Goal: Task Accomplishment & Management: Use online tool/utility

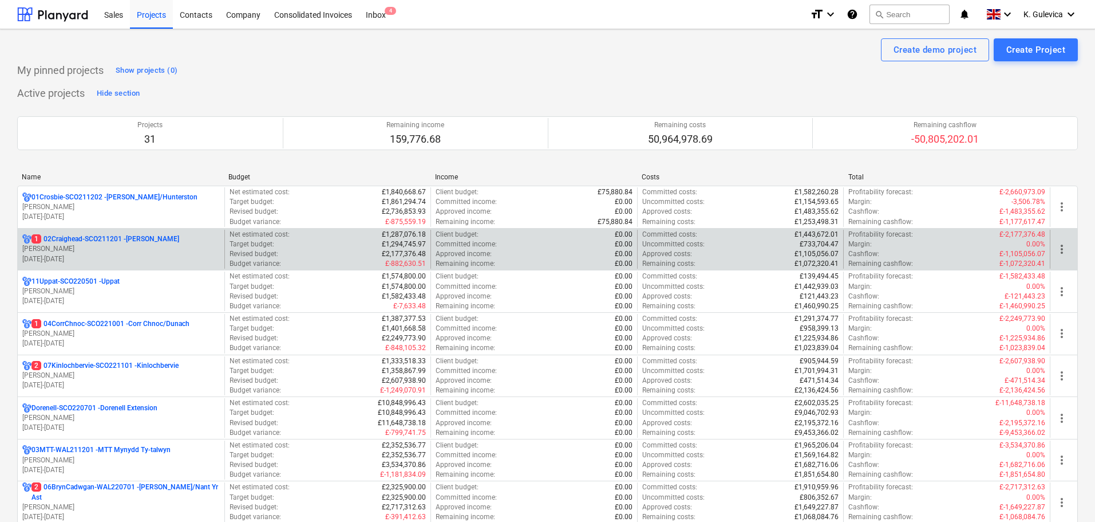
click at [161, 251] on p "[PERSON_NAME]" at bounding box center [121, 249] width 198 height 10
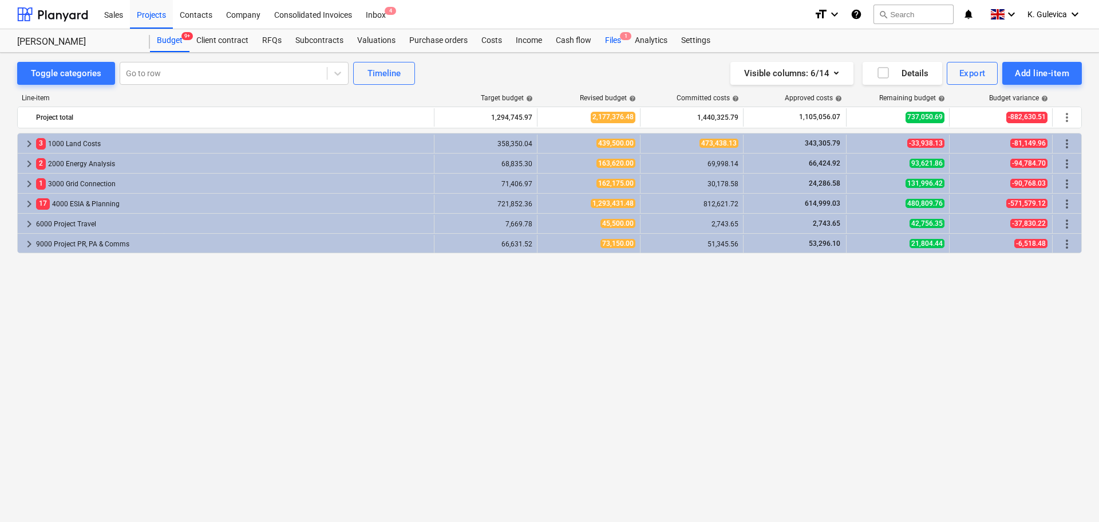
click at [606, 35] on div "Files 1" at bounding box center [613, 40] width 30 height 23
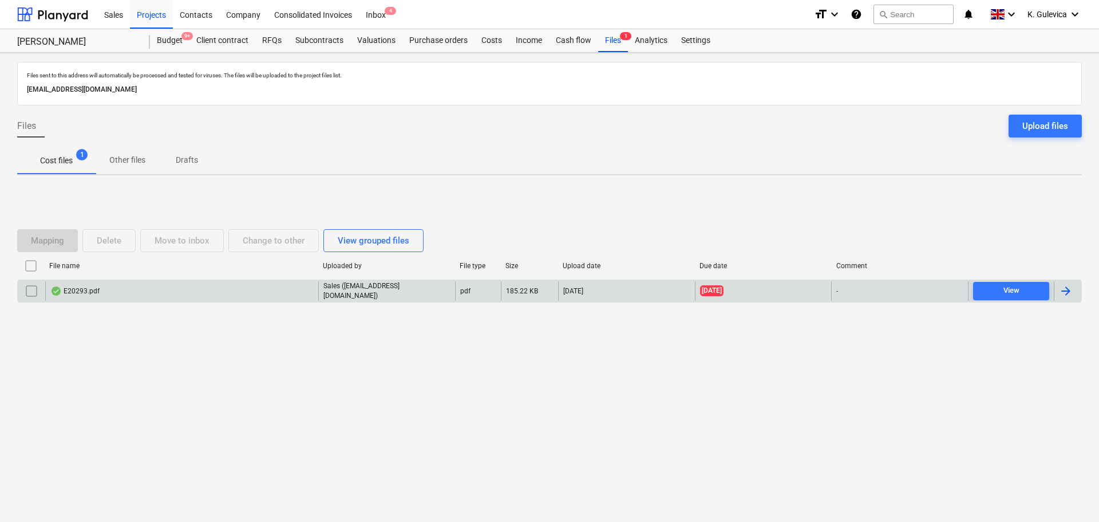
click at [230, 292] on div "E20293.pdf" at bounding box center [181, 290] width 273 height 19
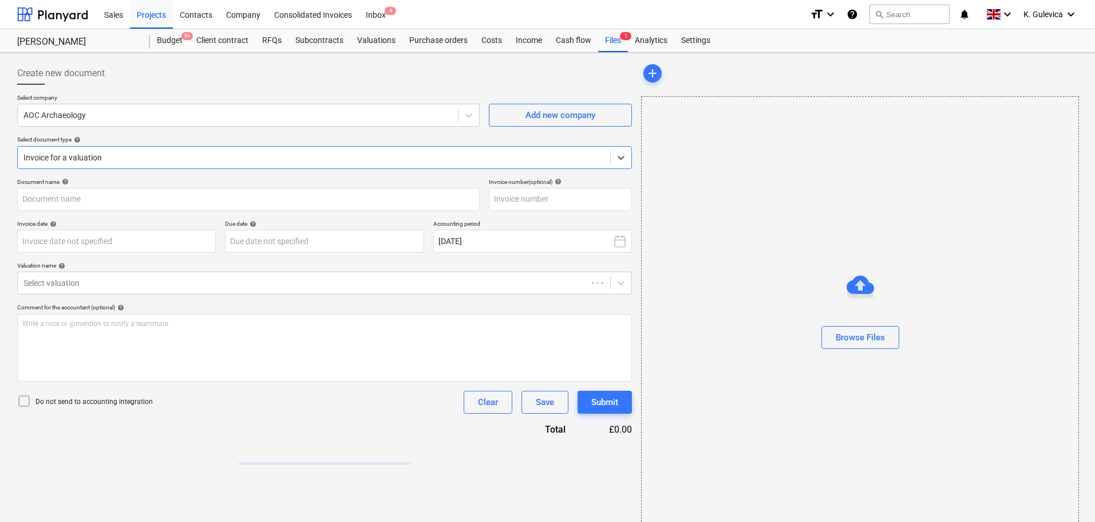
type input "E20293"
type input "[DATE]"
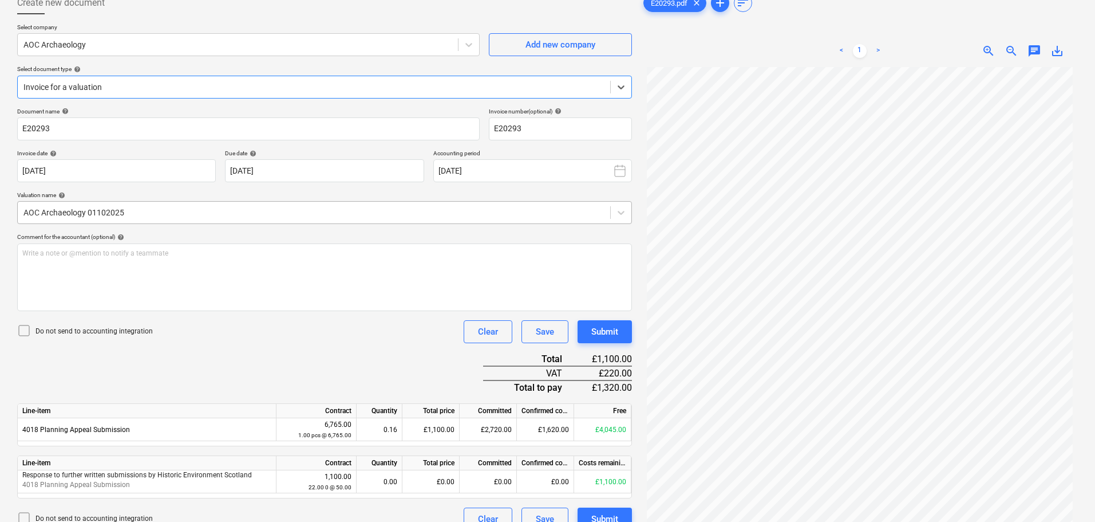
scroll to position [115, 0]
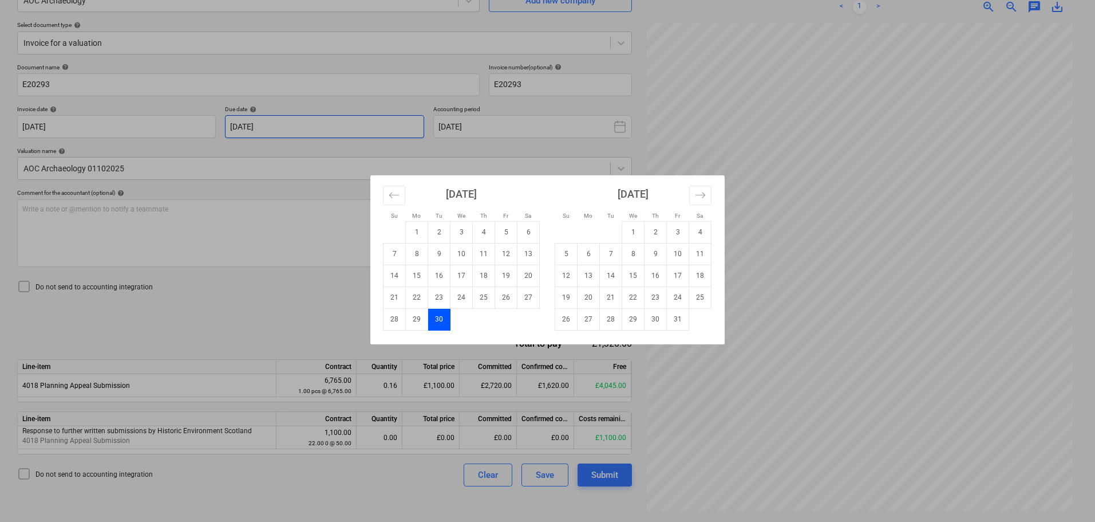
click at [288, 124] on body "Sales Projects Contacts Company Consolidated Invoices Inbox 4 format_size keybo…" at bounding box center [547, 146] width 1095 height 522
click at [662, 322] on td "30" at bounding box center [656, 319] width 22 height 22
type input "[DATE]"
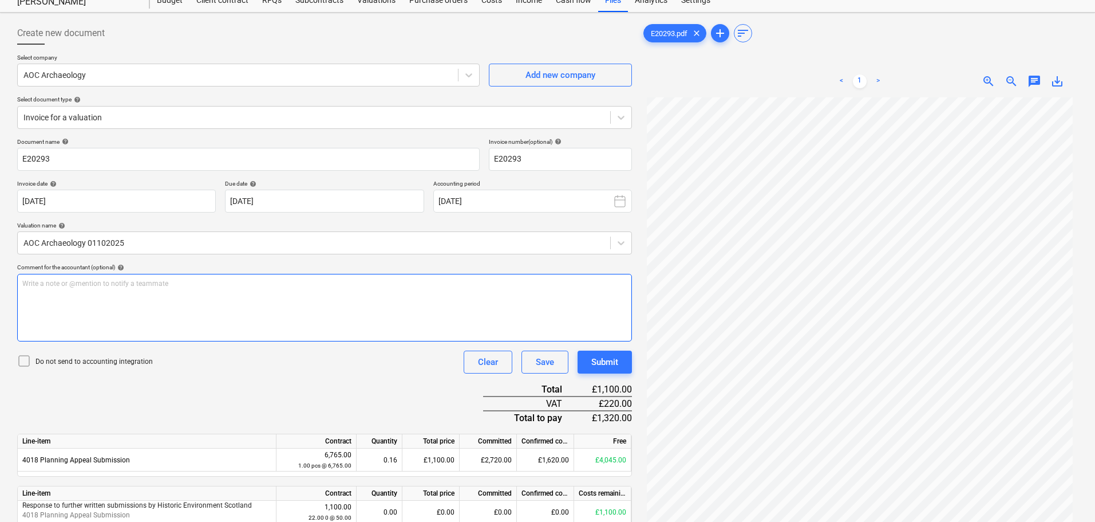
scroll to position [0, 0]
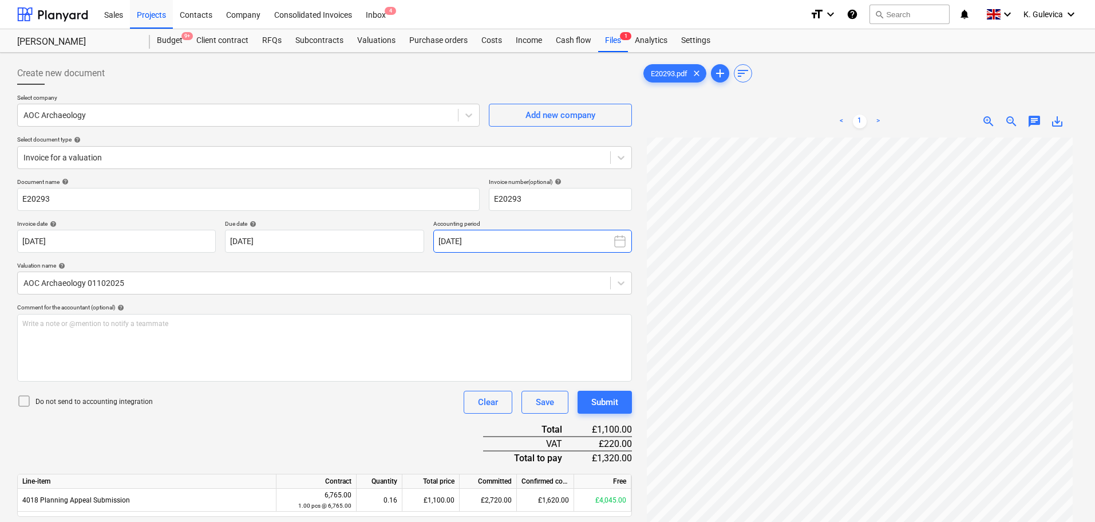
click at [500, 243] on button "[DATE]" at bounding box center [532, 241] width 199 height 23
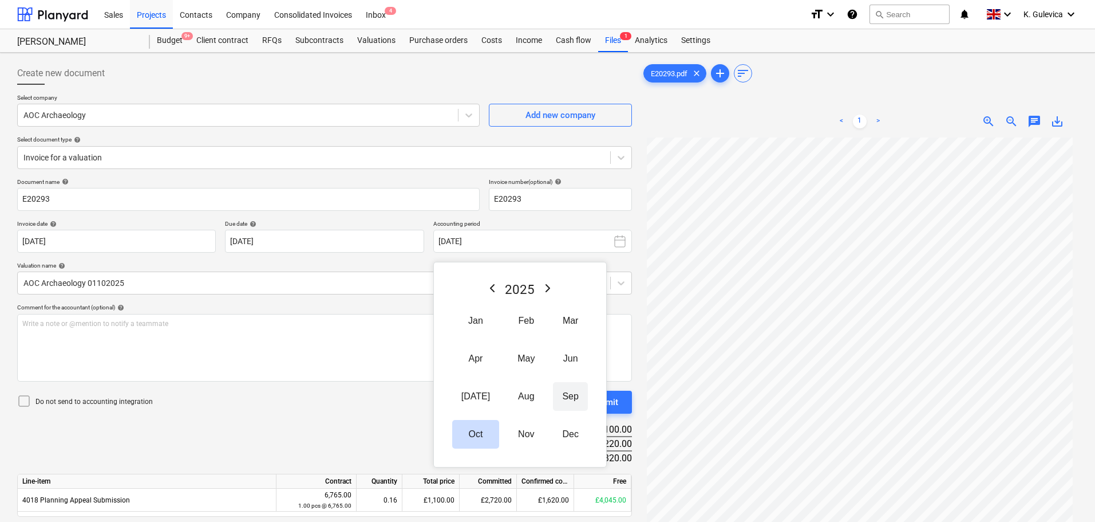
click at [553, 398] on button "Sep" at bounding box center [570, 396] width 34 height 29
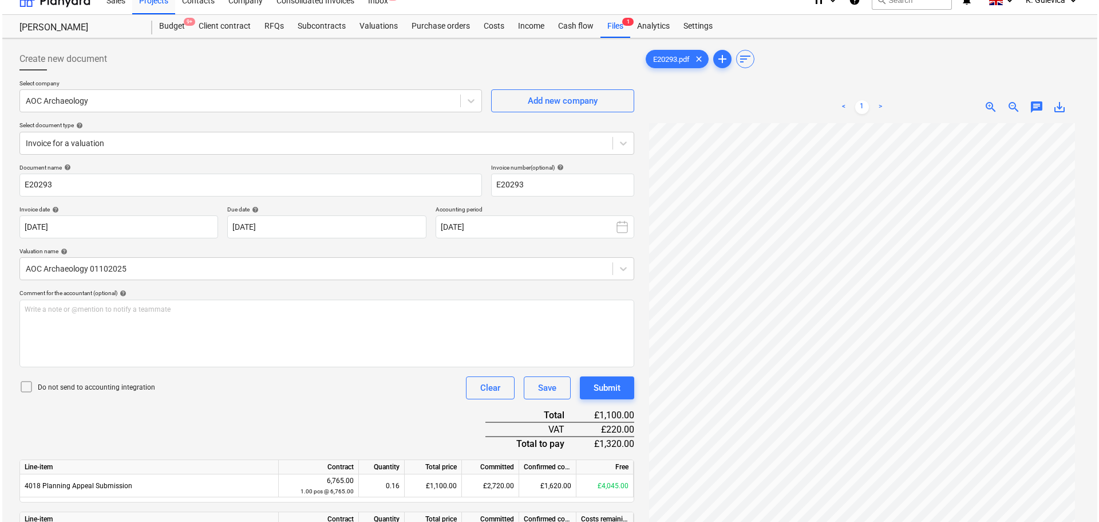
scroll to position [115, 0]
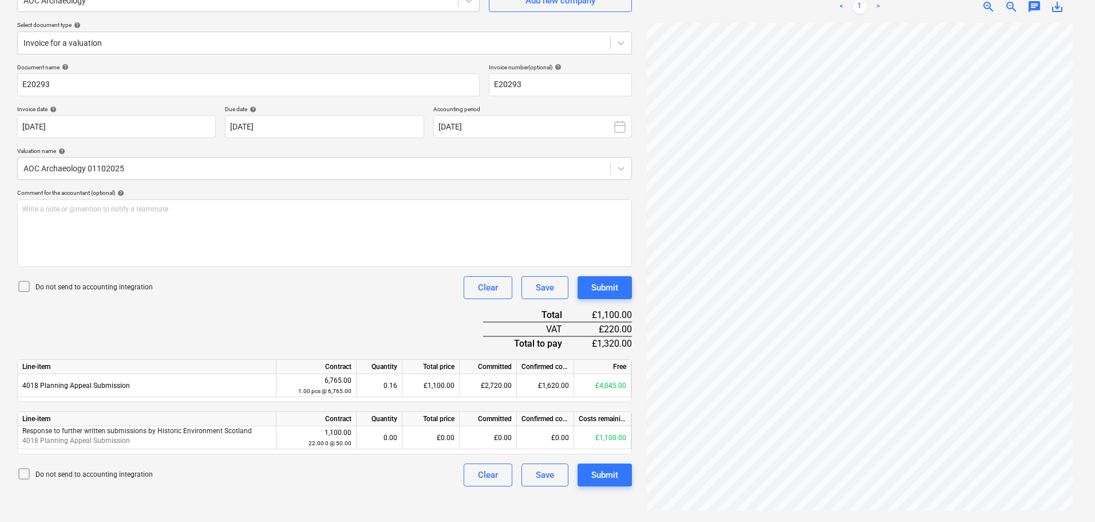
click at [610, 486] on div "Create new document Select company AOC Archaeology Add new company Select docum…" at bounding box center [325, 230] width 624 height 574
click at [613, 476] on div "Submit" at bounding box center [604, 474] width 27 height 15
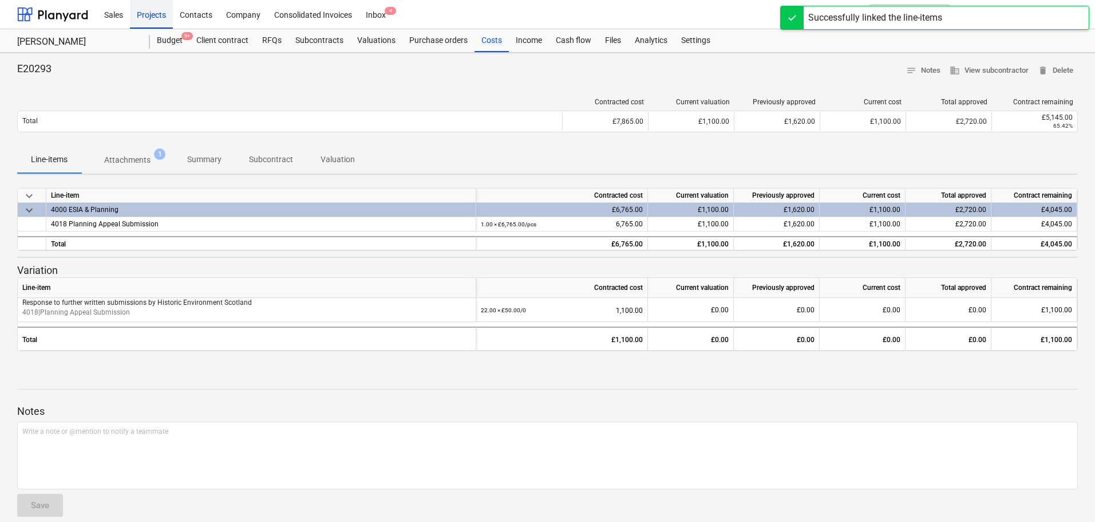
click at [157, 14] on div "Projects" at bounding box center [151, 13] width 43 height 29
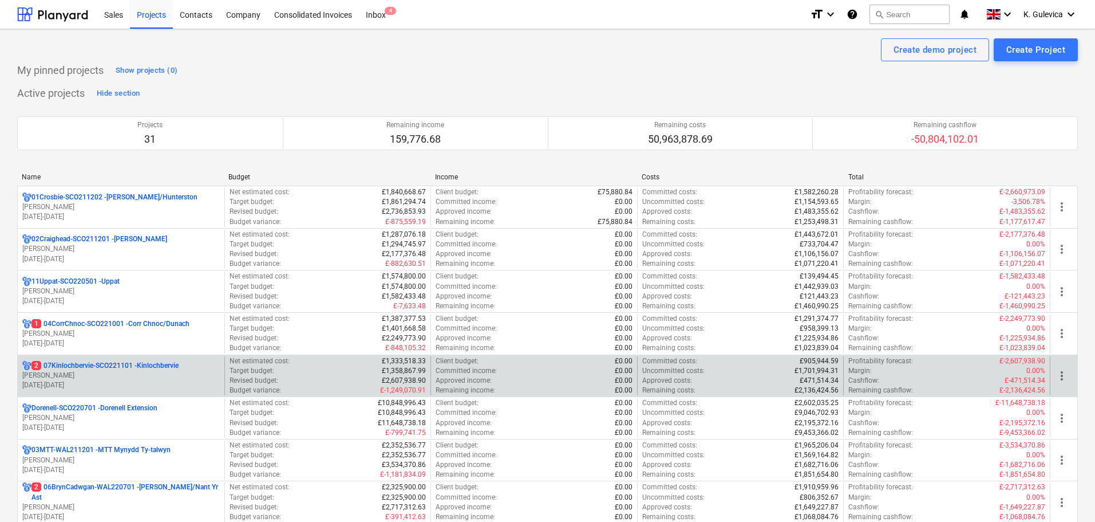
click at [105, 372] on p "[PERSON_NAME]" at bounding box center [121, 375] width 198 height 10
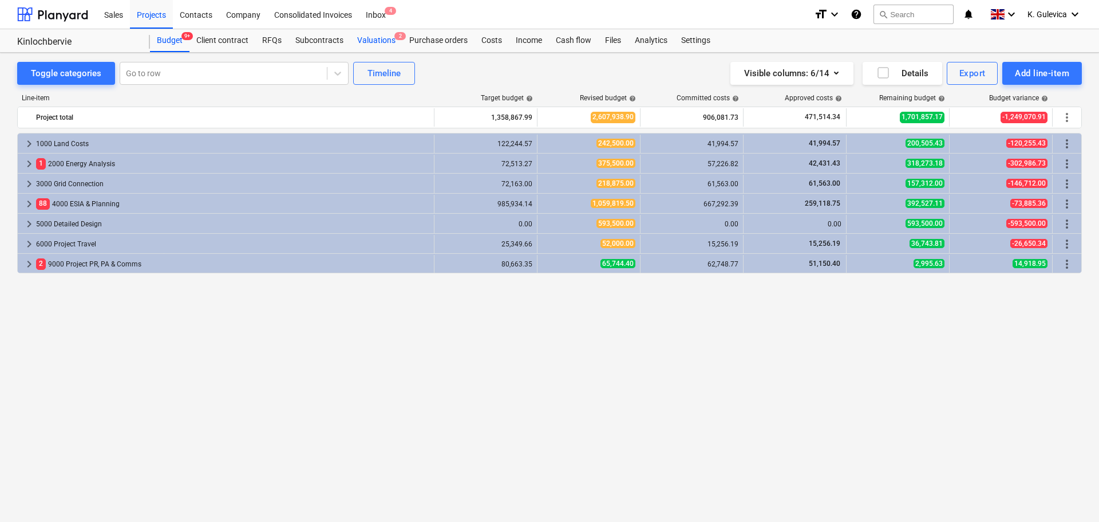
click at [373, 42] on div "Valuations 2" at bounding box center [376, 40] width 52 height 23
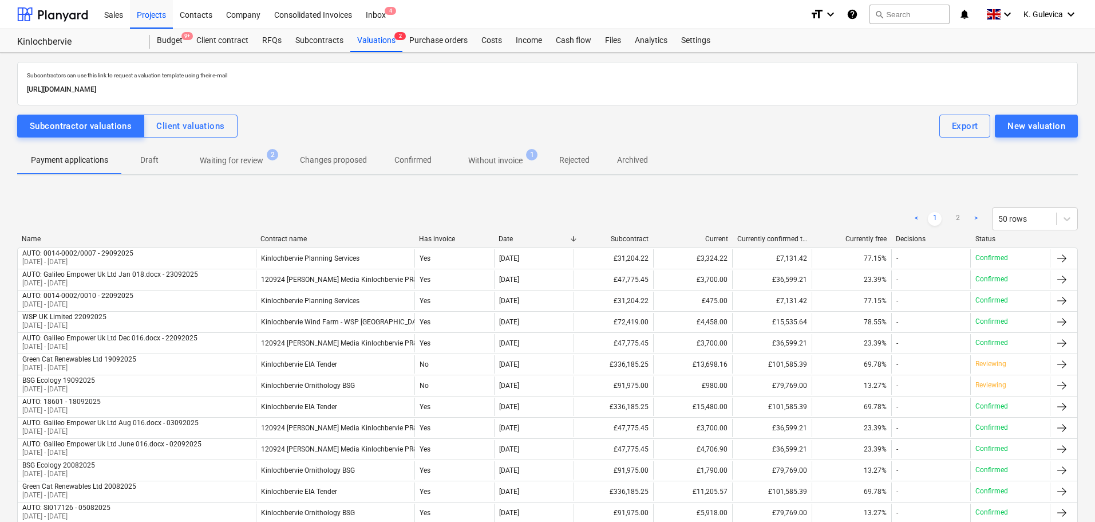
click at [503, 158] on p "Without invoice" at bounding box center [495, 161] width 54 height 12
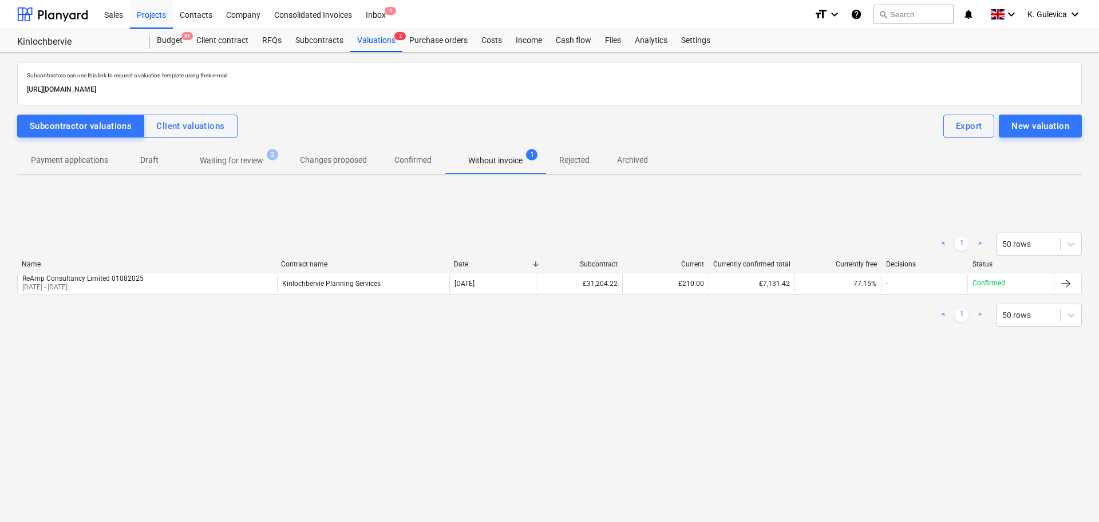
click at [240, 151] on span "Waiting for review 2" at bounding box center [231, 160] width 109 height 21
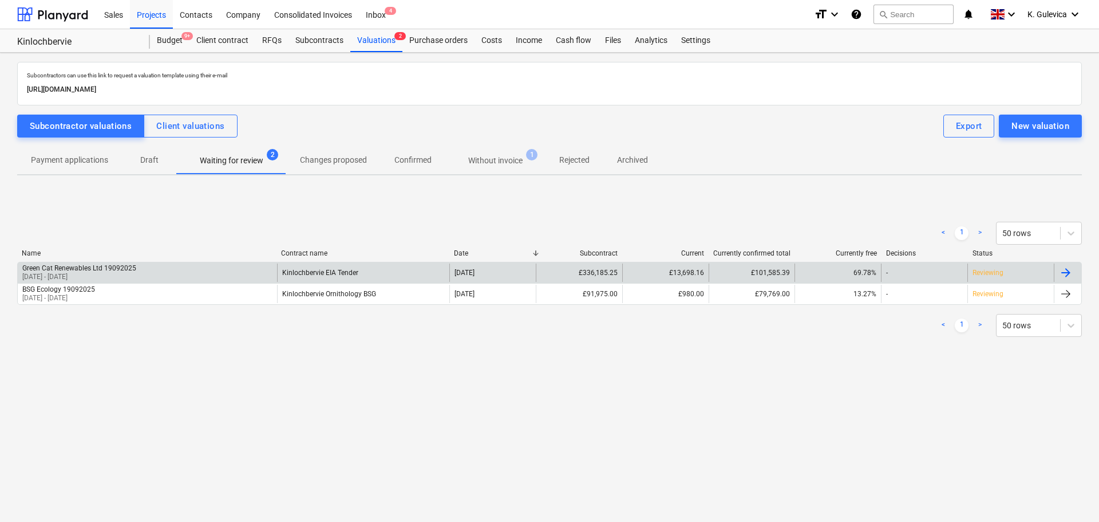
click at [228, 270] on div "Green Cat Renewables Ltd 19092025 01 Sep 2025 - 30 Sep 2025" at bounding box center [147, 272] width 259 height 18
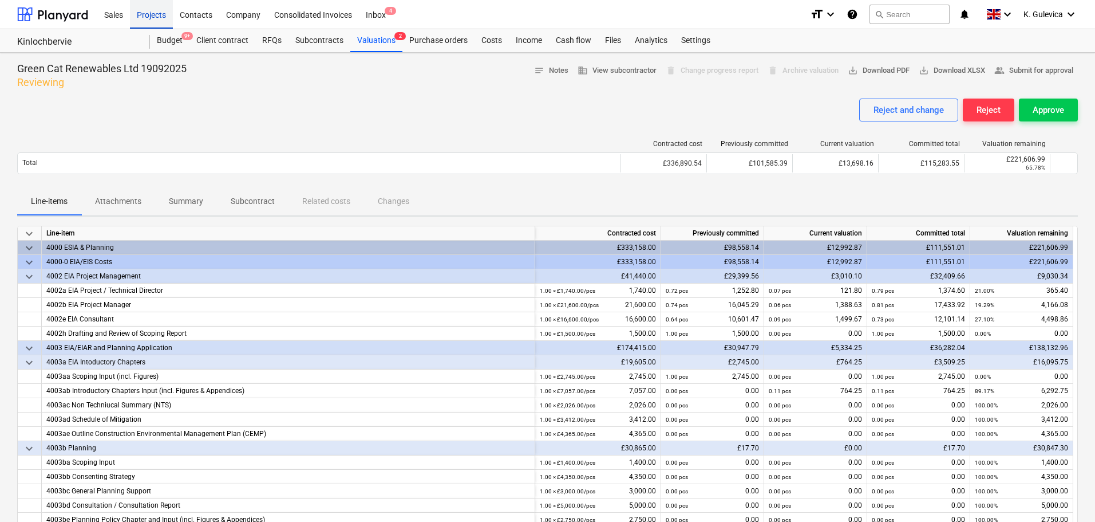
click at [156, 17] on div "Projects" at bounding box center [151, 13] width 43 height 29
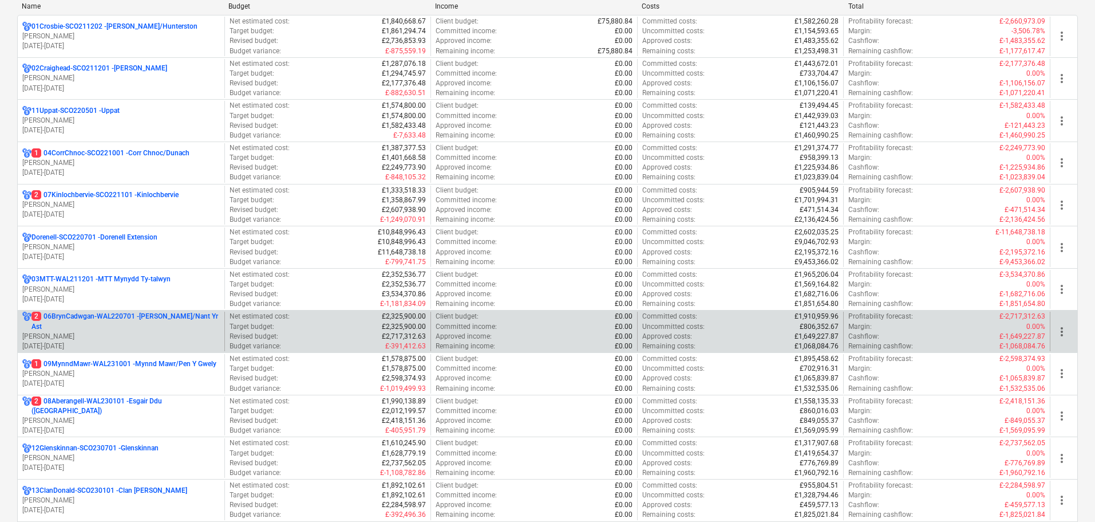
scroll to position [172, 0]
click at [105, 326] on p "2 06BrynCadwgan-WAL220701 - [PERSON_NAME]/Nant Yr Ast" at bounding box center [125, 319] width 188 height 19
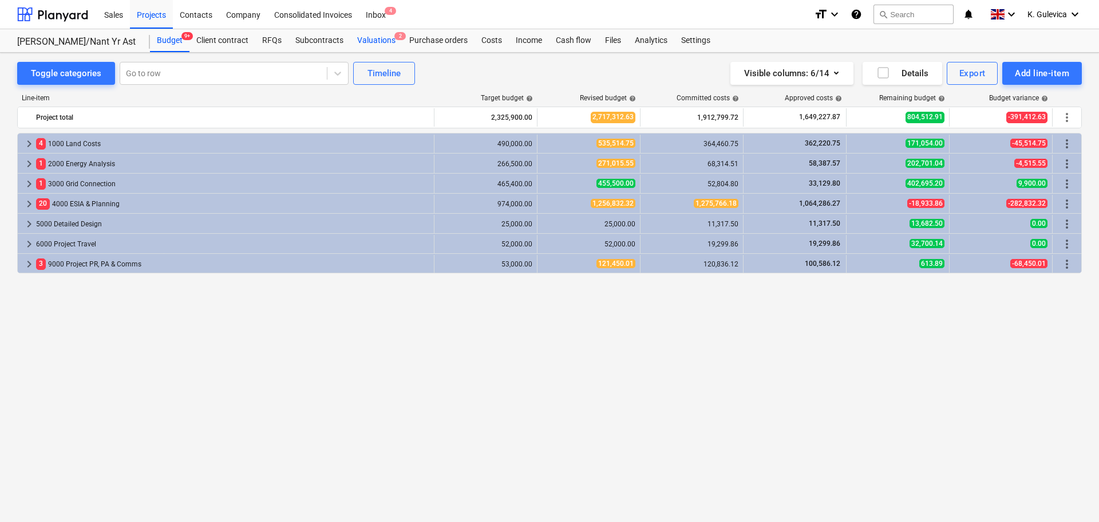
click at [362, 35] on div "Valuations 2" at bounding box center [376, 40] width 52 height 23
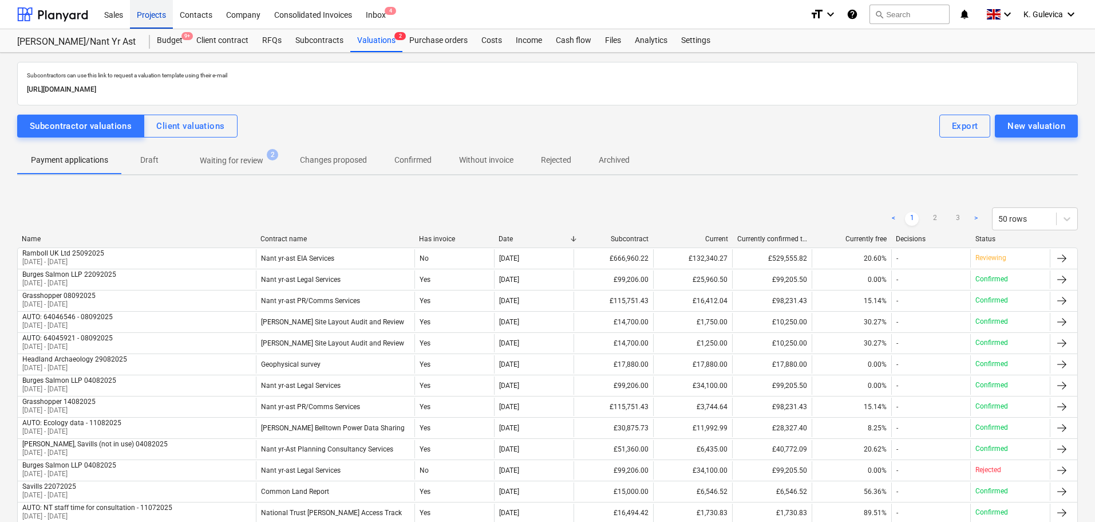
click at [143, 15] on div "Projects" at bounding box center [151, 13] width 43 height 29
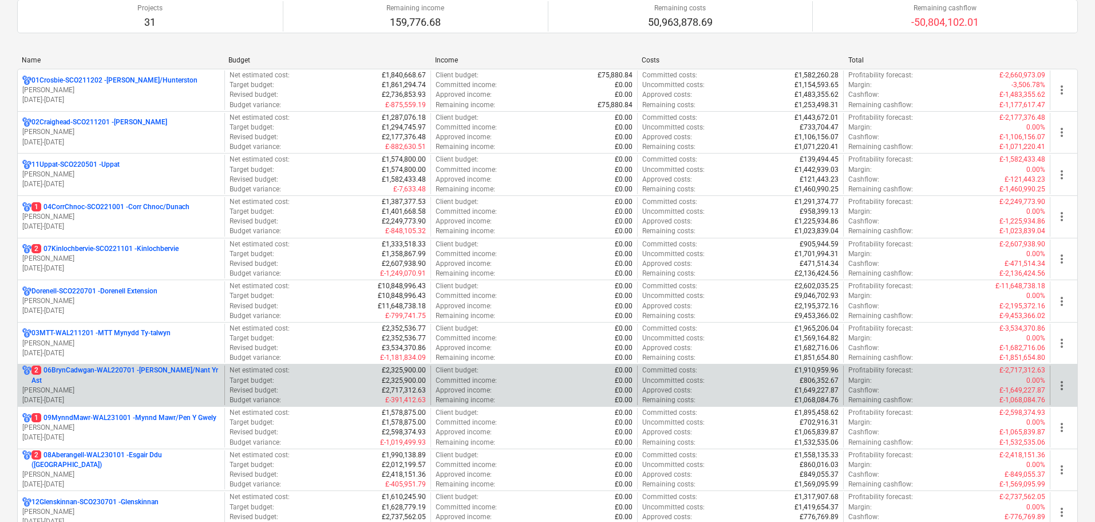
scroll to position [229, 0]
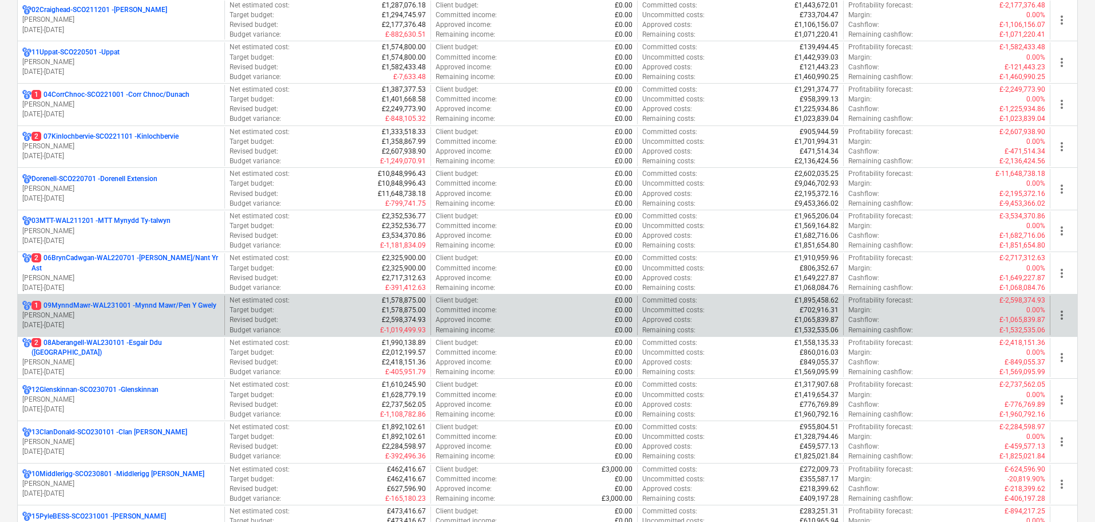
click at [136, 318] on p "[PERSON_NAME]" at bounding box center [121, 315] width 198 height 10
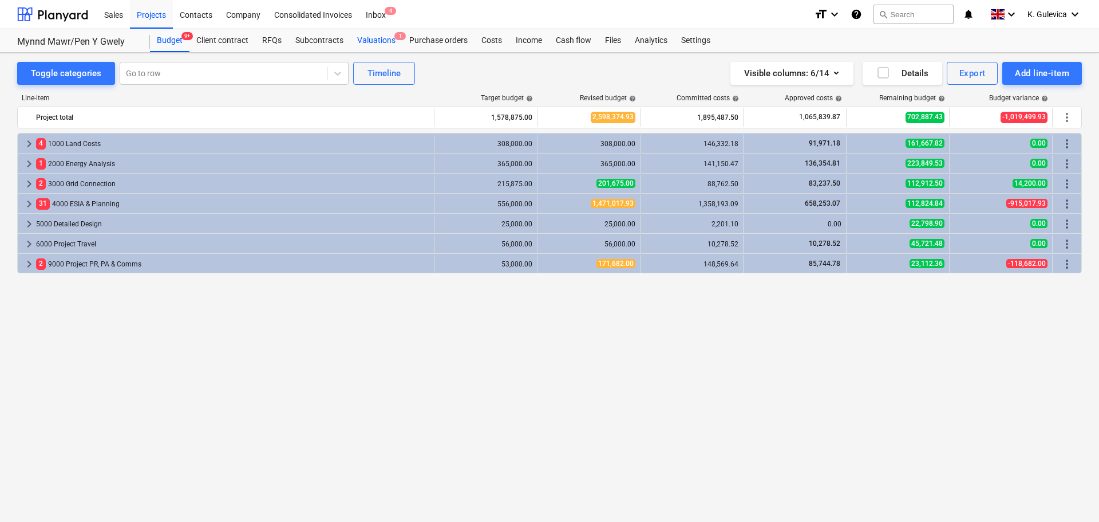
click at [373, 35] on div "Valuations 1" at bounding box center [376, 40] width 52 height 23
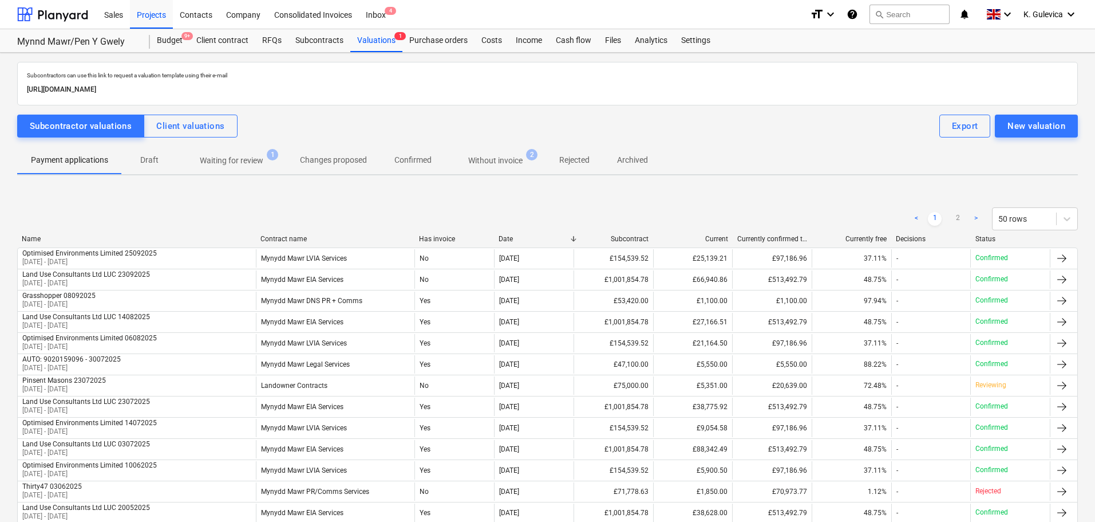
click at [516, 159] on p "Without invoice" at bounding box center [495, 161] width 54 height 12
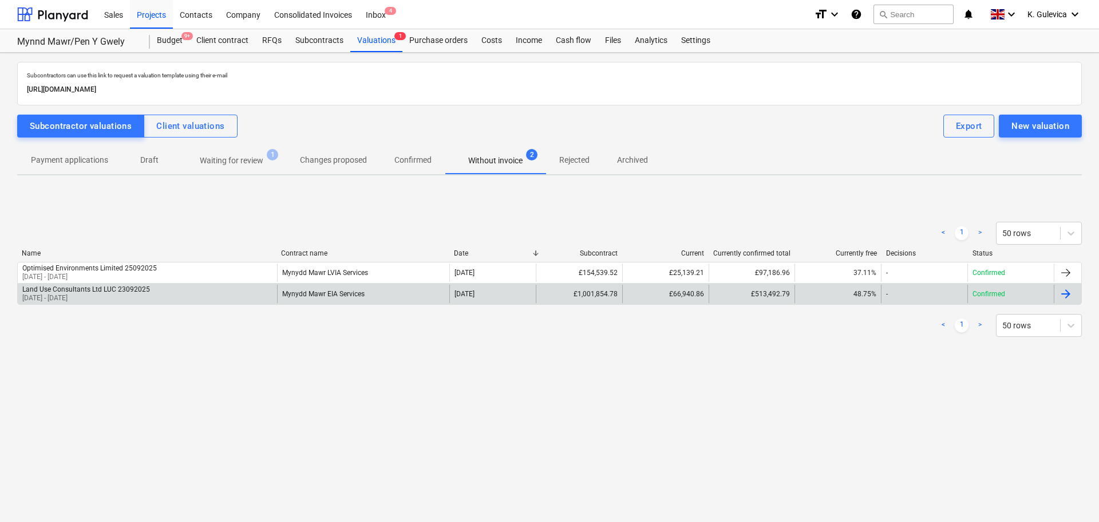
click at [154, 290] on div "Land Use Consultants Ltd LUC 23092025 21 Sep 2025 - 01 Oct 2025" at bounding box center [147, 294] width 259 height 18
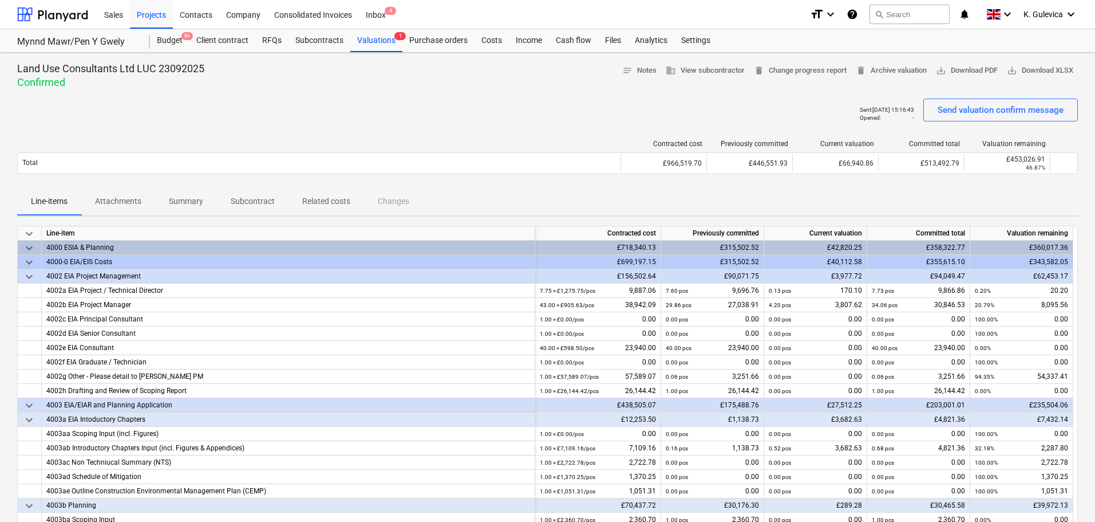
click at [125, 202] on p "Attachments" at bounding box center [118, 201] width 46 height 12
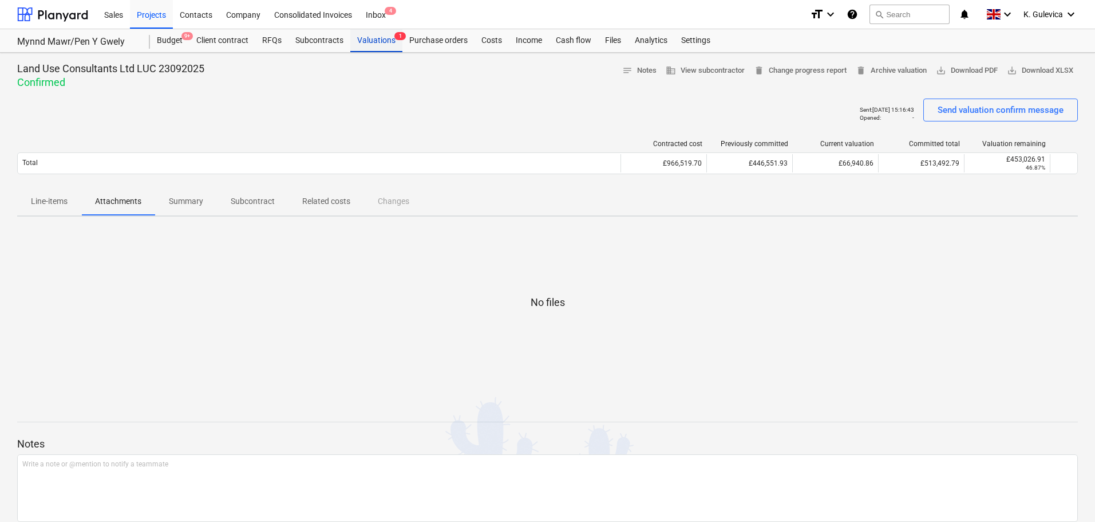
click at [371, 45] on div "Valuations 1" at bounding box center [376, 40] width 52 height 23
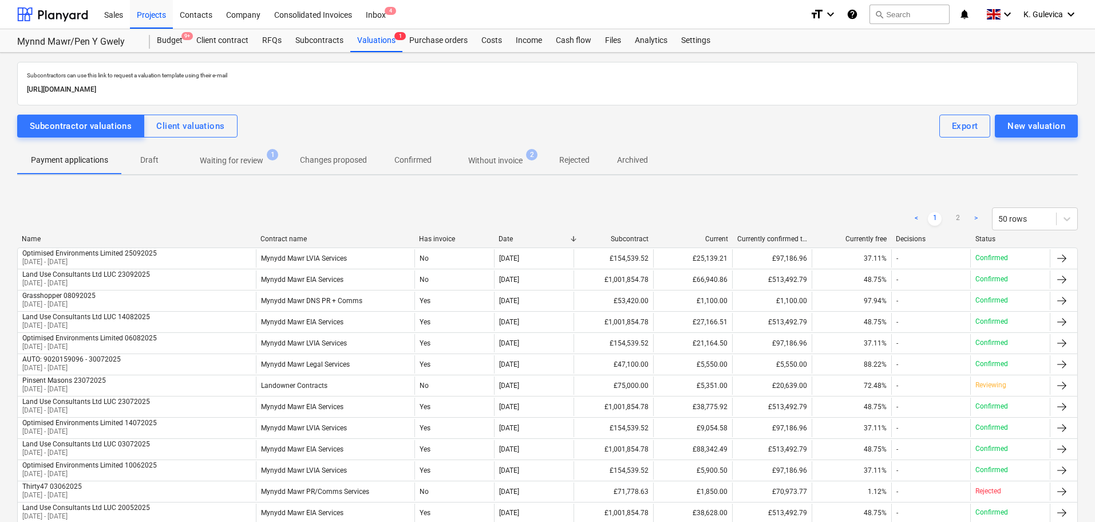
click at [487, 161] on p "Without invoice" at bounding box center [495, 161] width 54 height 12
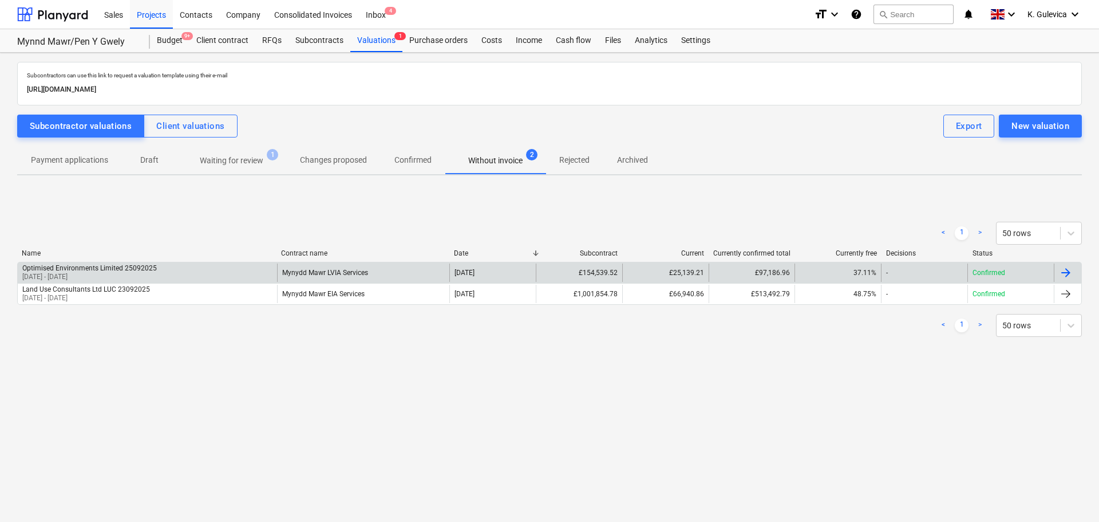
click at [219, 269] on div "Optimised Environments Limited 25092025 04 Aug 2025 - 29 Aug 2025" at bounding box center [147, 272] width 259 height 18
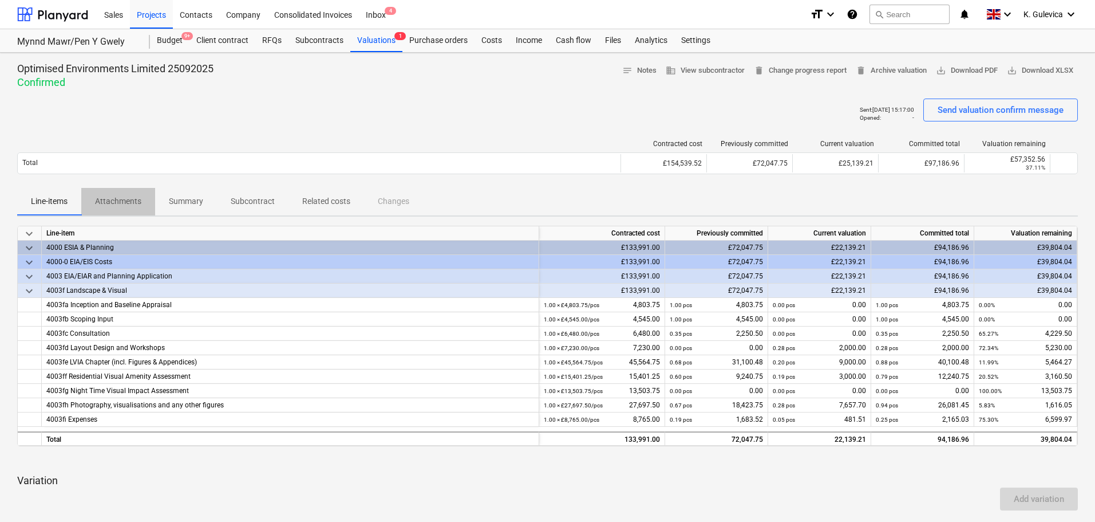
click at [135, 202] on p "Attachments" at bounding box center [118, 201] width 46 height 12
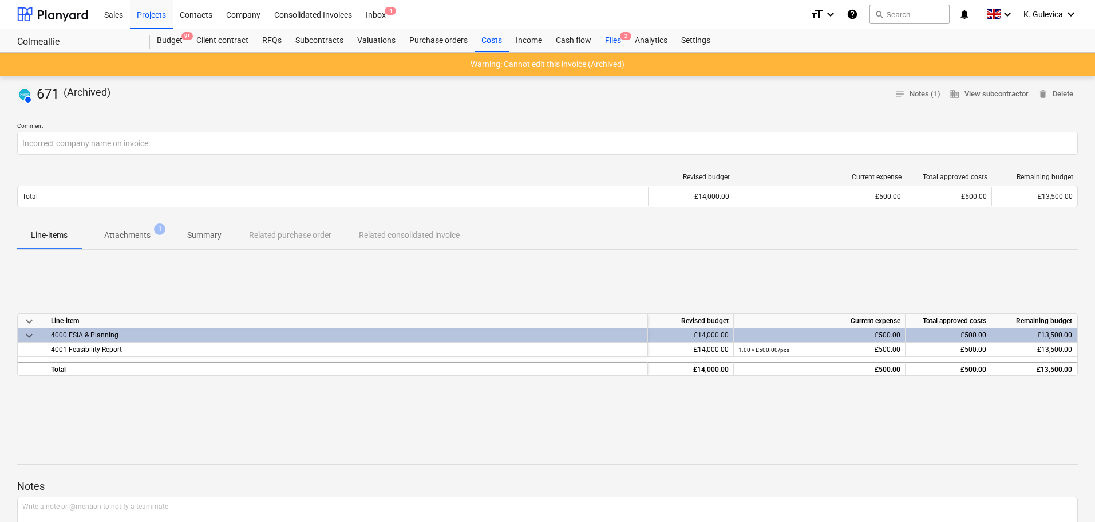
click at [612, 38] on div "Files 2" at bounding box center [613, 40] width 30 height 23
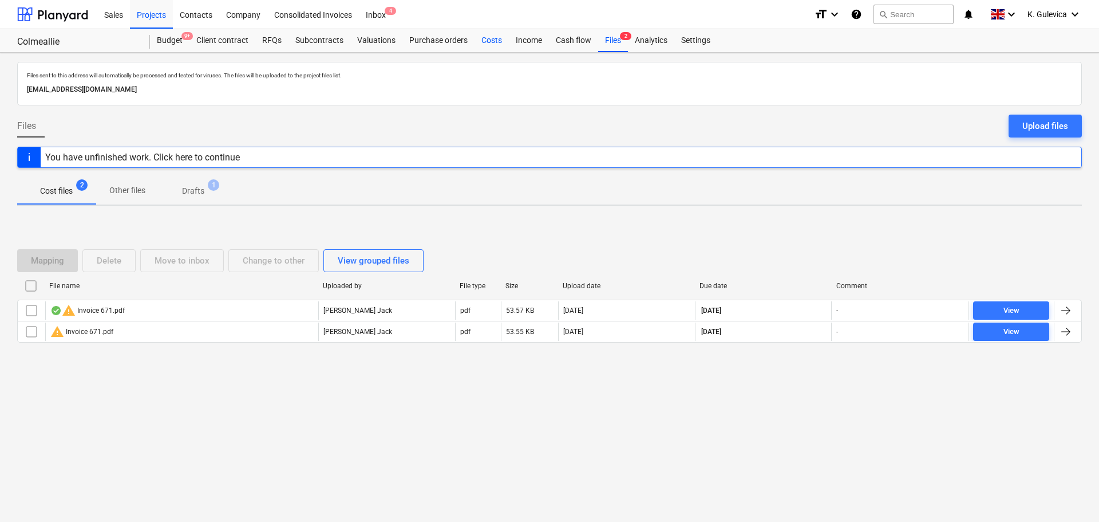
click at [498, 44] on div "Costs" at bounding box center [492, 40] width 34 height 23
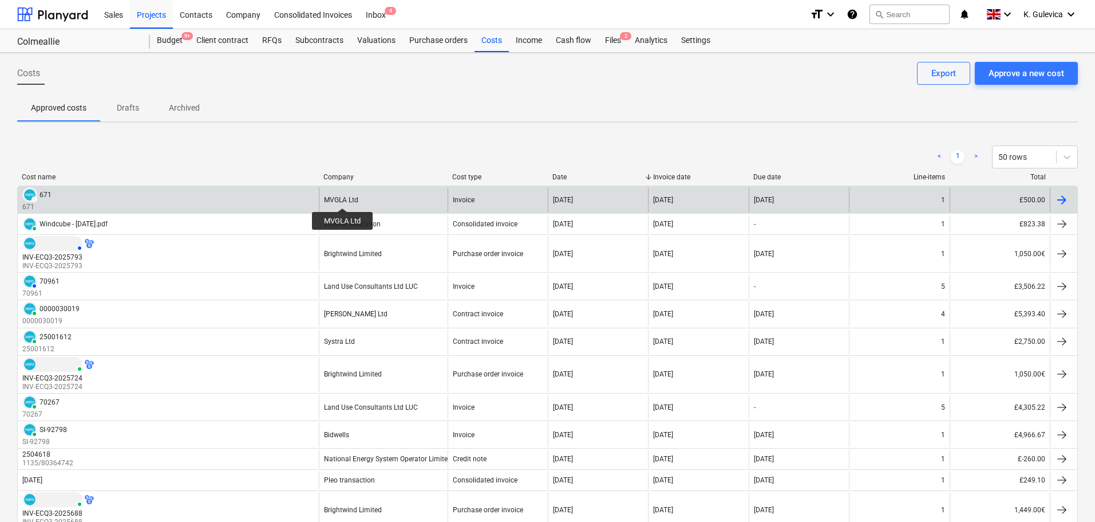
click at [344, 198] on div "MVGLA Ltd" at bounding box center [341, 200] width 34 height 8
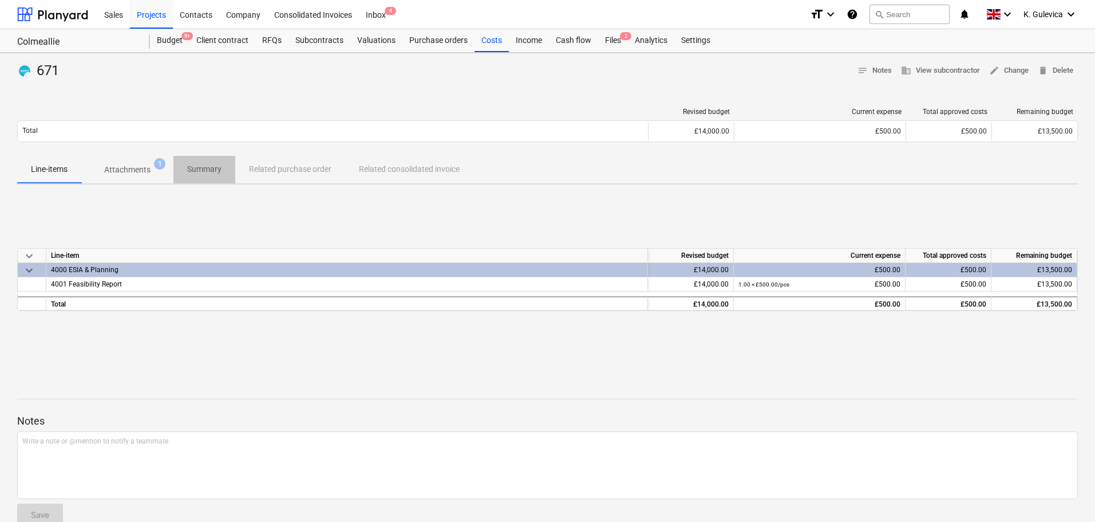
click at [196, 169] on p "Summary" at bounding box center [204, 169] width 34 height 12
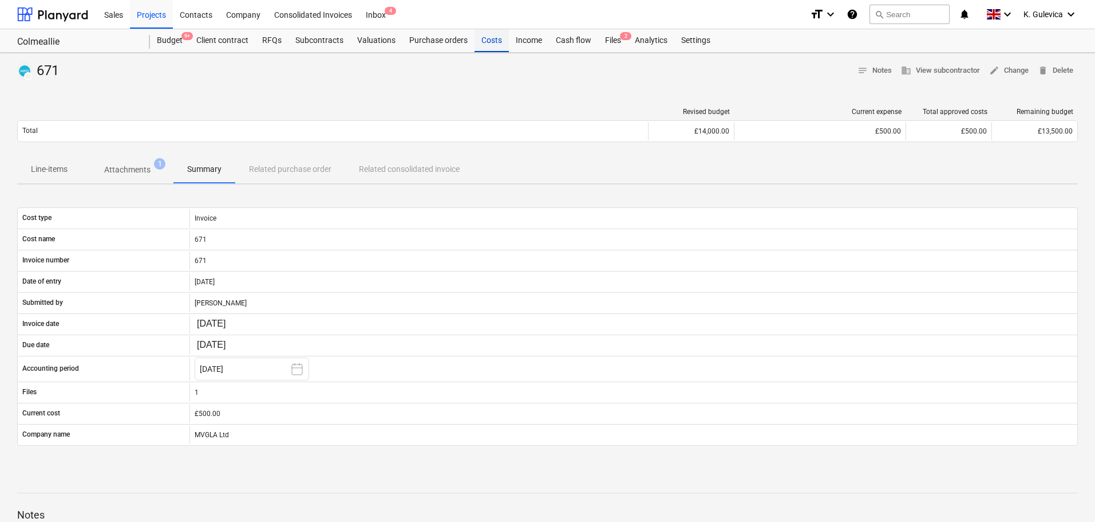
click at [487, 38] on div "Costs" at bounding box center [492, 40] width 34 height 23
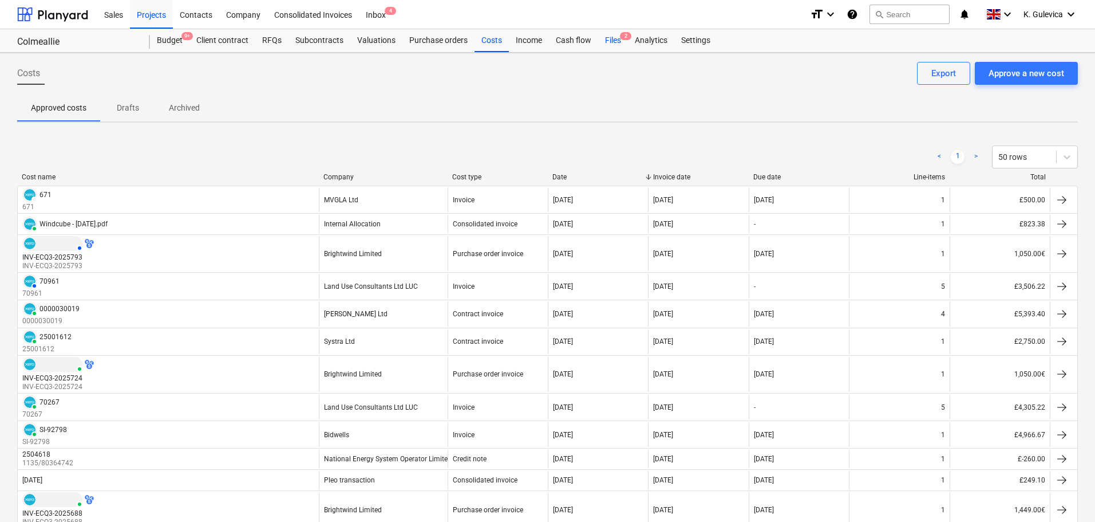
click at [608, 40] on div "Files 2" at bounding box center [613, 40] width 30 height 23
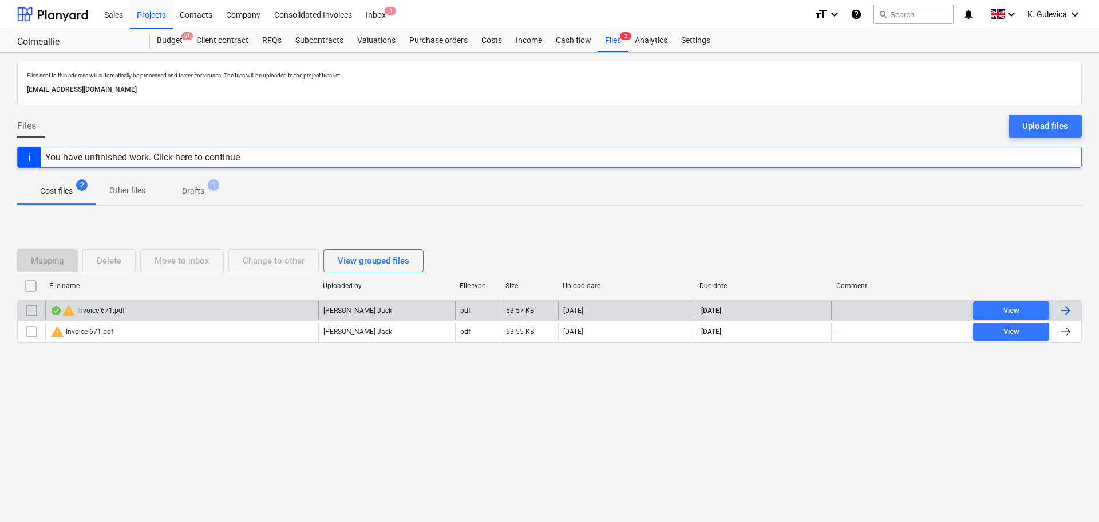
click at [34, 309] on input "checkbox" at bounding box center [31, 310] width 18 height 18
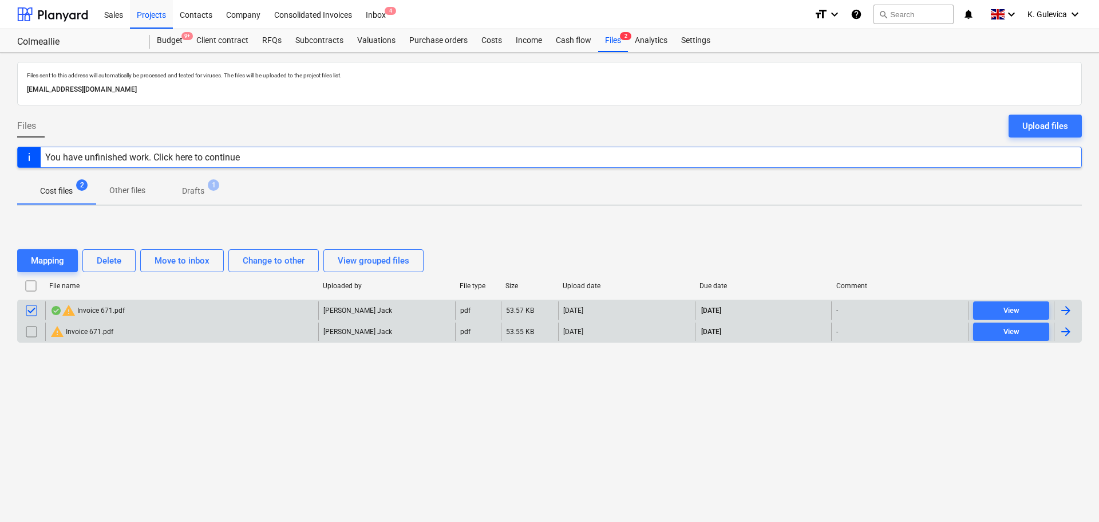
click at [34, 332] on input "checkbox" at bounding box center [31, 331] width 18 height 18
click at [125, 254] on button "Delete" at bounding box center [108, 260] width 53 height 23
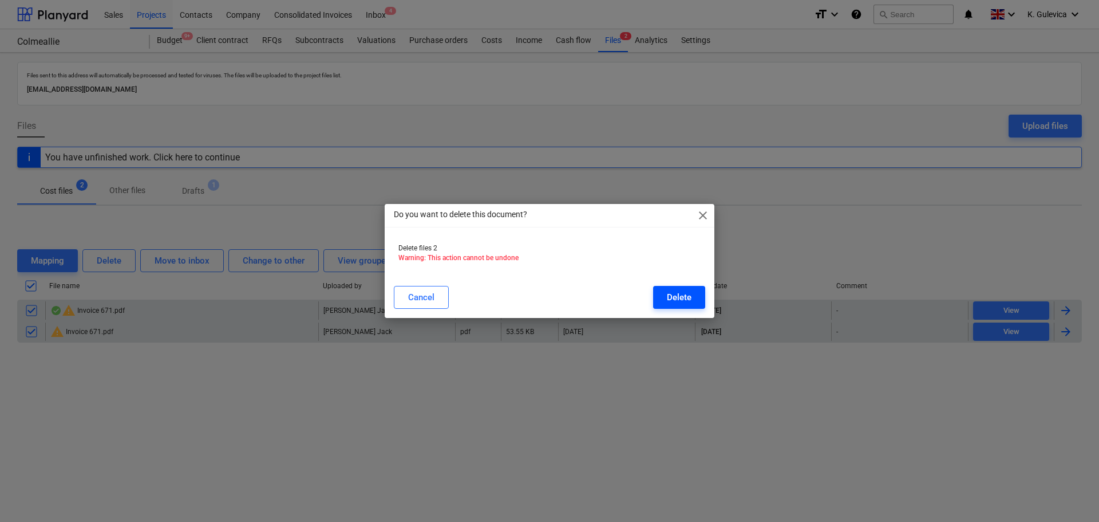
click at [690, 296] on div "Delete" at bounding box center [679, 297] width 25 height 15
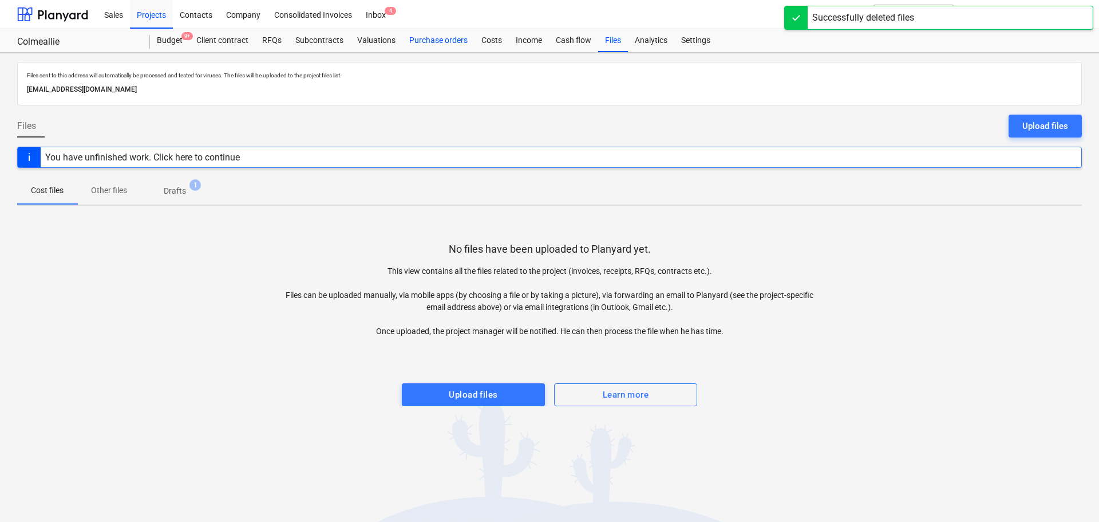
click at [425, 34] on div "Purchase orders" at bounding box center [438, 40] width 72 height 23
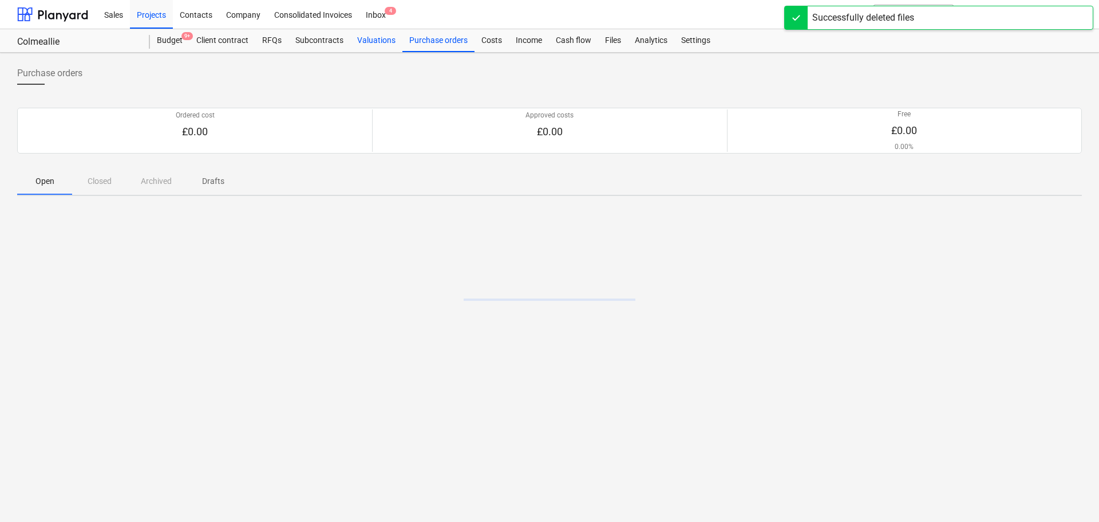
click at [359, 44] on div "Valuations" at bounding box center [376, 40] width 52 height 23
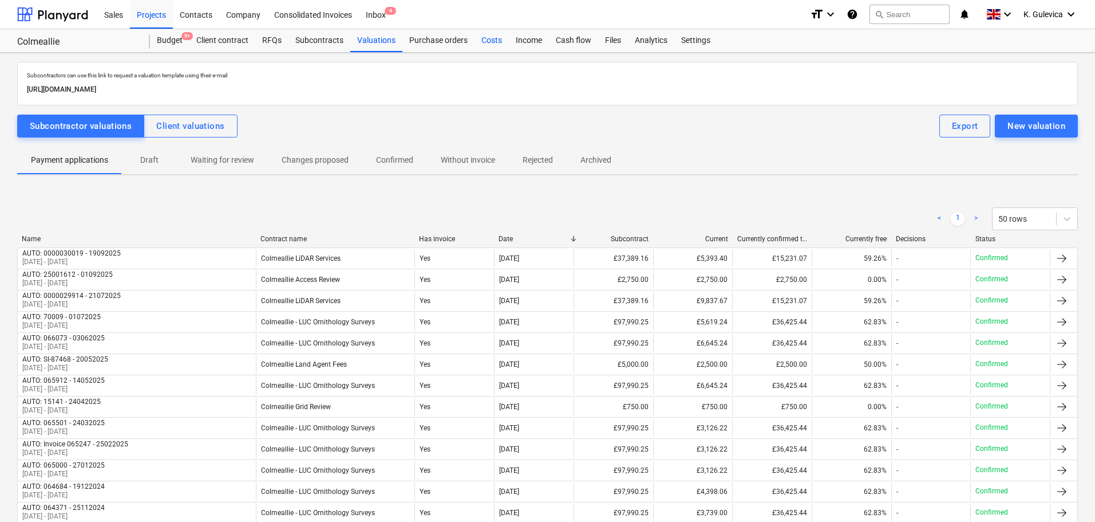
click at [484, 40] on div "Costs" at bounding box center [492, 40] width 34 height 23
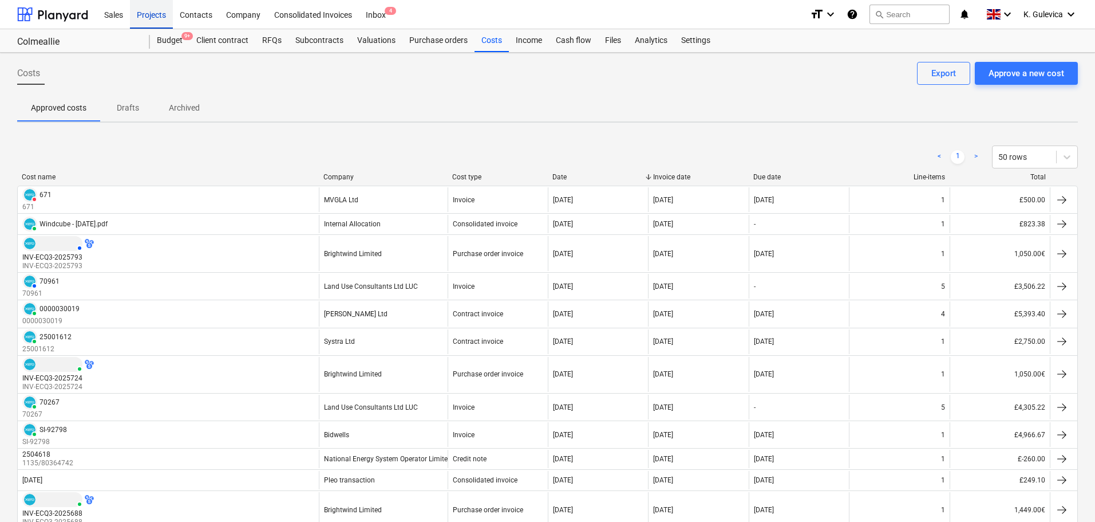
click at [139, 12] on div "Projects" at bounding box center [151, 13] width 43 height 29
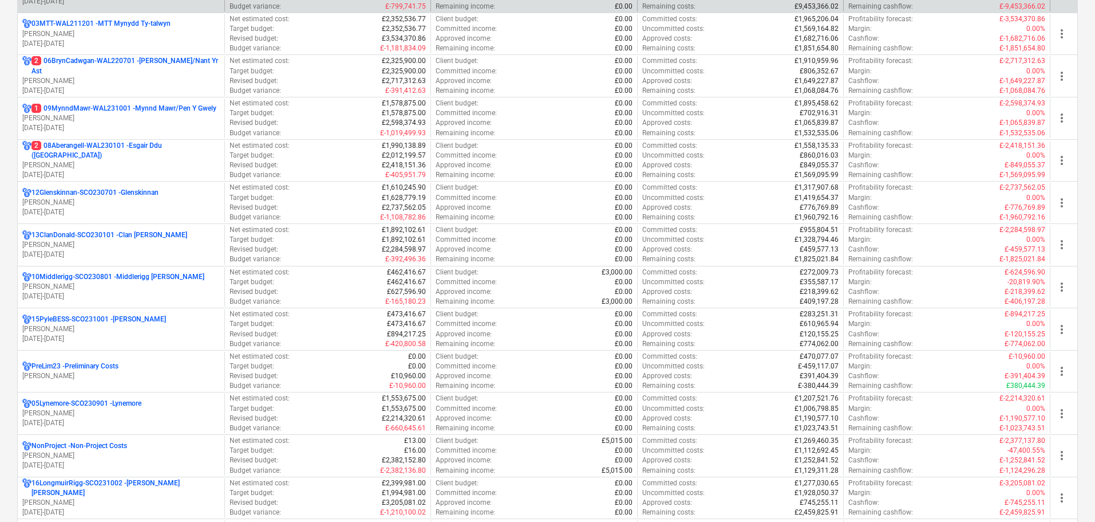
scroll to position [515, 0]
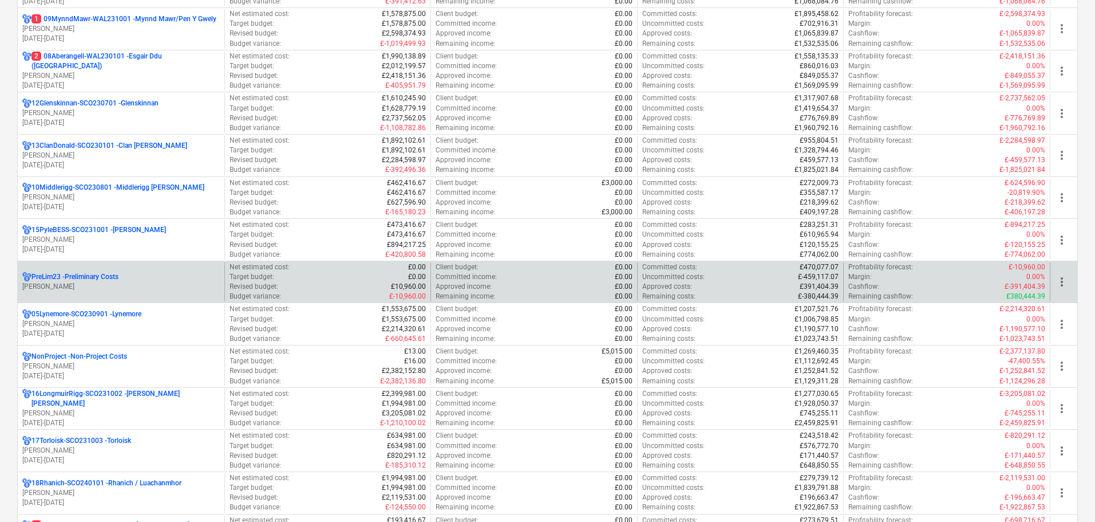
click at [112, 290] on p "[PERSON_NAME]" at bounding box center [121, 287] width 198 height 10
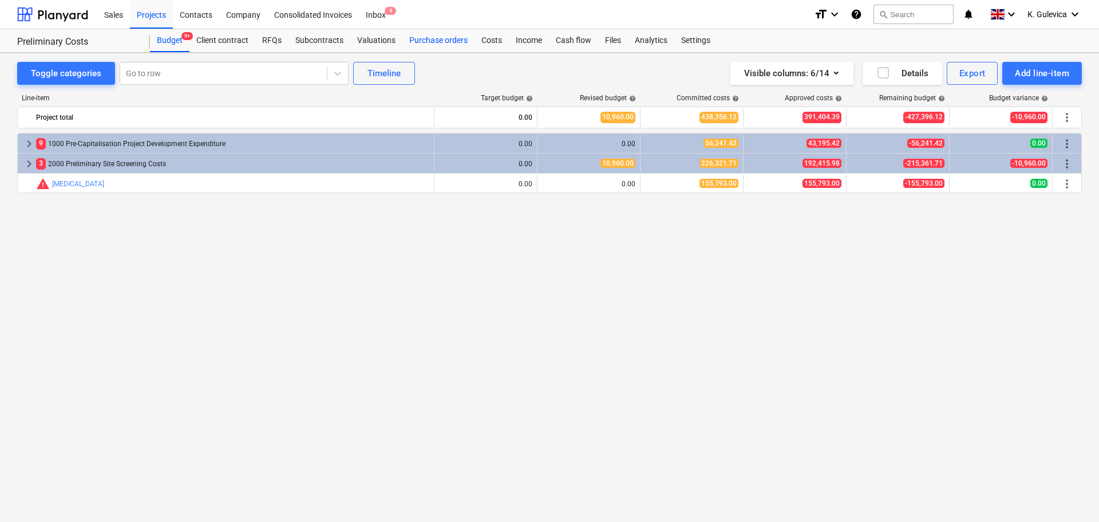
click at [462, 37] on div "Purchase orders" at bounding box center [438, 40] width 72 height 23
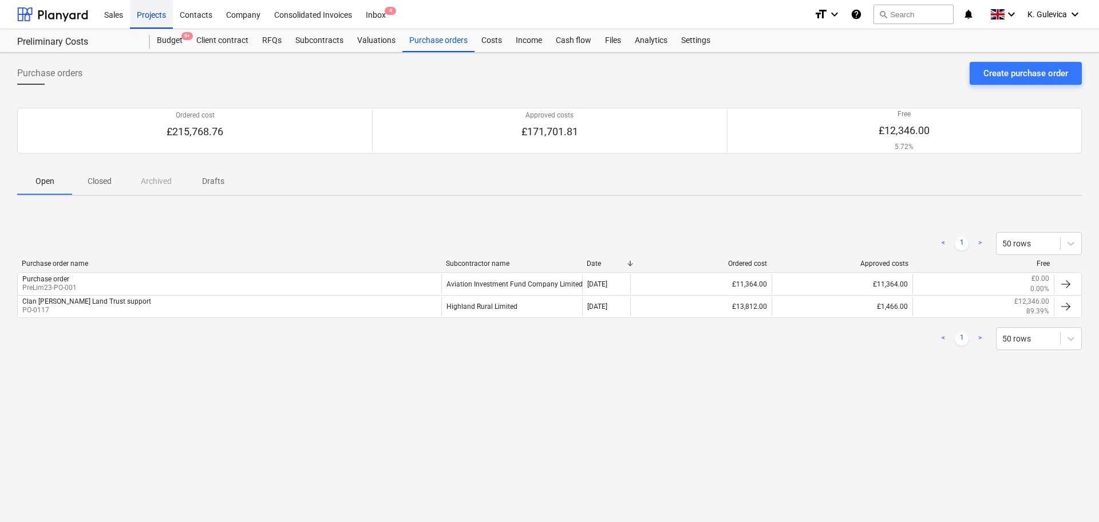
click at [155, 15] on div "Projects" at bounding box center [151, 13] width 43 height 29
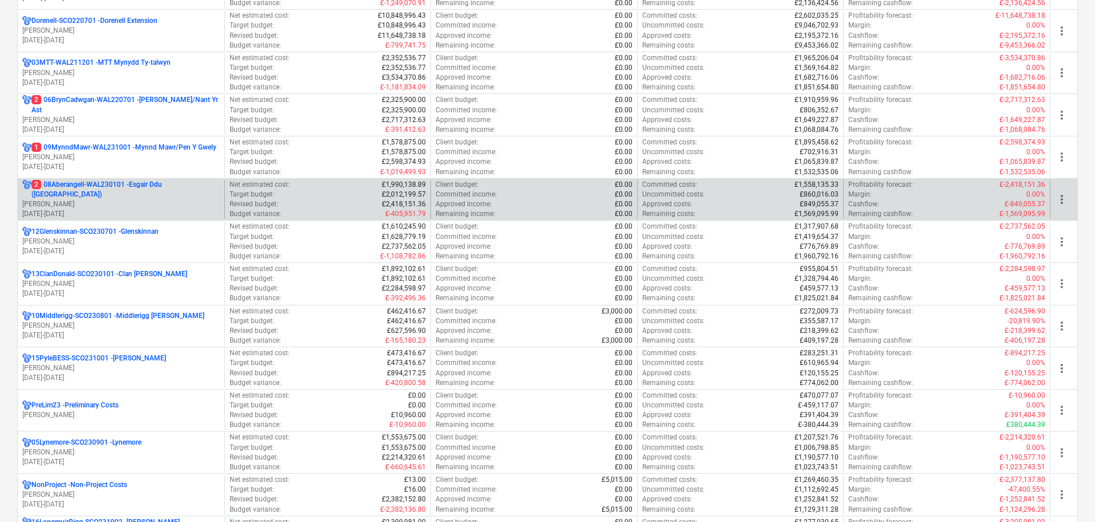
scroll to position [458, 0]
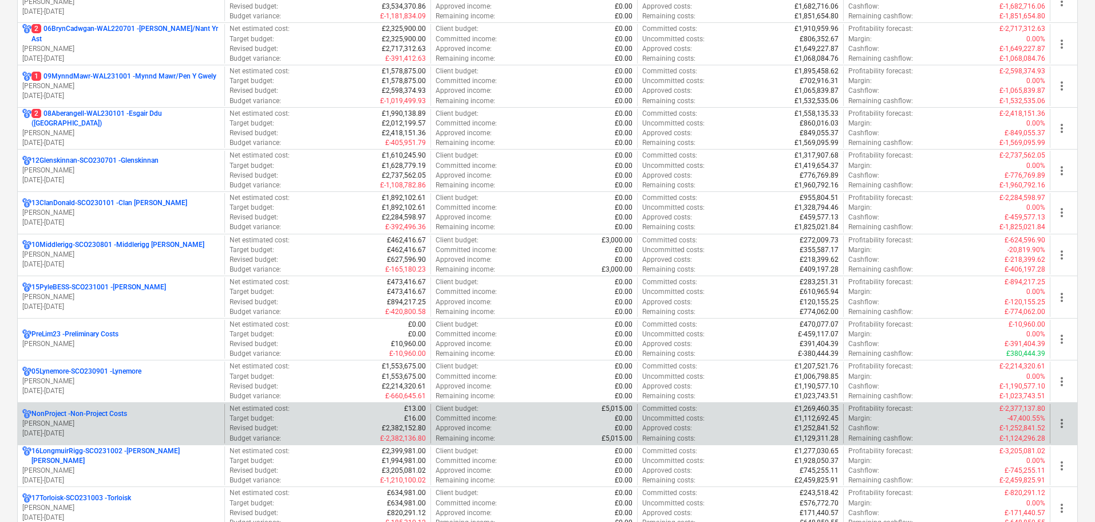
click at [140, 425] on p "[PERSON_NAME]" at bounding box center [121, 424] width 198 height 10
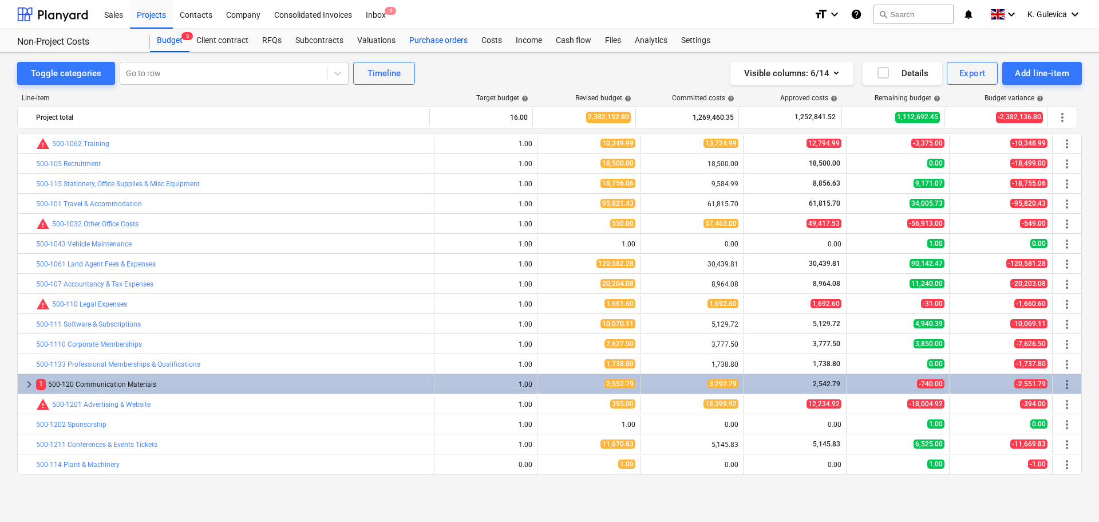
click at [431, 42] on div "Purchase orders" at bounding box center [438, 40] width 72 height 23
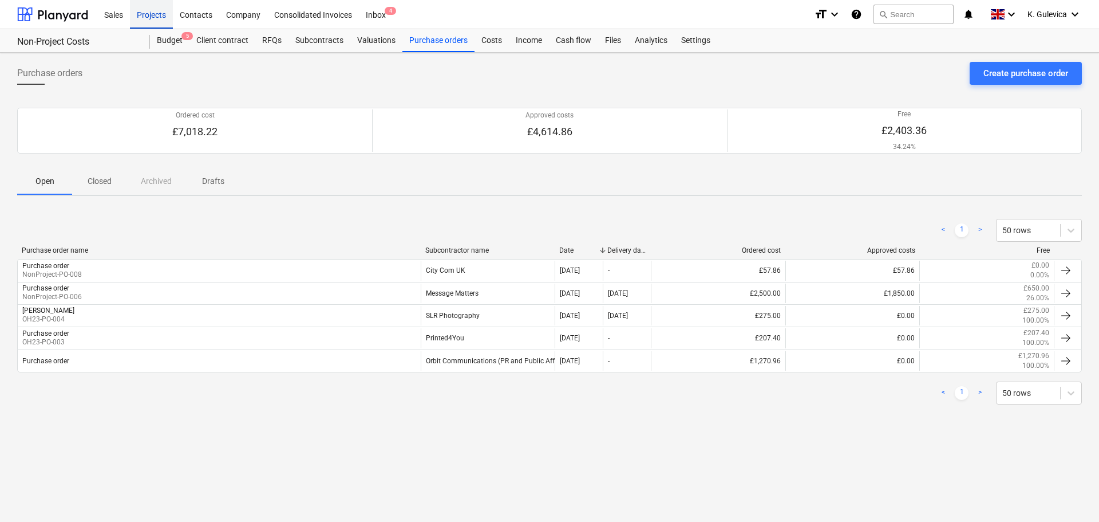
click at [154, 8] on div "Projects" at bounding box center [151, 13] width 43 height 29
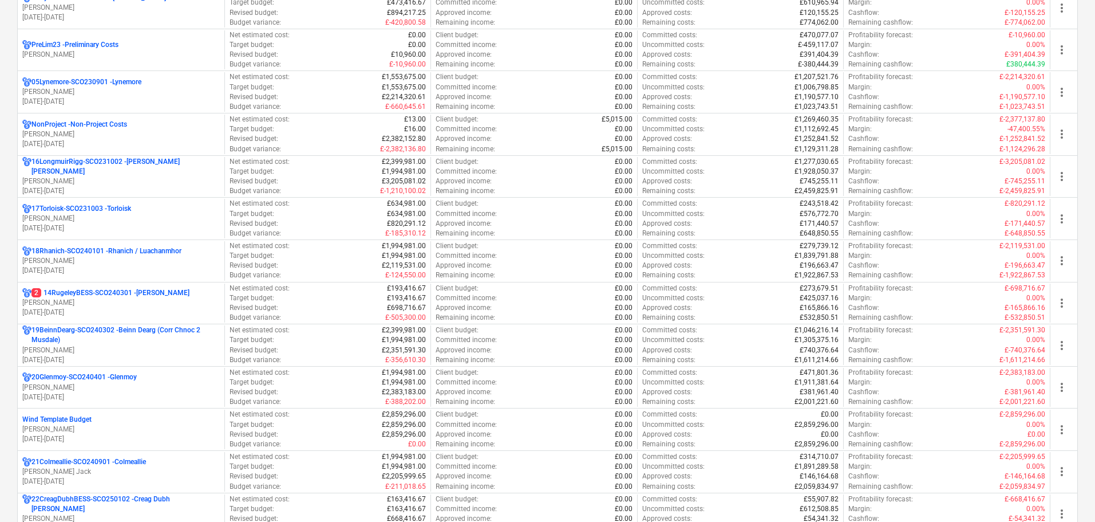
scroll to position [802, 0]
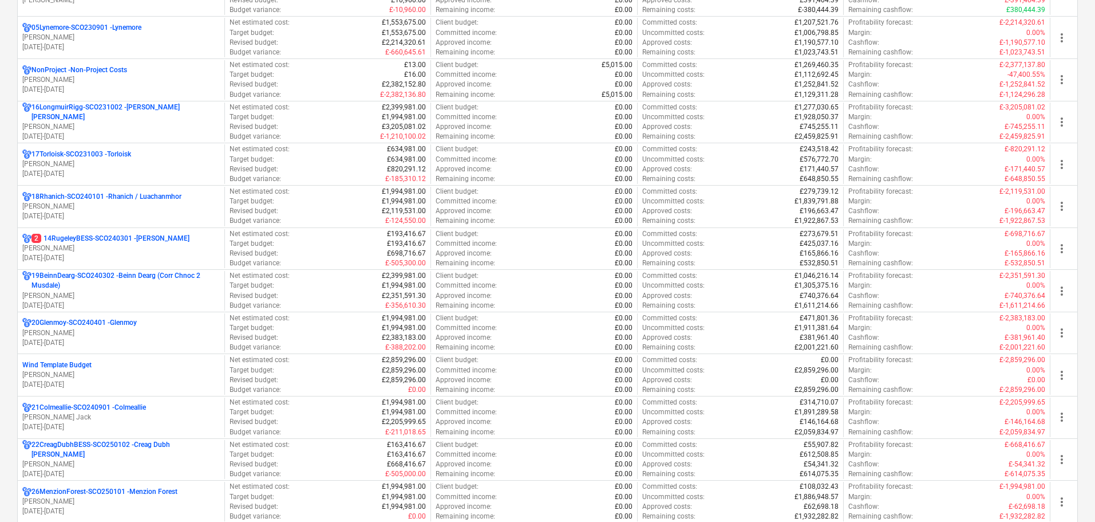
click at [150, 420] on p "[PERSON_NAME] Jack" at bounding box center [121, 417] width 198 height 10
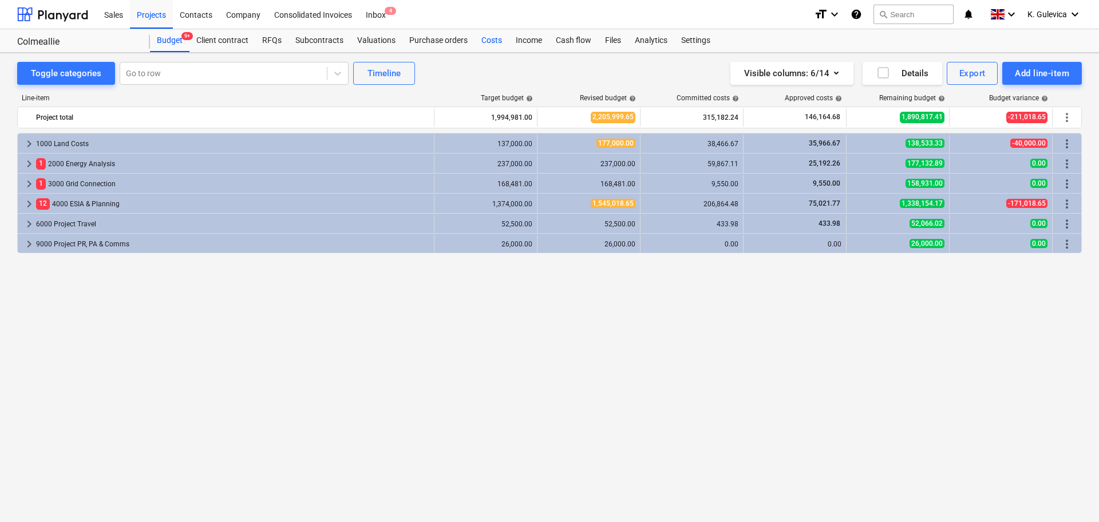
click at [488, 44] on div "Costs" at bounding box center [492, 40] width 34 height 23
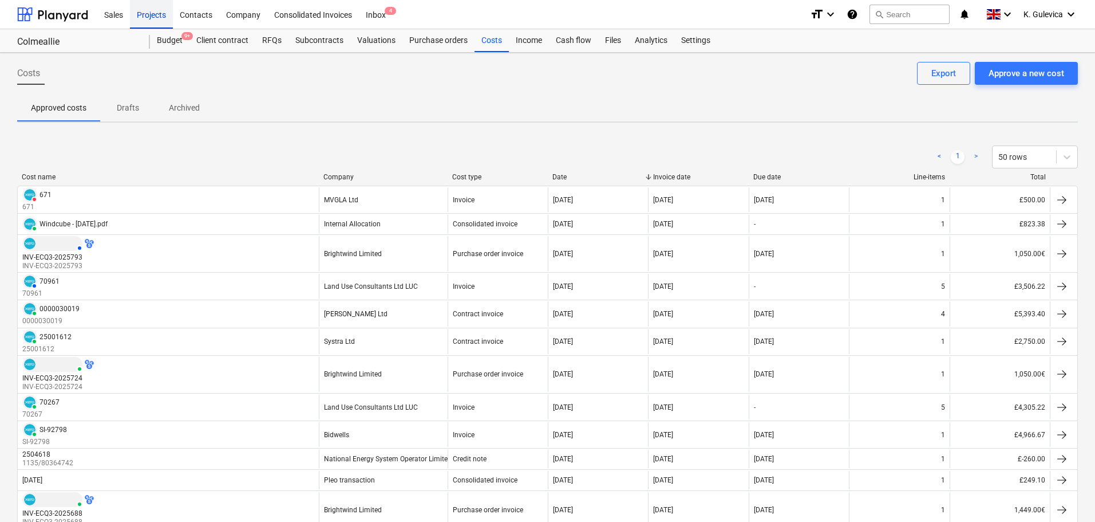
click at [152, 5] on div "Projects" at bounding box center [151, 13] width 43 height 29
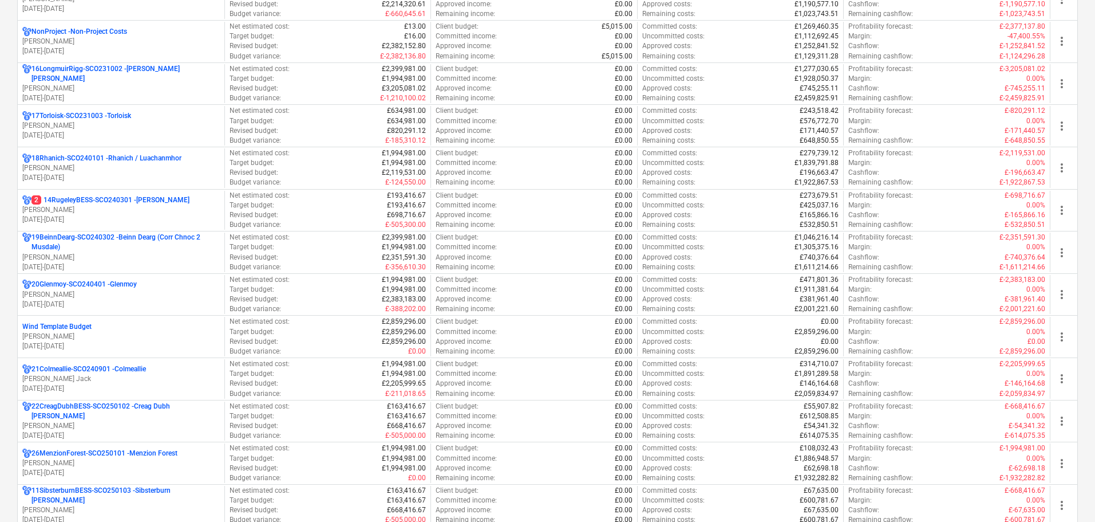
scroll to position [916, 0]
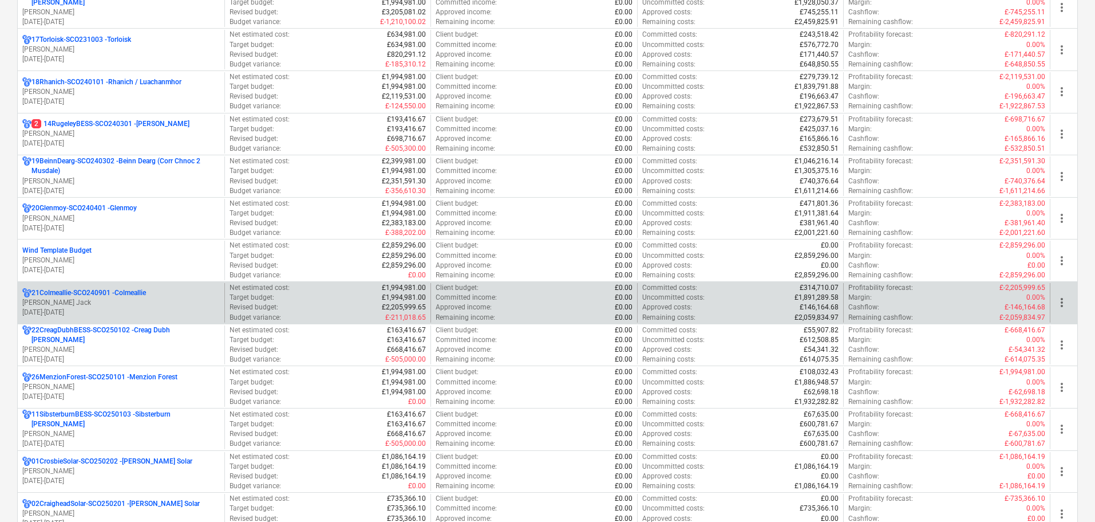
click at [117, 299] on p "[PERSON_NAME] Jack" at bounding box center [121, 303] width 198 height 10
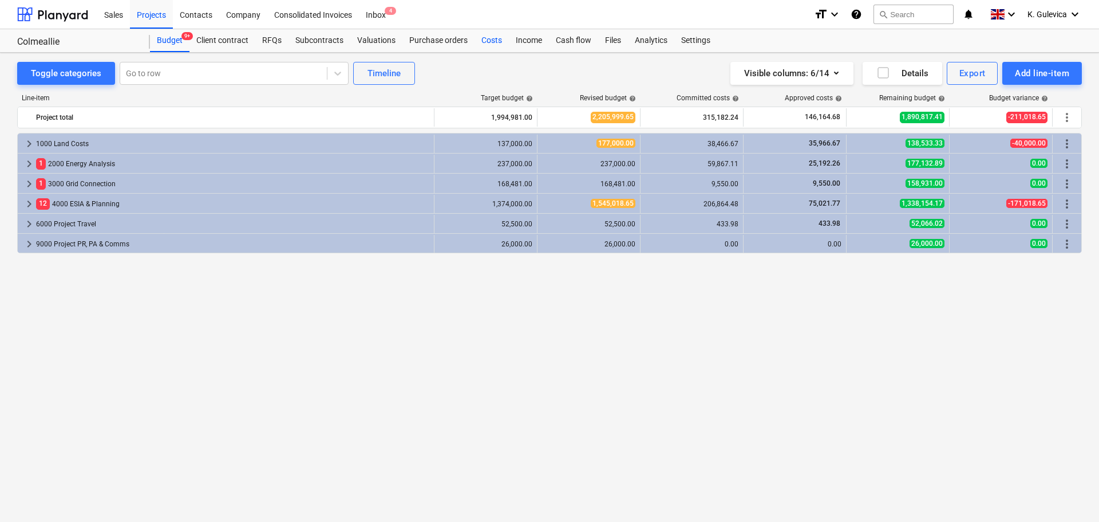
click at [480, 44] on div "Costs" at bounding box center [492, 40] width 34 height 23
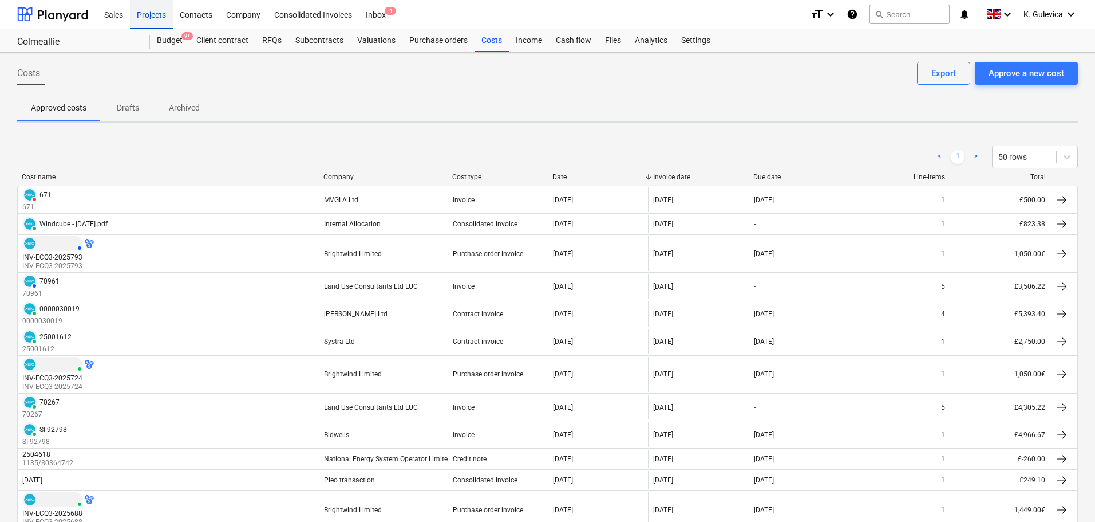
click at [160, 10] on div "Projects" at bounding box center [151, 13] width 43 height 29
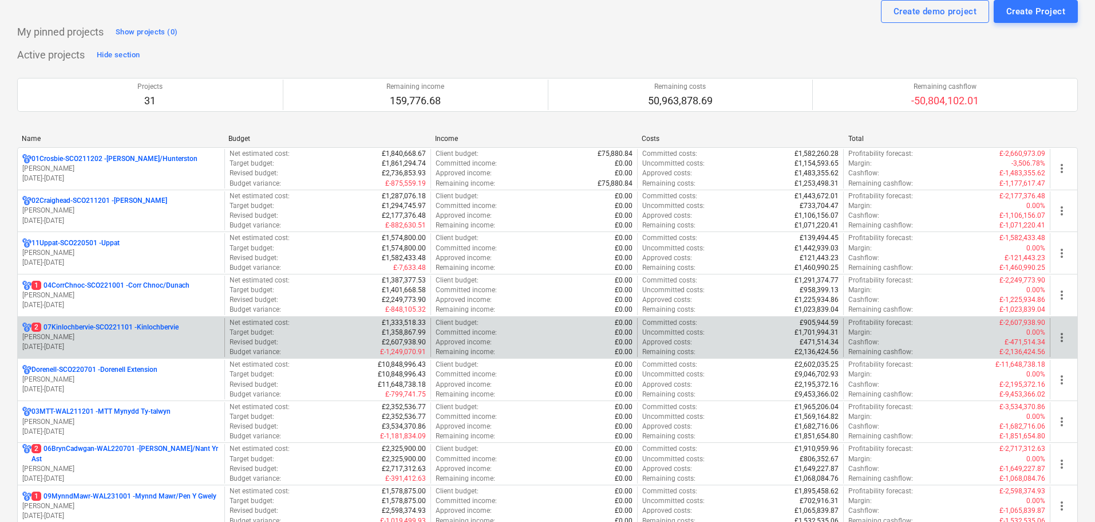
scroll to position [57, 0]
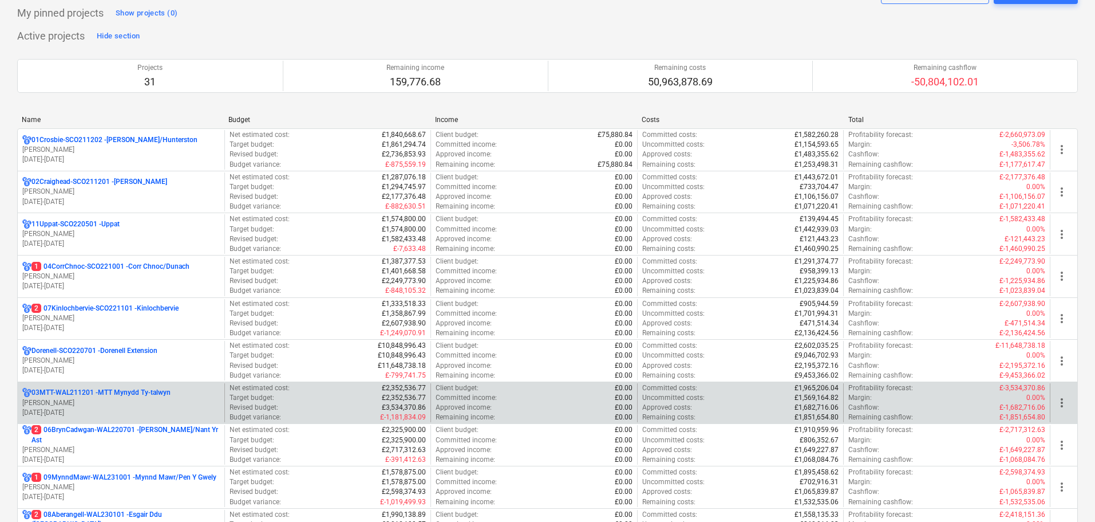
click at [125, 405] on p "[PERSON_NAME]" at bounding box center [121, 403] width 198 height 10
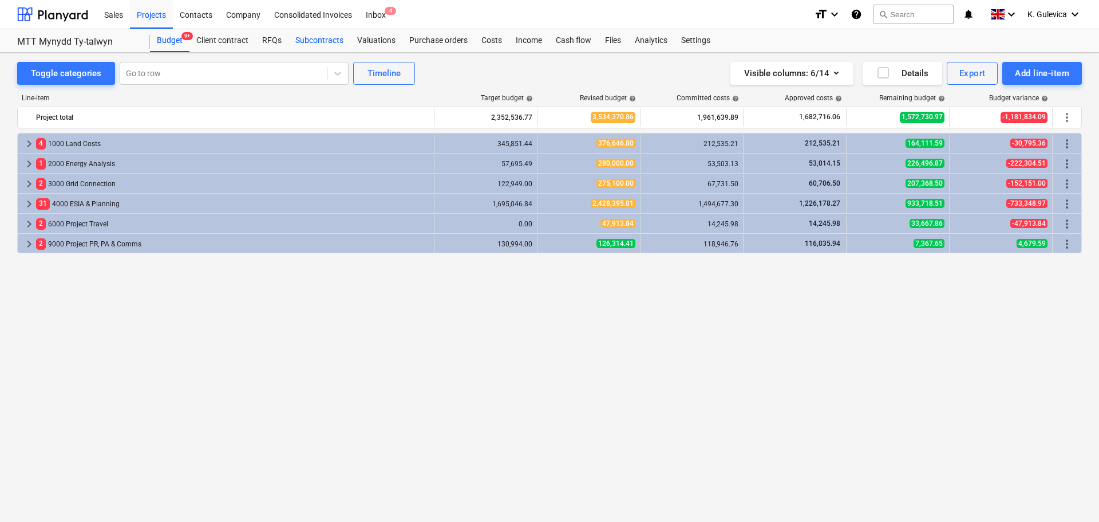
drag, startPoint x: 310, startPoint y: 41, endPoint x: 323, endPoint y: 47, distance: 13.8
click at [310, 42] on div "Subcontracts" at bounding box center [320, 40] width 62 height 23
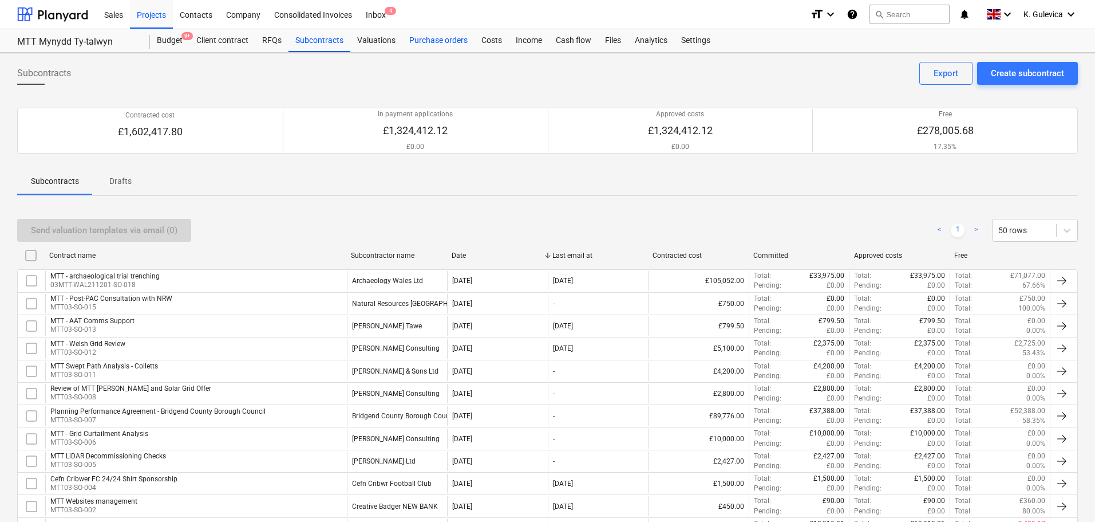
click at [440, 43] on div "Purchase orders" at bounding box center [438, 40] width 72 height 23
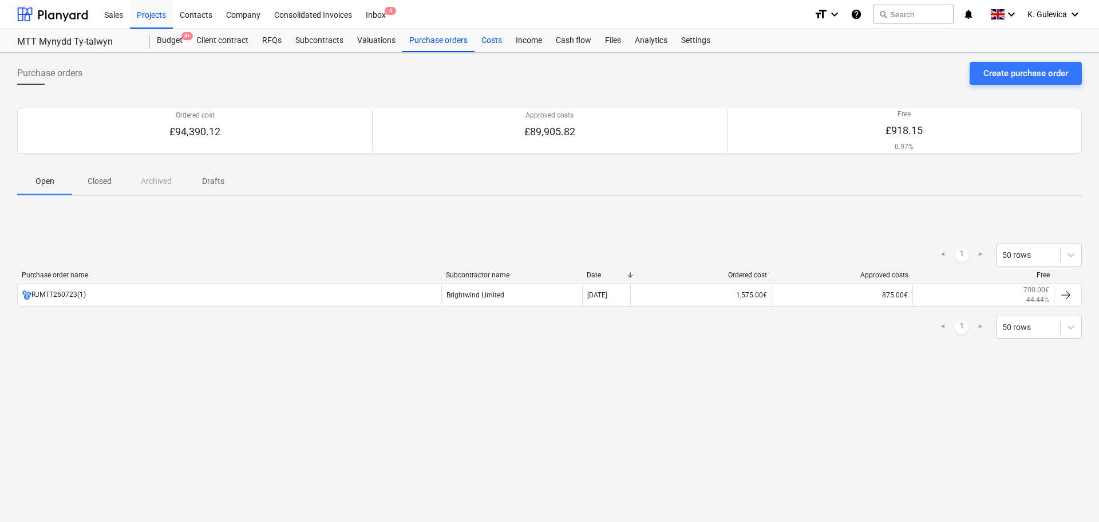
click at [482, 43] on div "Costs" at bounding box center [492, 40] width 34 height 23
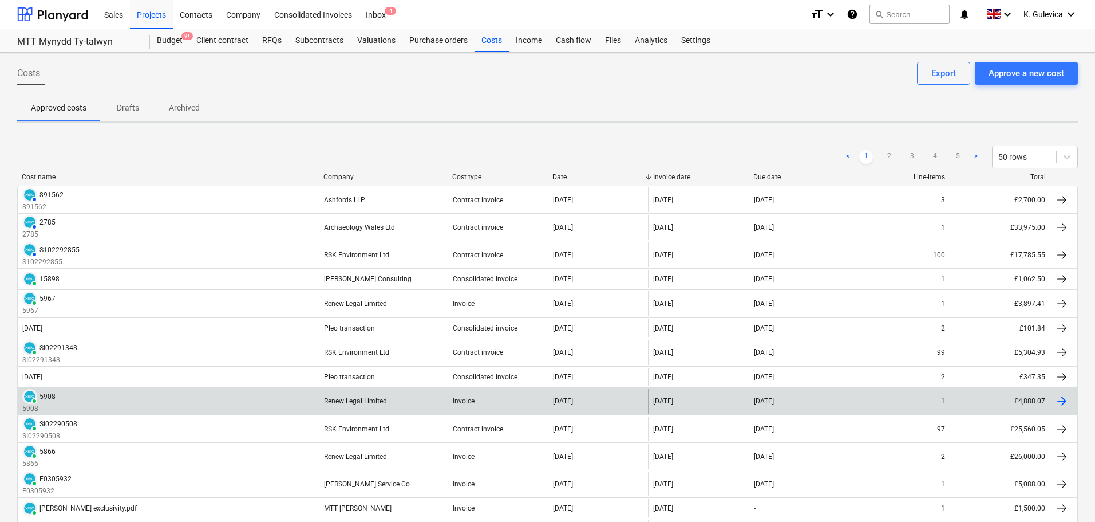
click at [363, 407] on div "Renew Legal Limited" at bounding box center [383, 401] width 129 height 25
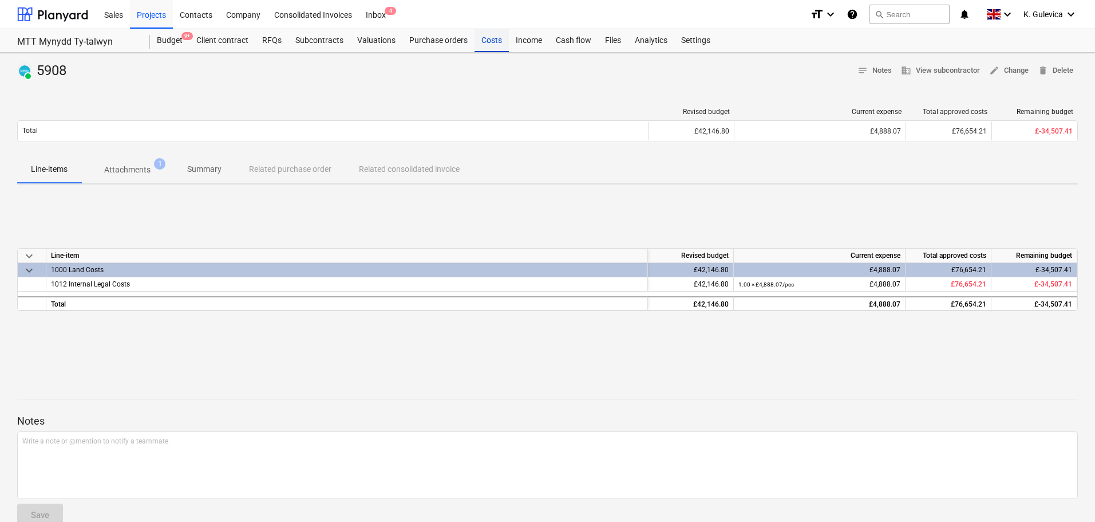
drag, startPoint x: 498, startPoint y: 42, endPoint x: 503, endPoint y: 48, distance: 8.1
click at [498, 42] on div "Costs" at bounding box center [492, 40] width 34 height 23
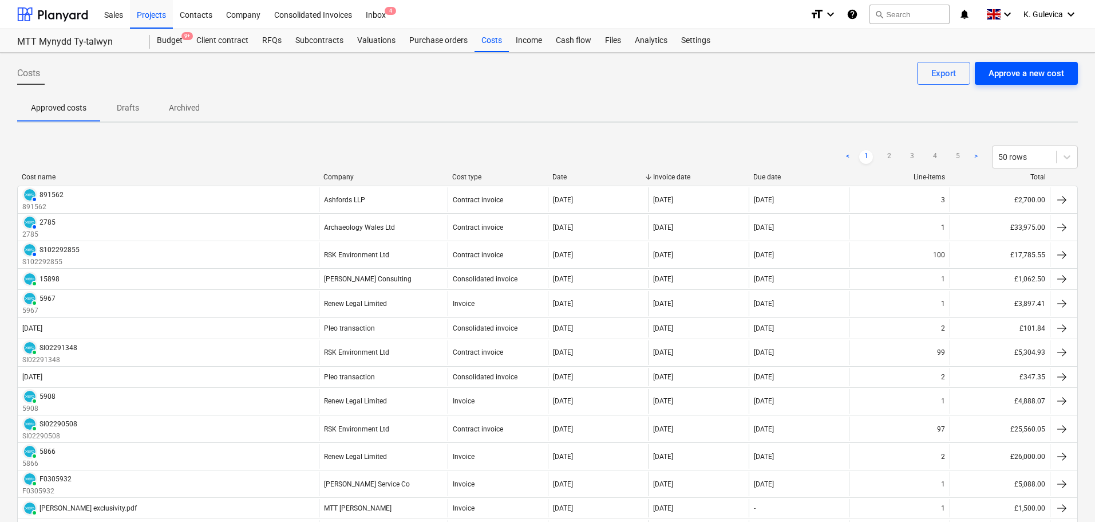
click at [1029, 76] on div "Approve a new cost" at bounding box center [1027, 73] width 76 height 15
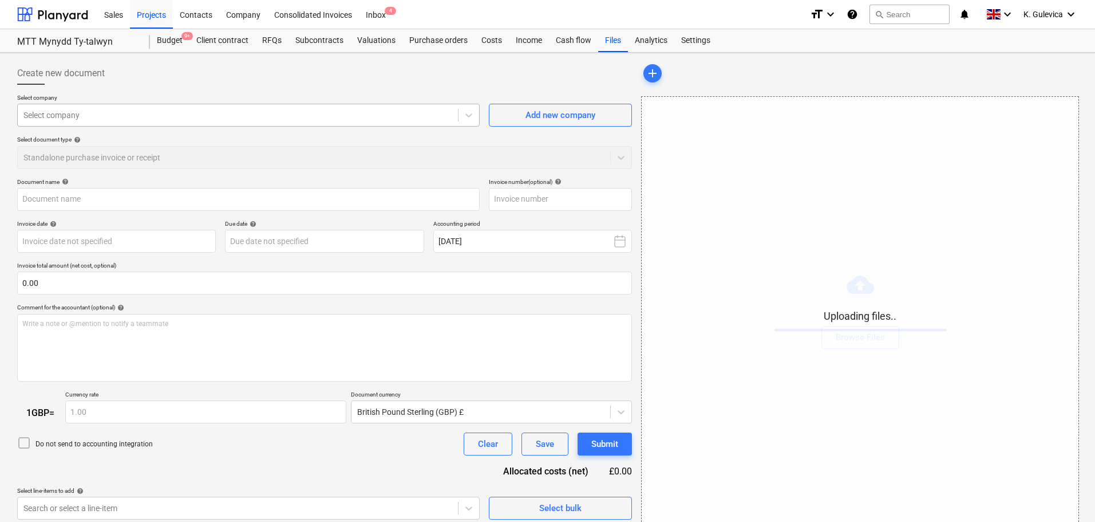
click at [120, 114] on div at bounding box center [237, 114] width 429 height 11
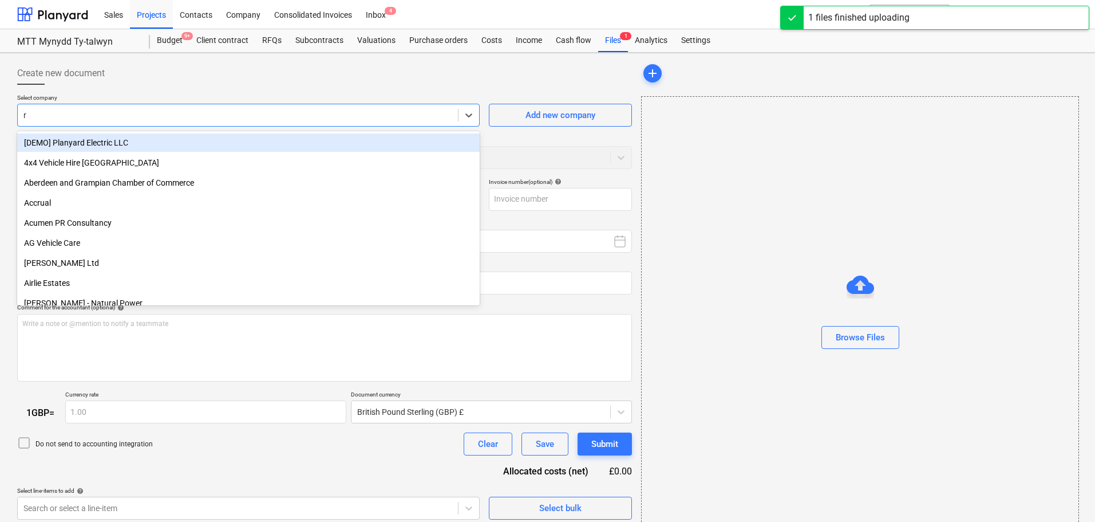
type input "re"
type input "bill_6006.pdf"
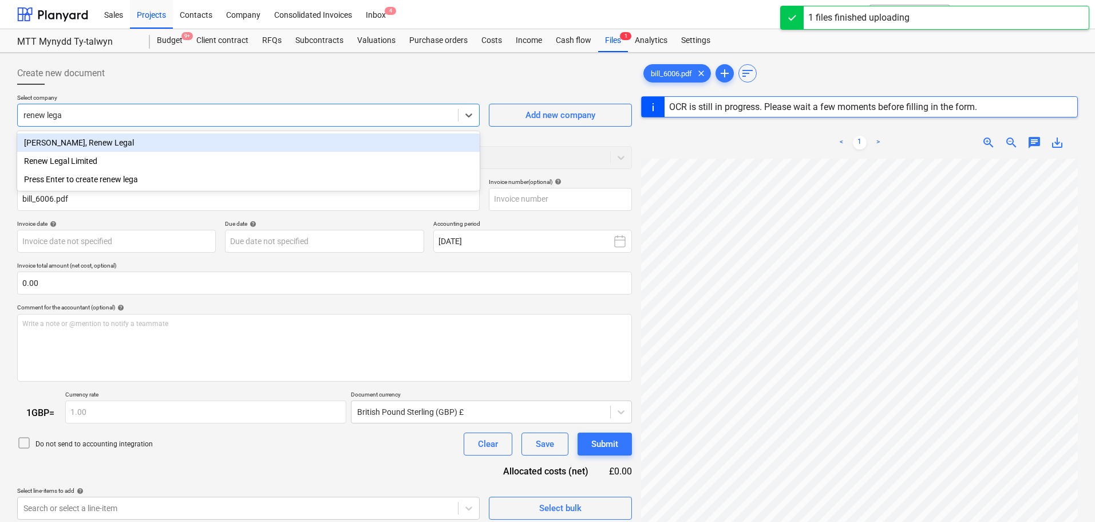
type input "renew legal"
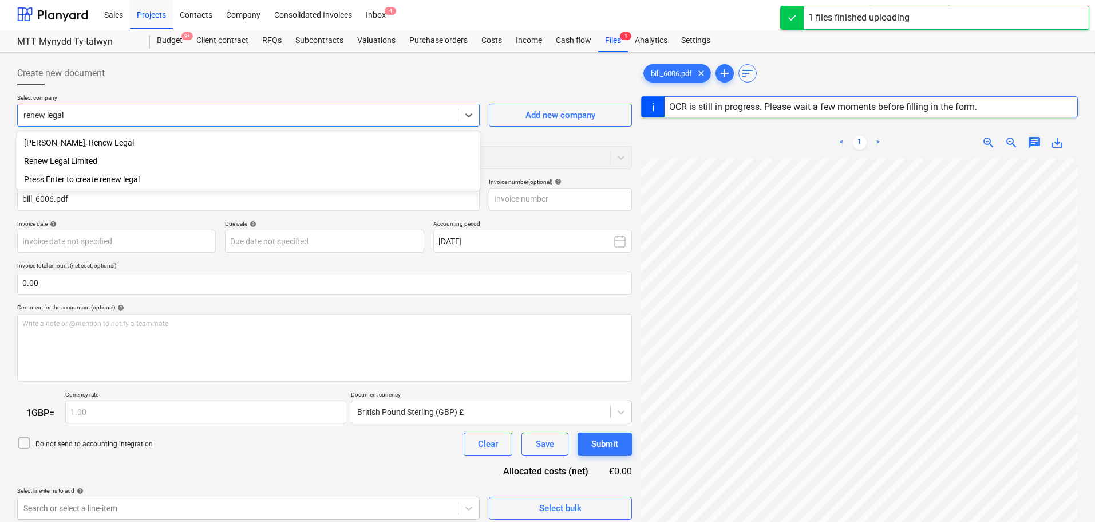
click at [82, 160] on div "Renew Legal Limited" at bounding box center [248, 161] width 463 height 18
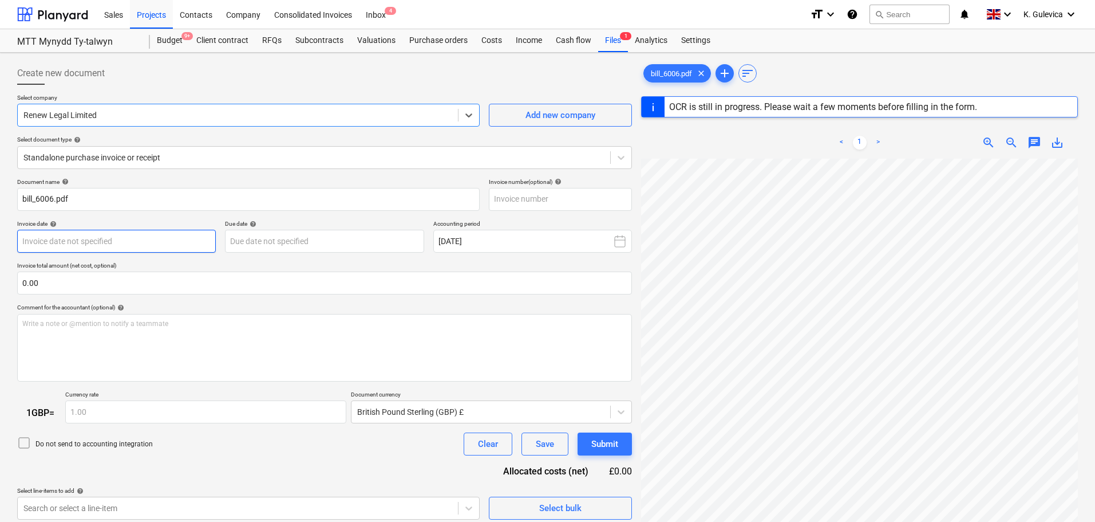
click at [145, 246] on body "Sales Projects Contacts Company Consolidated Invoices Inbox 4 format_size keybo…" at bounding box center [547, 261] width 1095 height 522
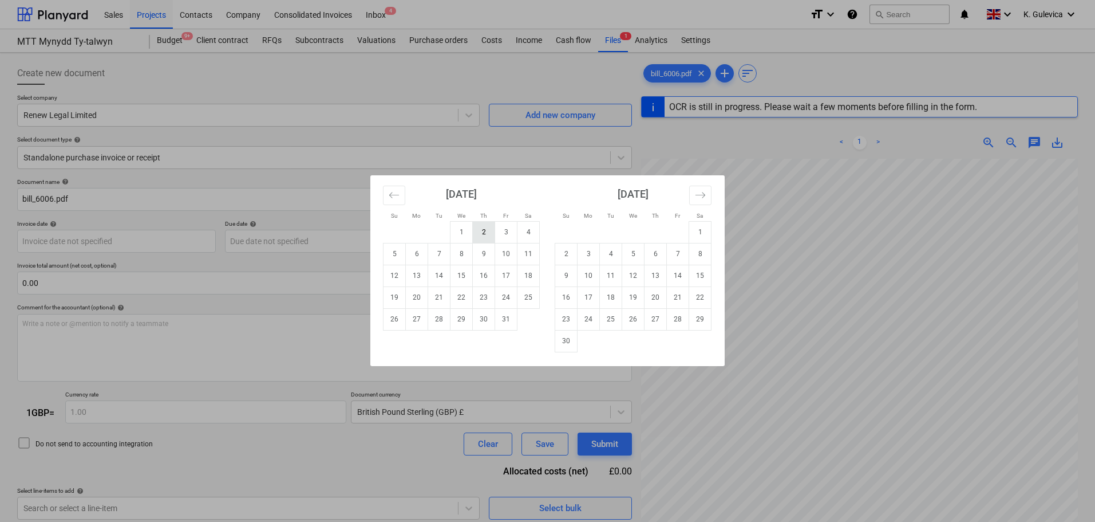
click at [482, 234] on td "2" at bounding box center [484, 232] width 22 height 22
type input "[DATE]"
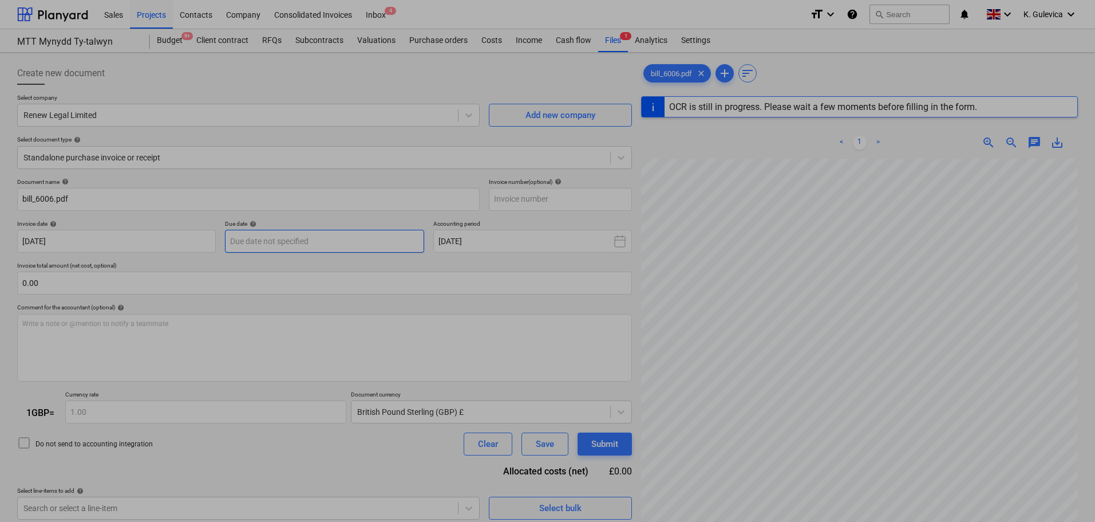
click at [366, 238] on body "Sales Projects Contacts Company Consolidated Invoices Inbox 4 format_size keybo…" at bounding box center [547, 261] width 1095 height 522
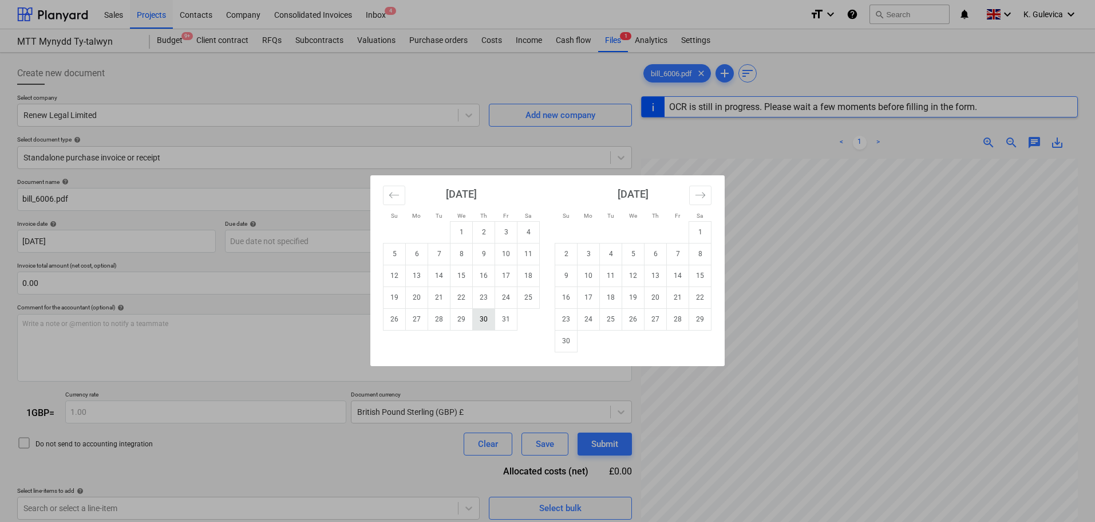
click at [486, 320] on td "30" at bounding box center [484, 319] width 22 height 22
type input "[DATE]"
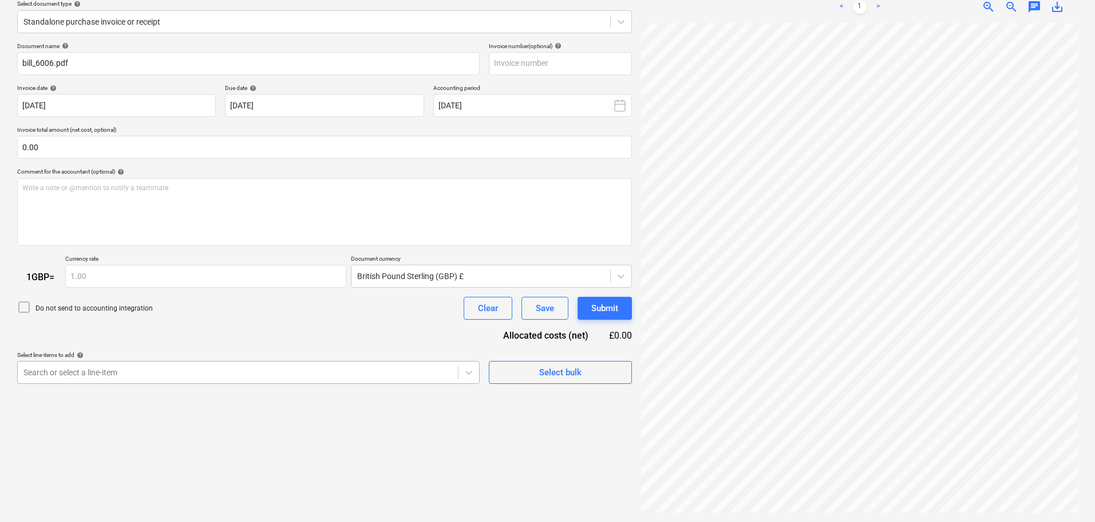
click at [298, 368] on body "Sales Projects Contacts Company Consolidated Invoices Inbox 4 format_size keybo…" at bounding box center [547, 125] width 1095 height 522
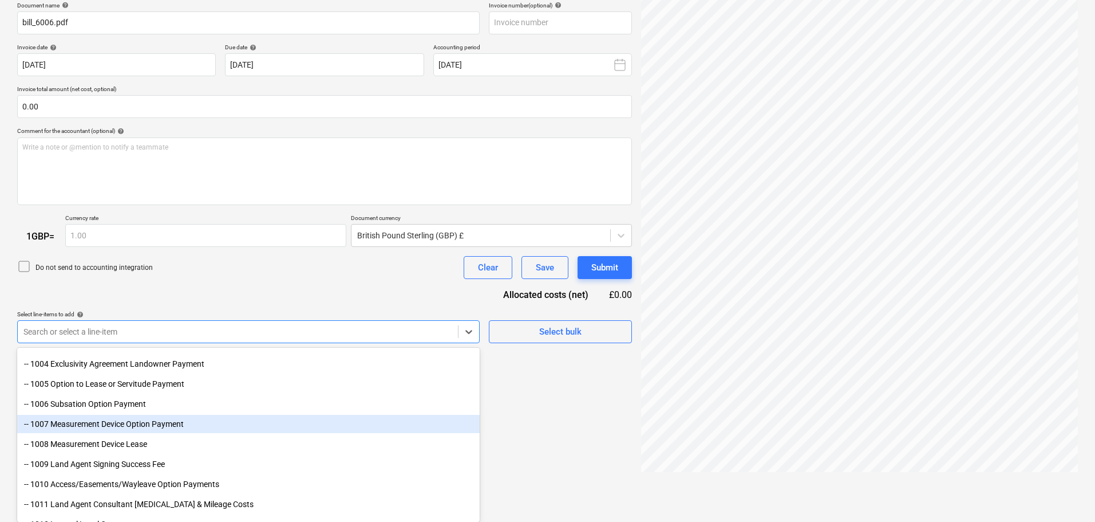
scroll to position [172, 0]
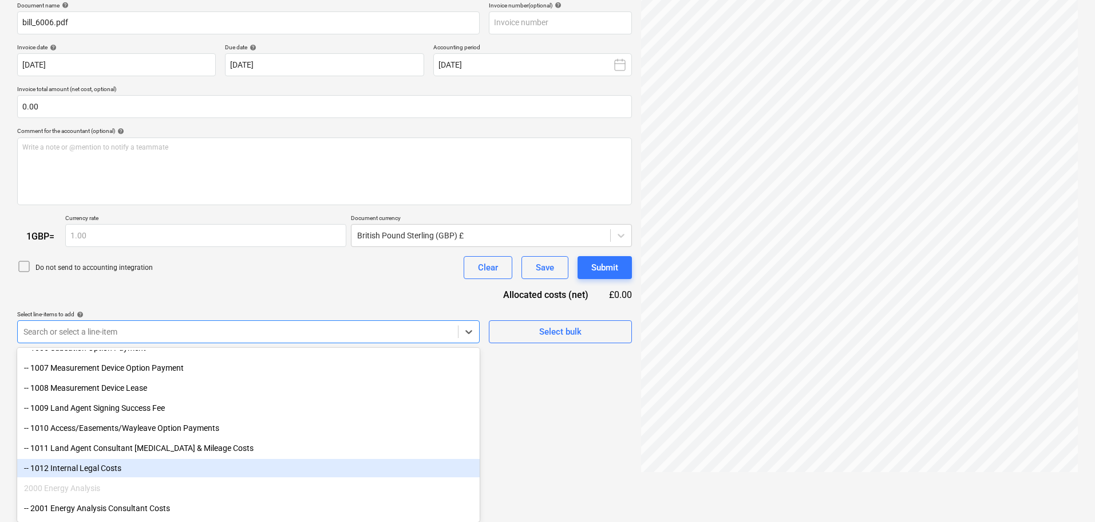
click at [119, 468] on div "-- 1012 Internal Legal Costs" at bounding box center [248, 468] width 463 height 18
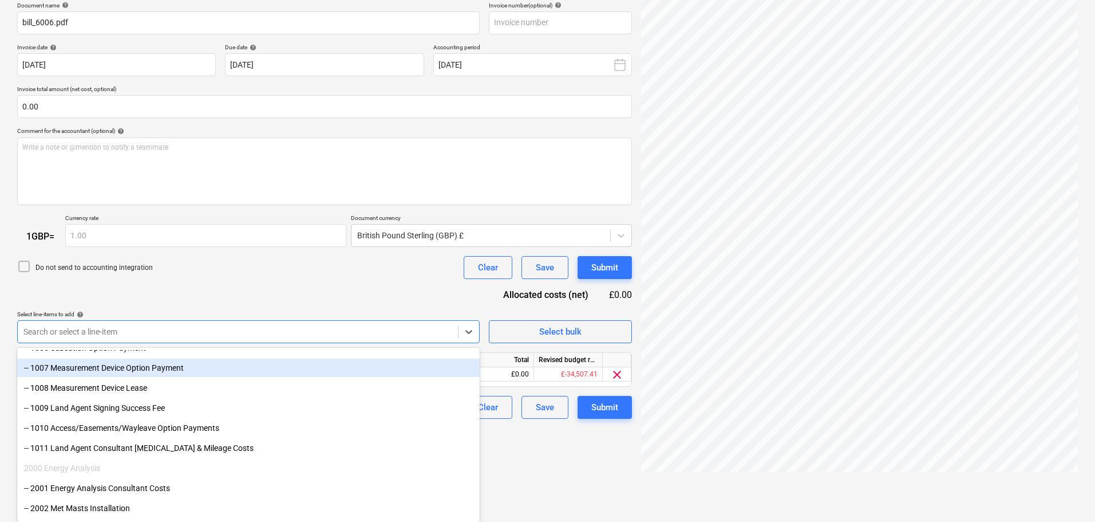
click at [220, 289] on div "Document name help bill_6006.pdf Invoice number (optional) help Invoice date he…" at bounding box center [324, 210] width 615 height 417
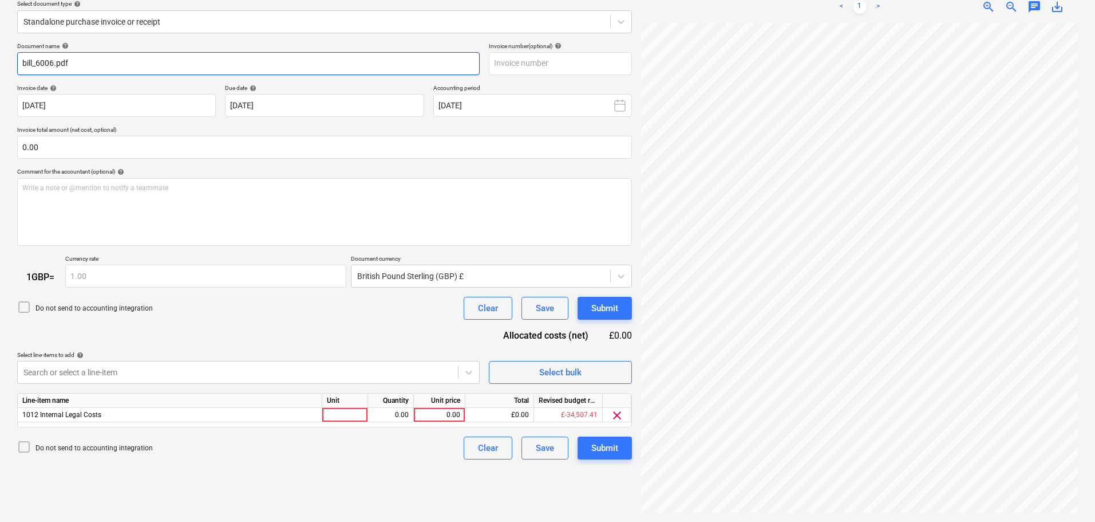
drag, startPoint x: 85, startPoint y: 64, endPoint x: 121, endPoint y: 57, distance: 36.7
click at [0, 63] on html "Sales Projects Contacts Company Consolidated Invoices Inbox 4 format_size keybo…" at bounding box center [547, 125] width 1095 height 522
type input "6006"
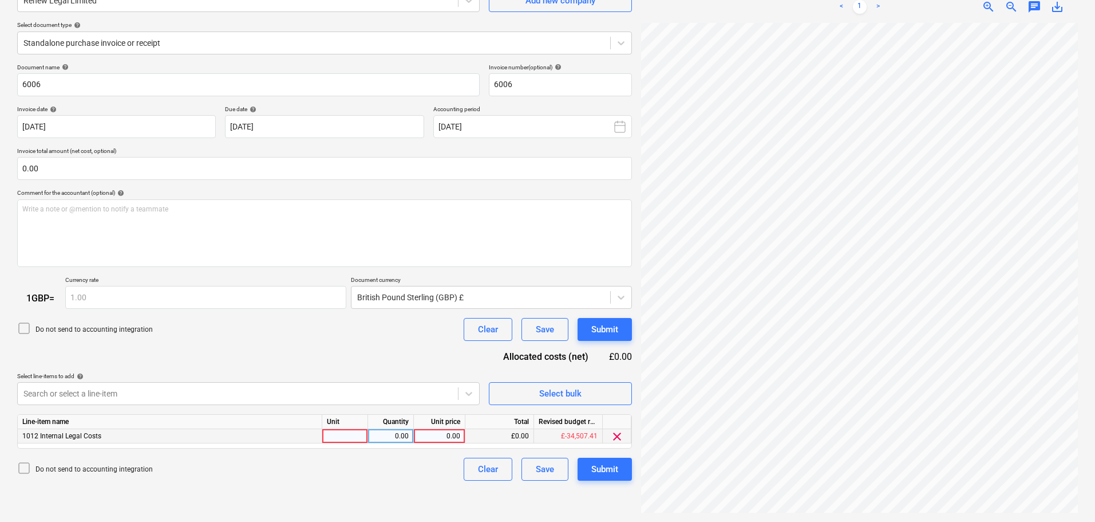
click at [439, 435] on div "0.00" at bounding box center [440, 436] width 42 height 14
type input "4347.27"
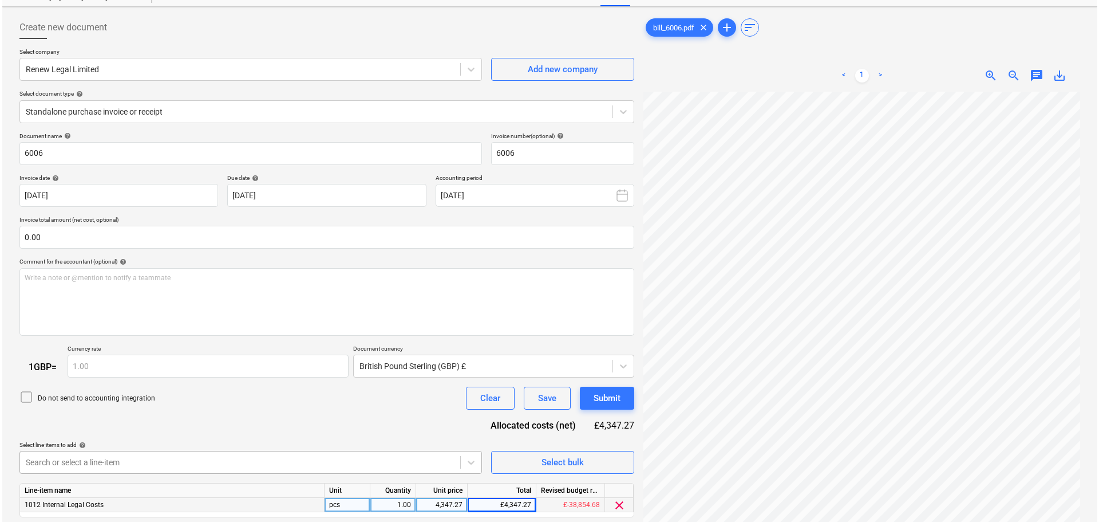
scroll to position [115, 0]
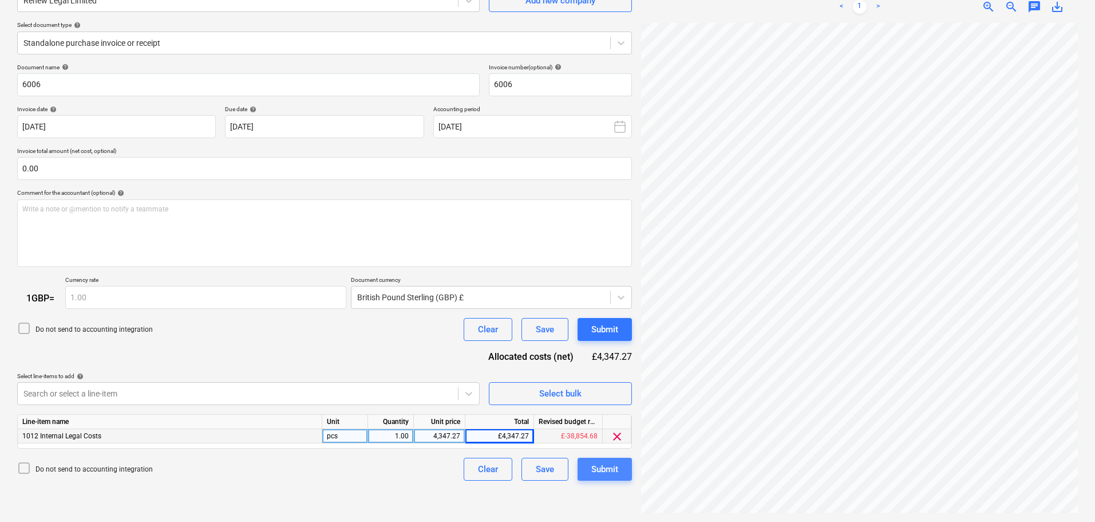
click at [607, 462] on div "Submit" at bounding box center [604, 468] width 27 height 15
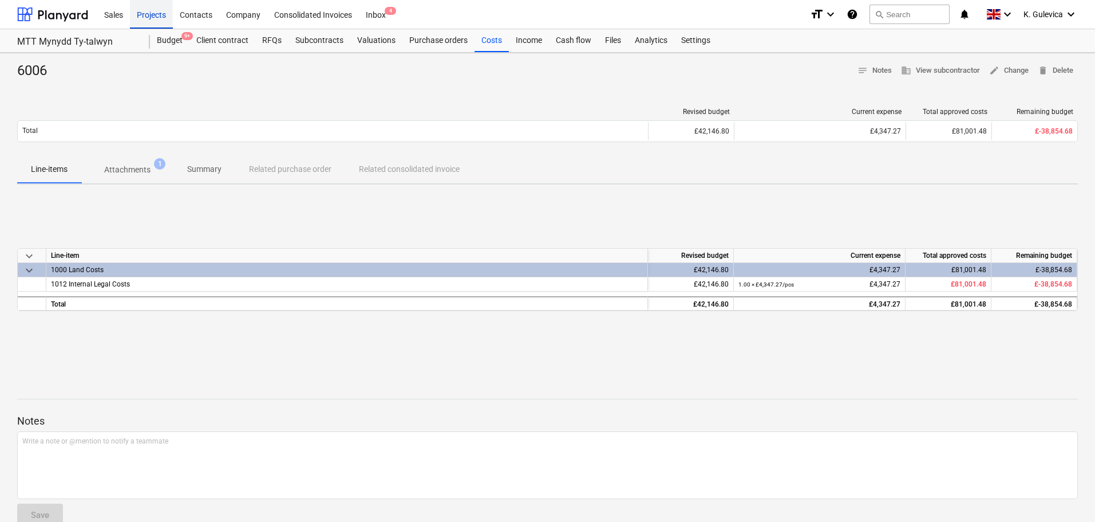
click at [146, 19] on div "Projects" at bounding box center [151, 13] width 43 height 29
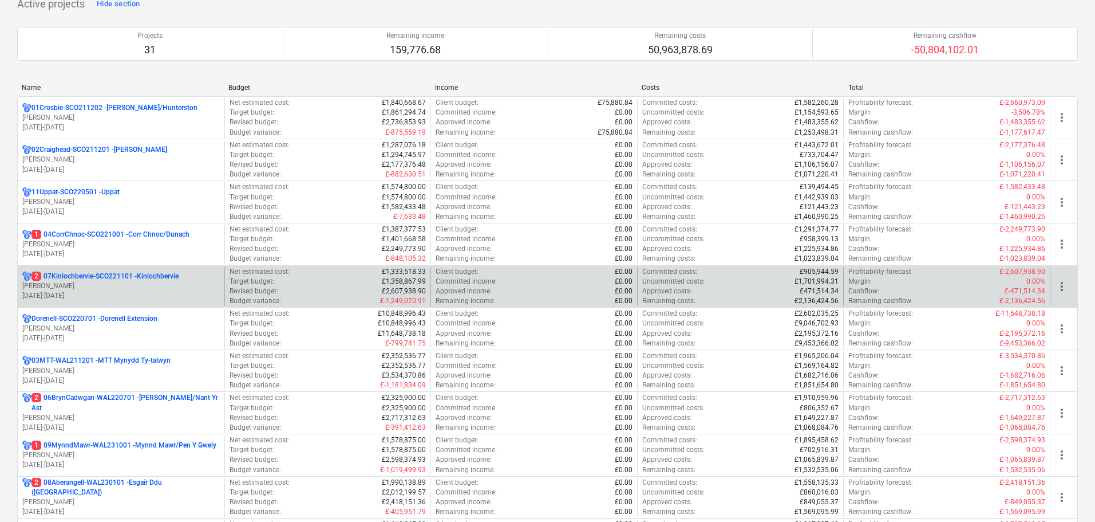
scroll to position [115, 0]
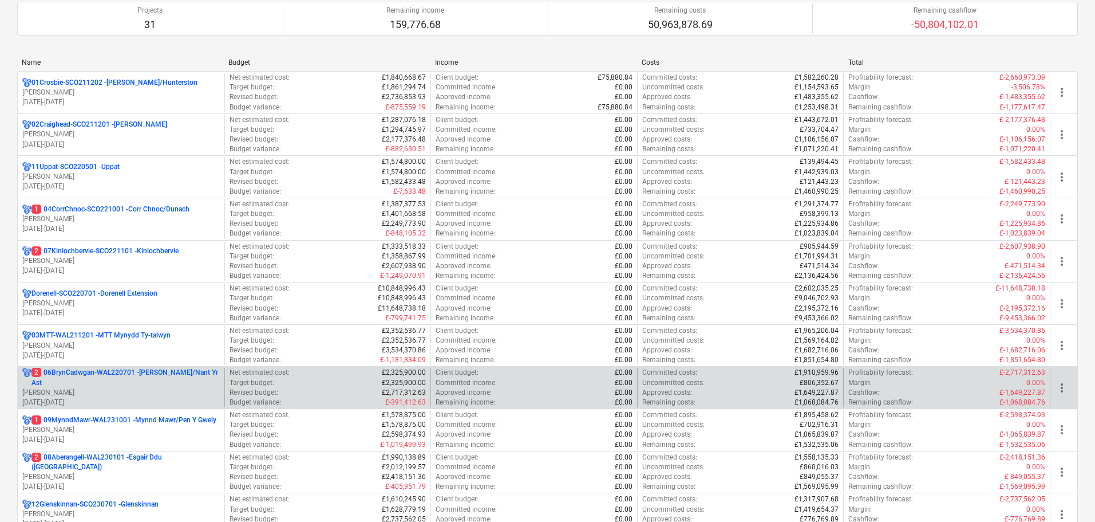
click at [106, 381] on p "2 06BrynCadwgan-WAL220701 - [PERSON_NAME]/Nant Yr Ast" at bounding box center [125, 377] width 188 height 19
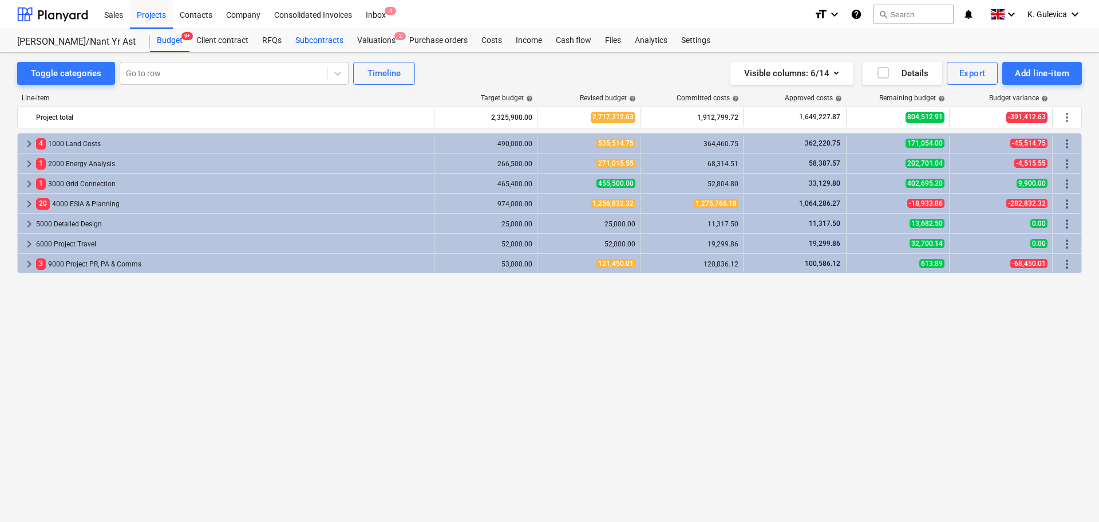
click at [326, 42] on div "Subcontracts" at bounding box center [320, 40] width 62 height 23
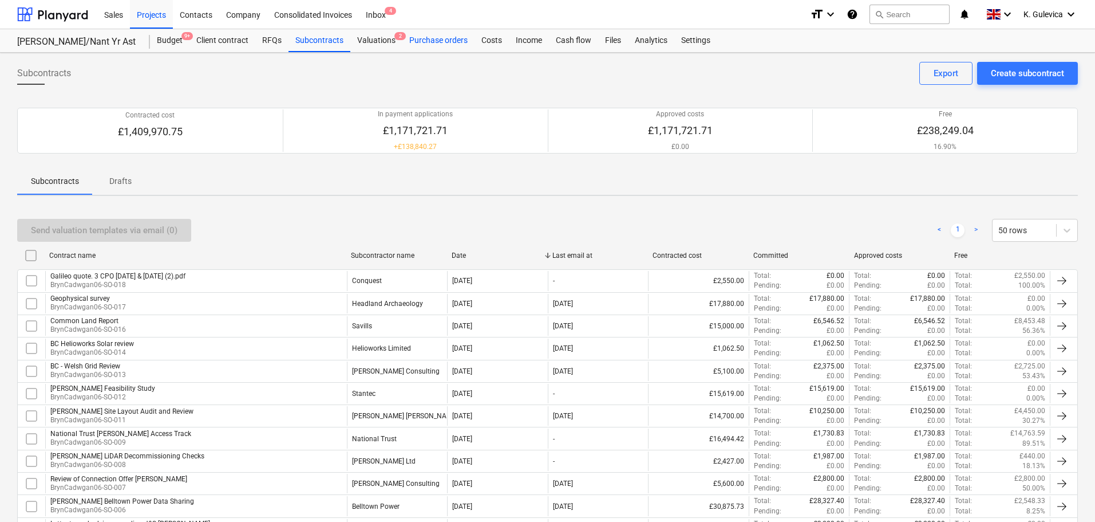
click at [436, 41] on div "Purchase orders" at bounding box center [438, 40] width 72 height 23
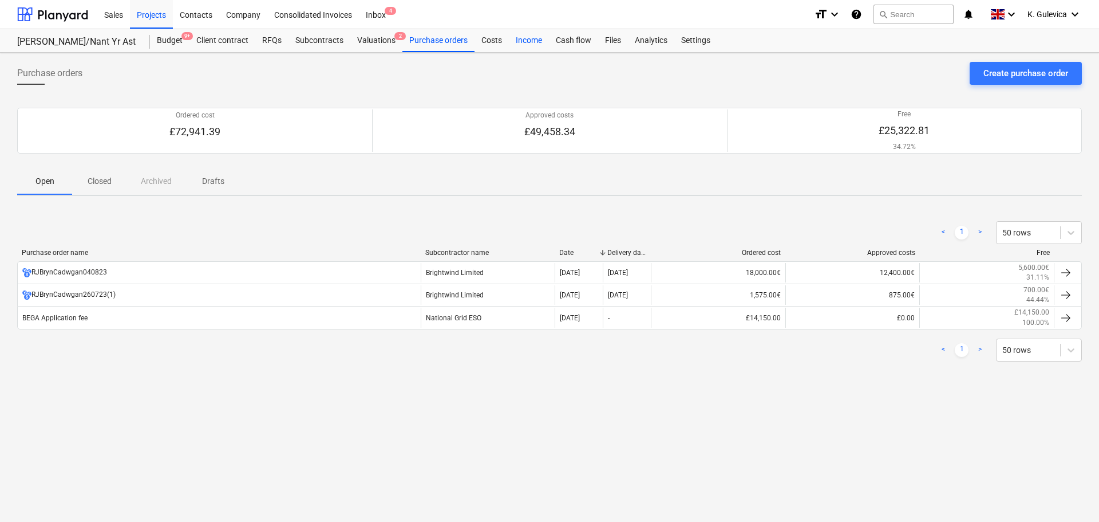
drag, startPoint x: 495, startPoint y: 39, endPoint x: 508, endPoint y: 45, distance: 13.8
click at [495, 39] on div "Costs" at bounding box center [492, 40] width 34 height 23
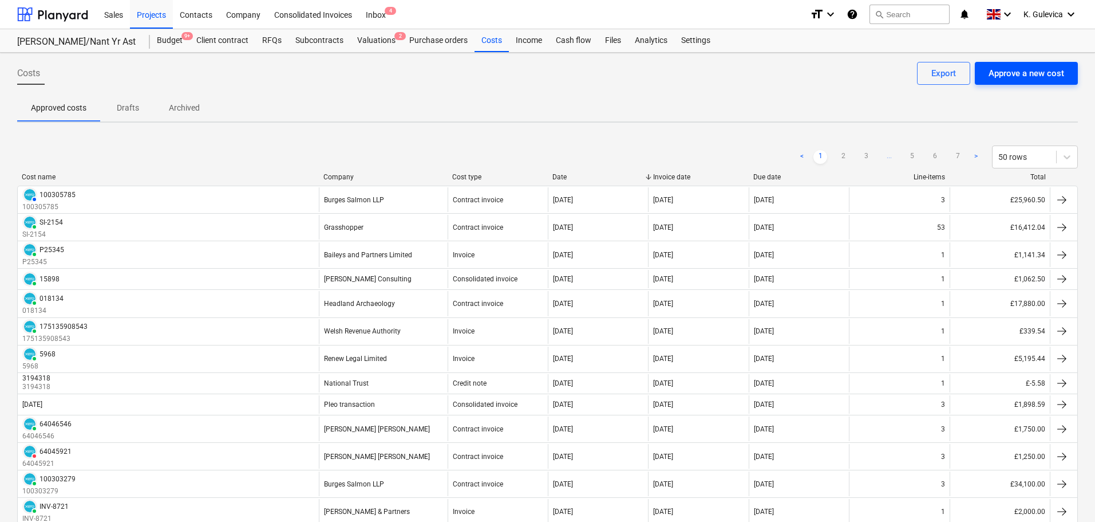
click at [1024, 76] on div "Approve a new cost" at bounding box center [1027, 73] width 76 height 15
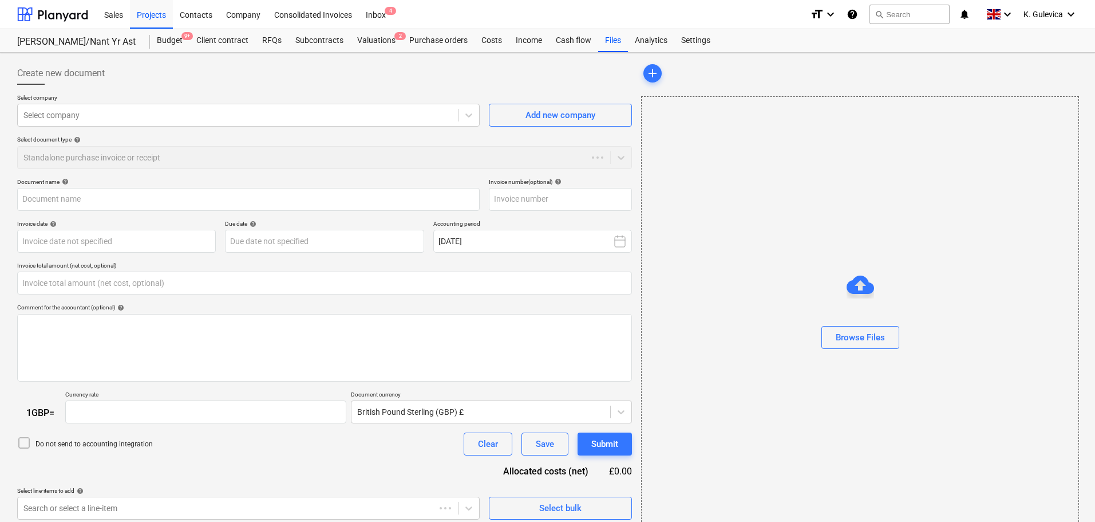
type input "0.00"
type input "1.00"
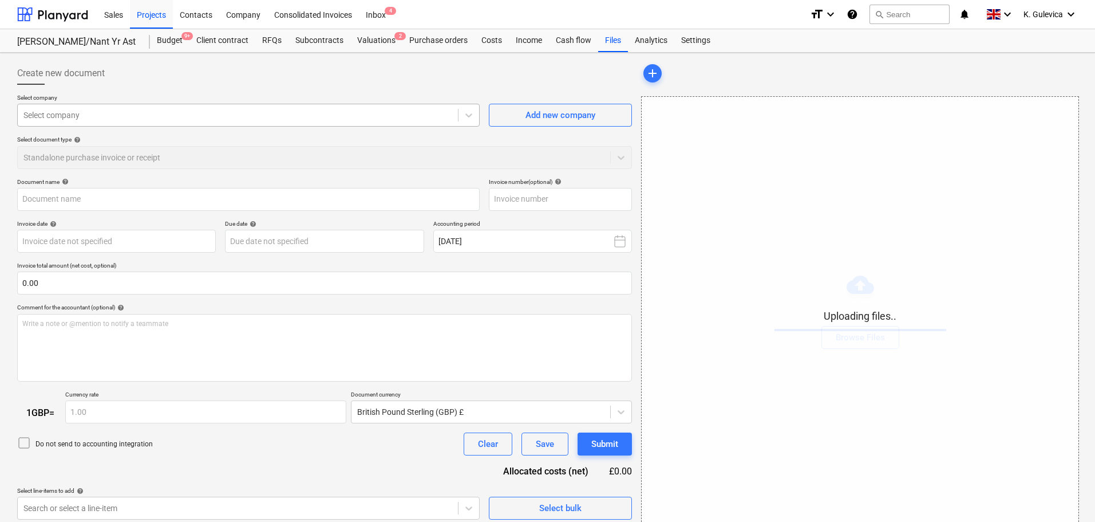
click at [244, 113] on div at bounding box center [237, 114] width 429 height 11
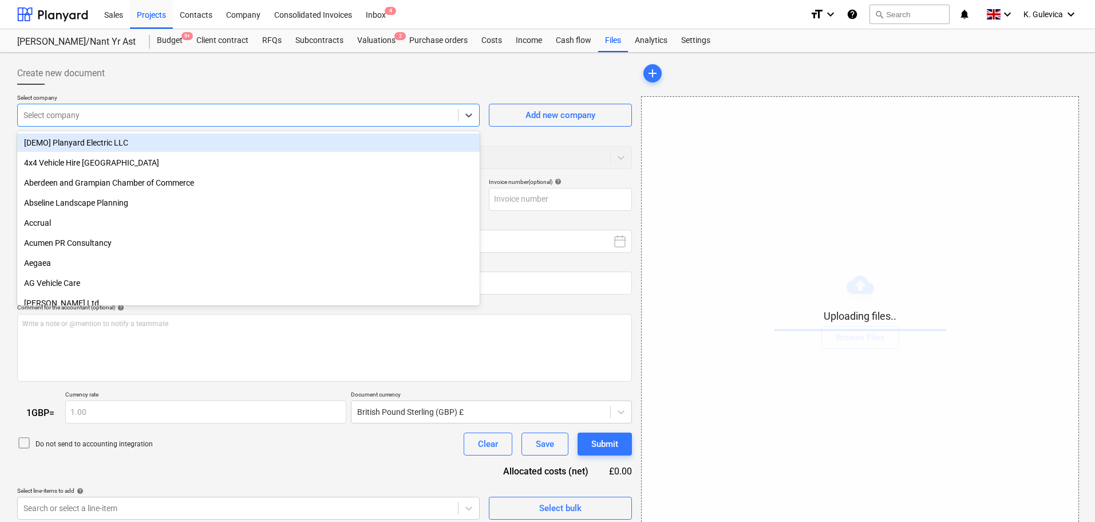
type input "bill_6005.pdf"
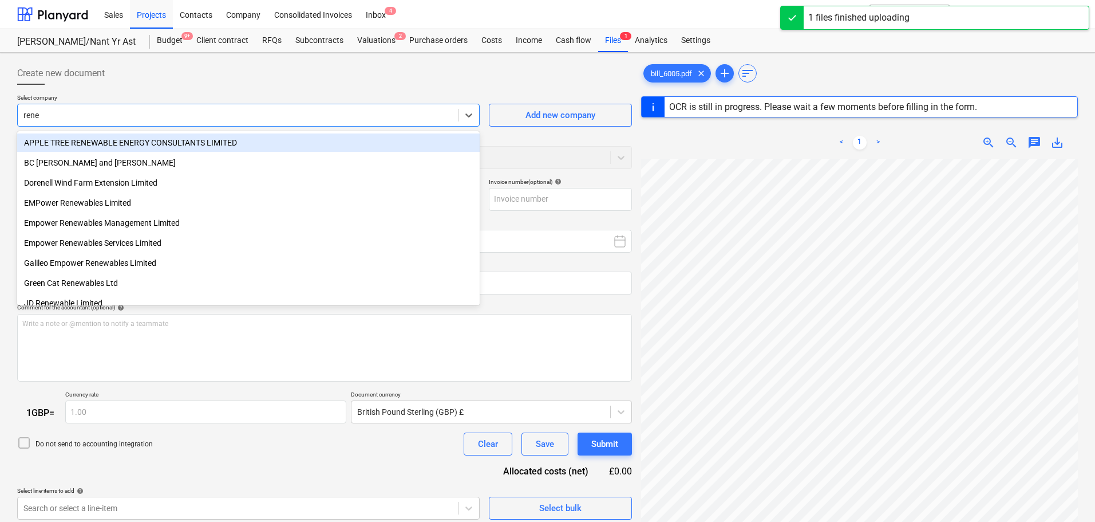
type input "renew"
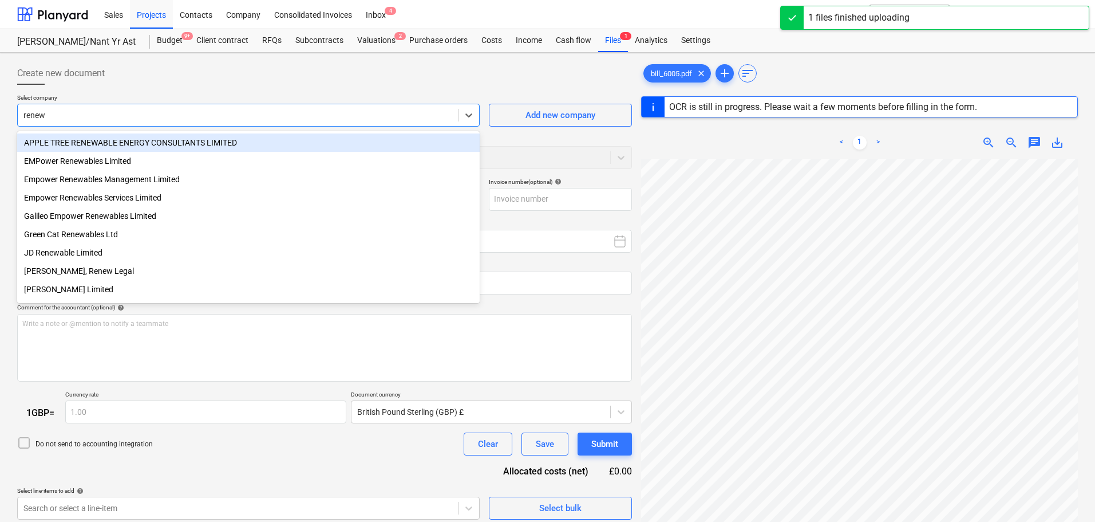
type input "6005"
type input "[DATE]"
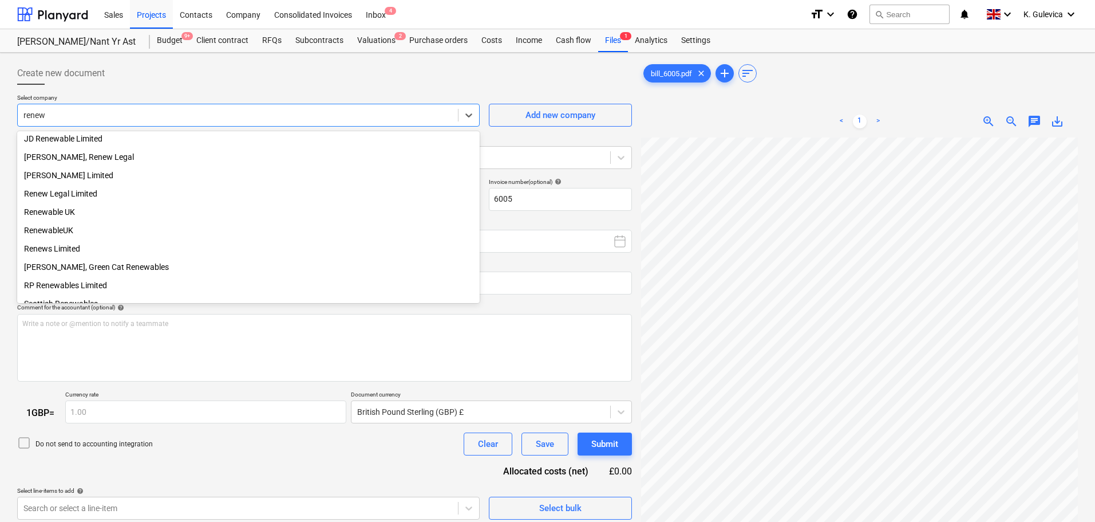
scroll to position [115, 0]
click at [61, 199] on div "Renew Legal Limited" at bounding box center [248, 193] width 463 height 18
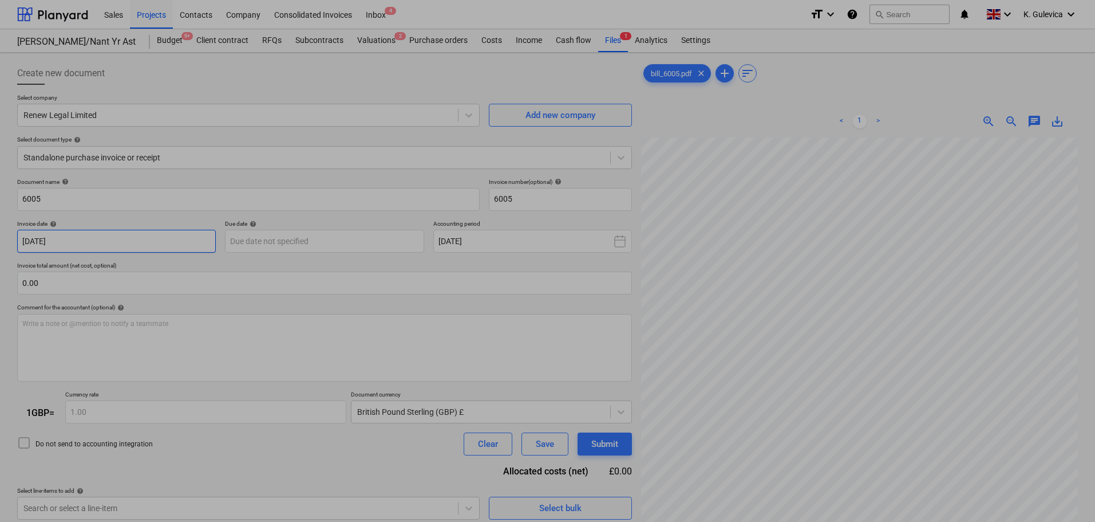
click at [72, 242] on body "Sales Projects Contacts Company Consolidated Invoices Inbox 4 format_size keybo…" at bounding box center [547, 261] width 1095 height 522
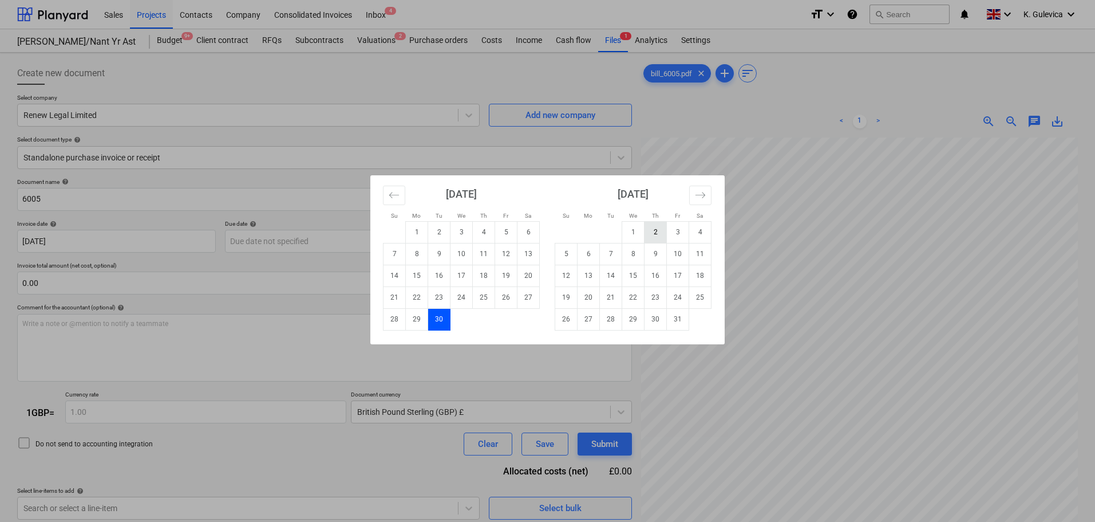
click at [654, 232] on td "2" at bounding box center [656, 232] width 22 height 22
type input "[DATE]"
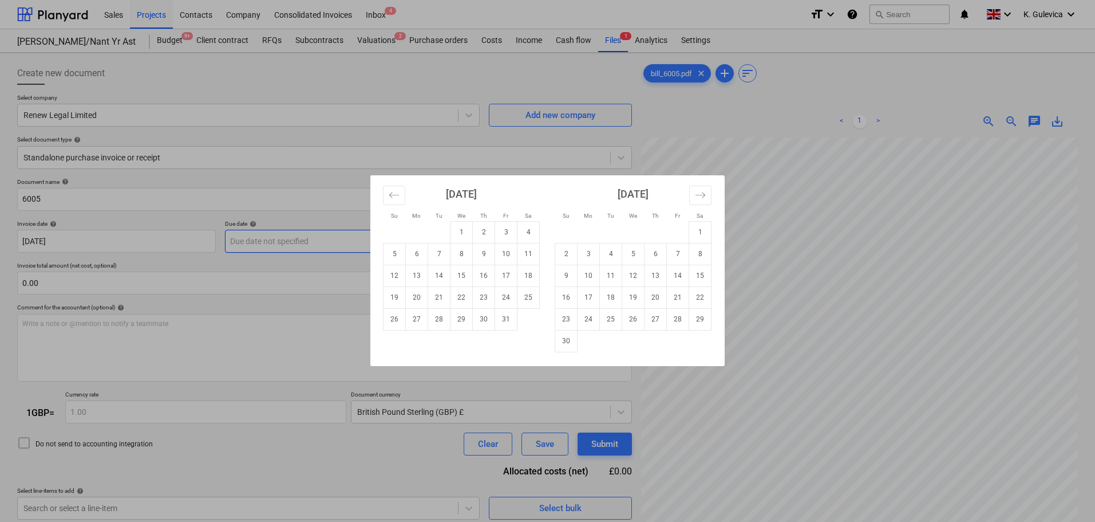
click at [347, 242] on body "Sales Projects Contacts Company Consolidated Invoices Inbox 4 format_size keybo…" at bounding box center [547, 261] width 1095 height 522
click at [487, 320] on td "30" at bounding box center [484, 319] width 22 height 22
type input "[DATE]"
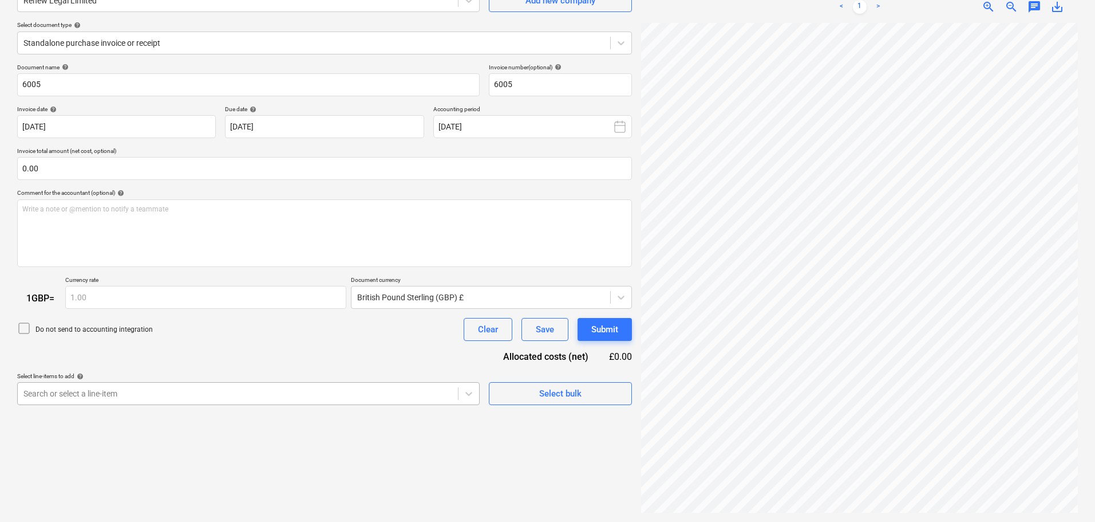
scroll to position [176, 0]
click at [370, 390] on body "Sales Projects Contacts Company Consolidated Invoices Inbox 4 format_size keybo…" at bounding box center [547, 146] width 1095 height 522
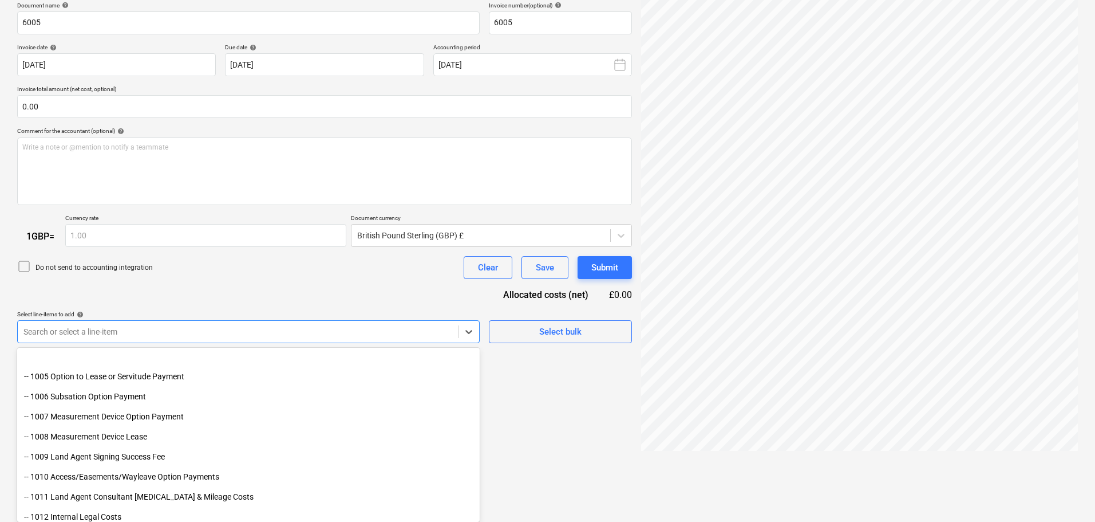
scroll to position [172, 0]
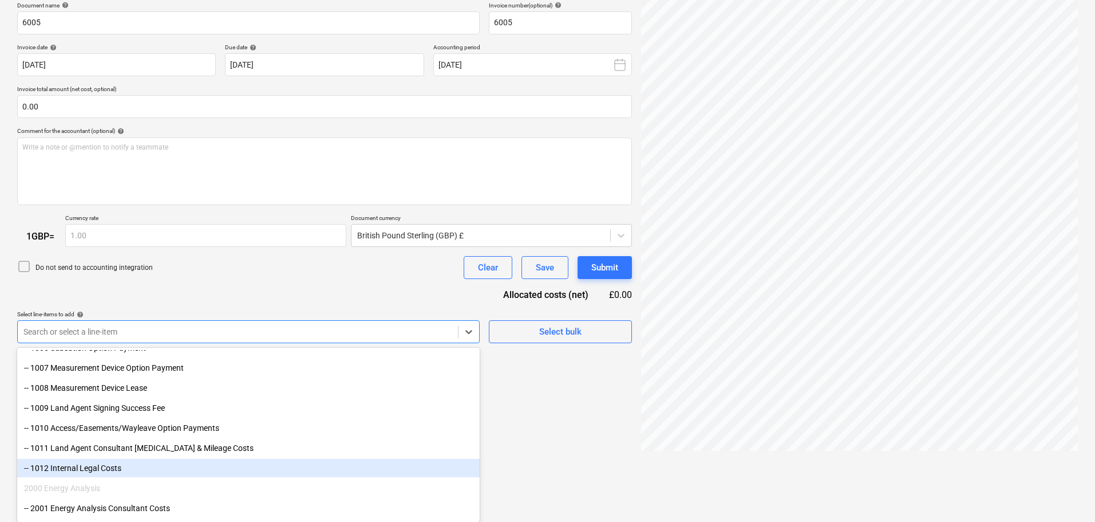
click at [105, 471] on div "-- 1012 Internal Legal Costs" at bounding box center [248, 468] width 463 height 18
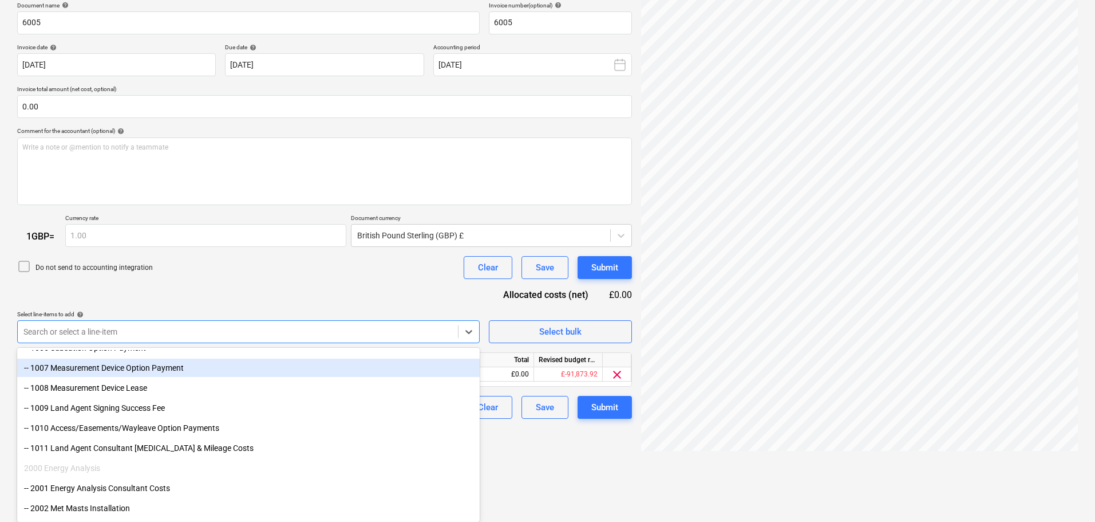
click at [199, 279] on div "Document name help 6005 Invoice number (optional) help 6005 Invoice date help […" at bounding box center [324, 210] width 615 height 417
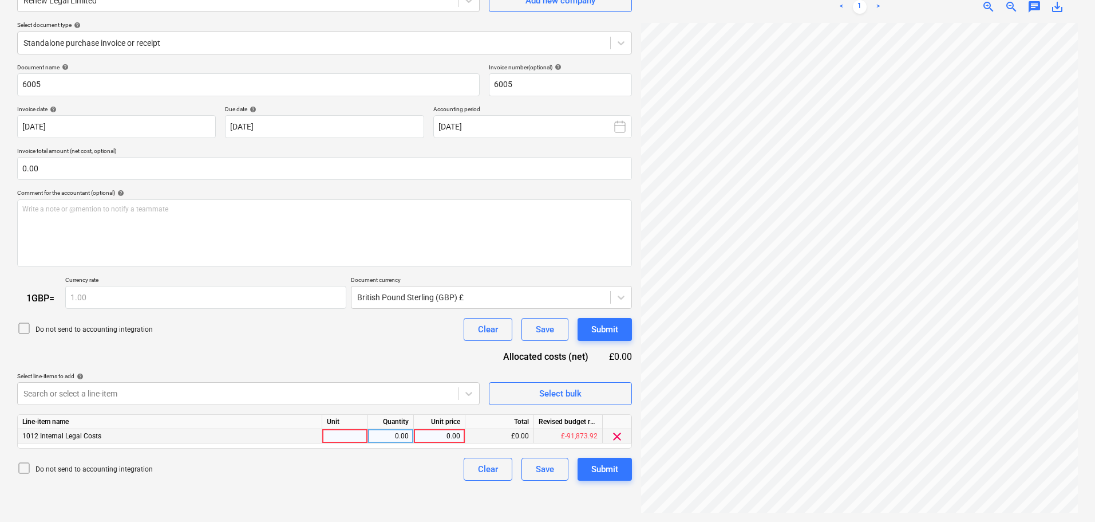
click at [432, 439] on div "0.00" at bounding box center [440, 436] width 42 height 14
type input "2796.29"
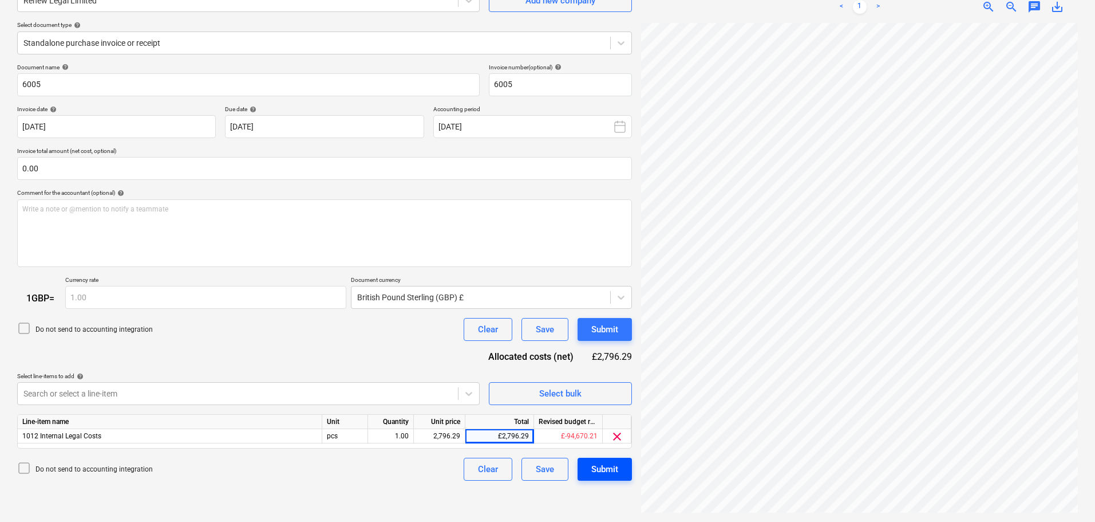
click at [611, 465] on div "Submit" at bounding box center [604, 468] width 27 height 15
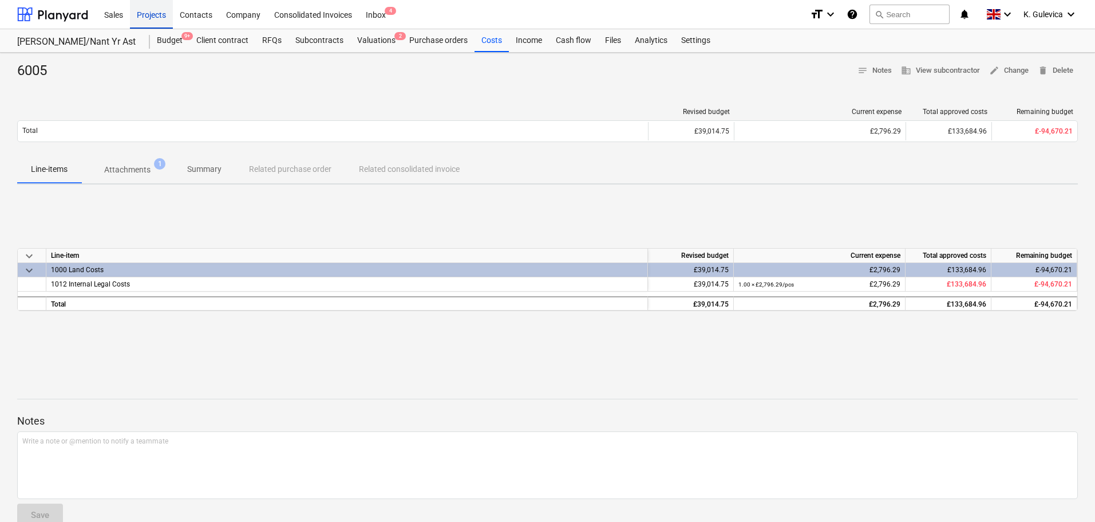
click at [147, 14] on div "Projects" at bounding box center [151, 13] width 43 height 29
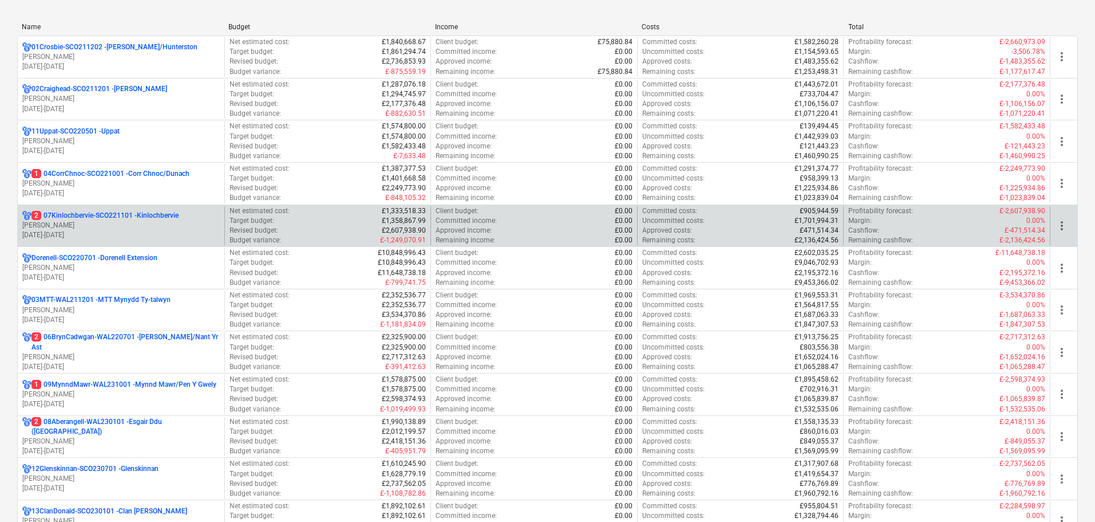
scroll to position [172, 0]
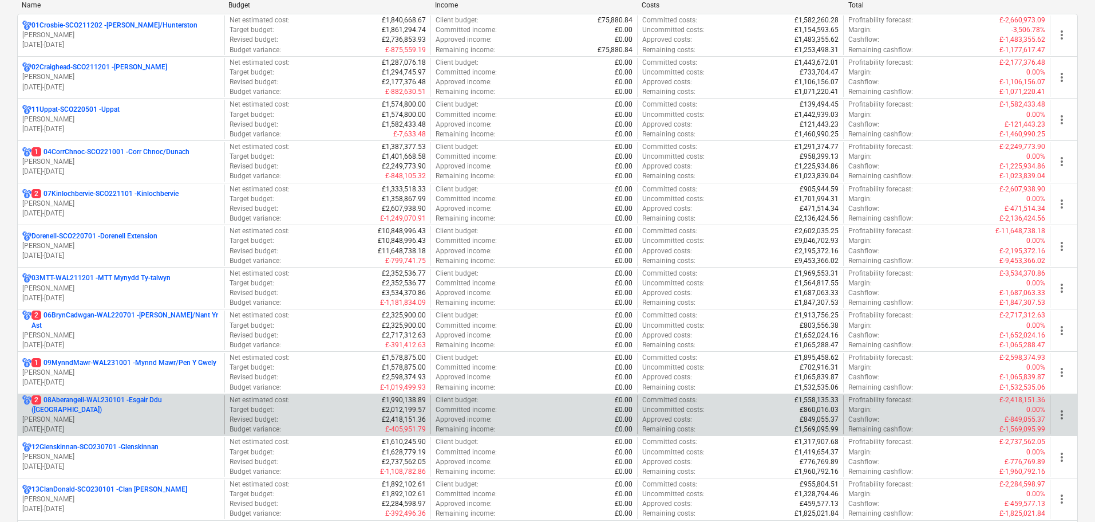
click at [125, 408] on p "2 08Aberangell-WAL230101 - Esgair Ddu ([GEOGRAPHIC_DATA])" at bounding box center [125, 404] width 188 height 19
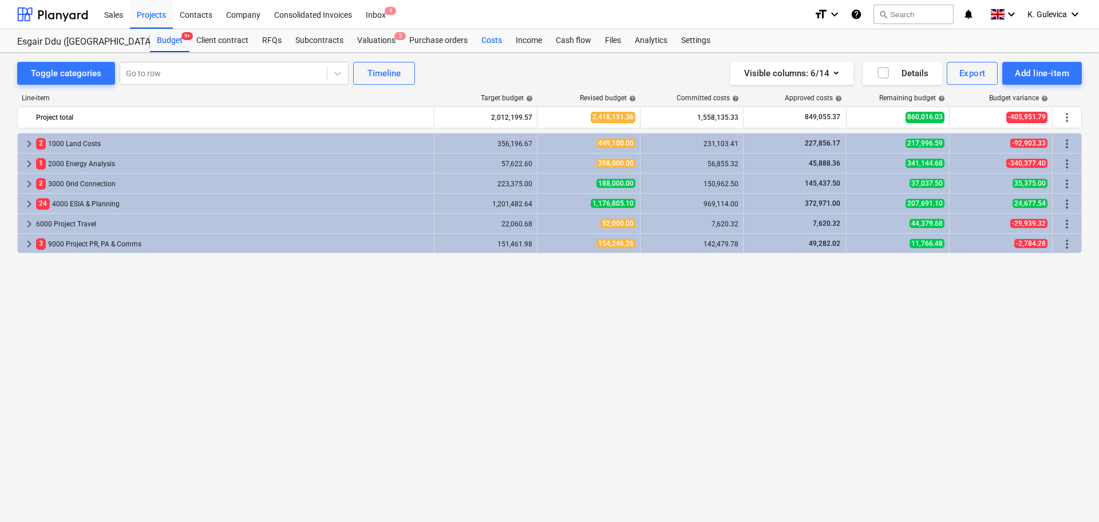
click at [495, 40] on div "Costs" at bounding box center [492, 40] width 34 height 23
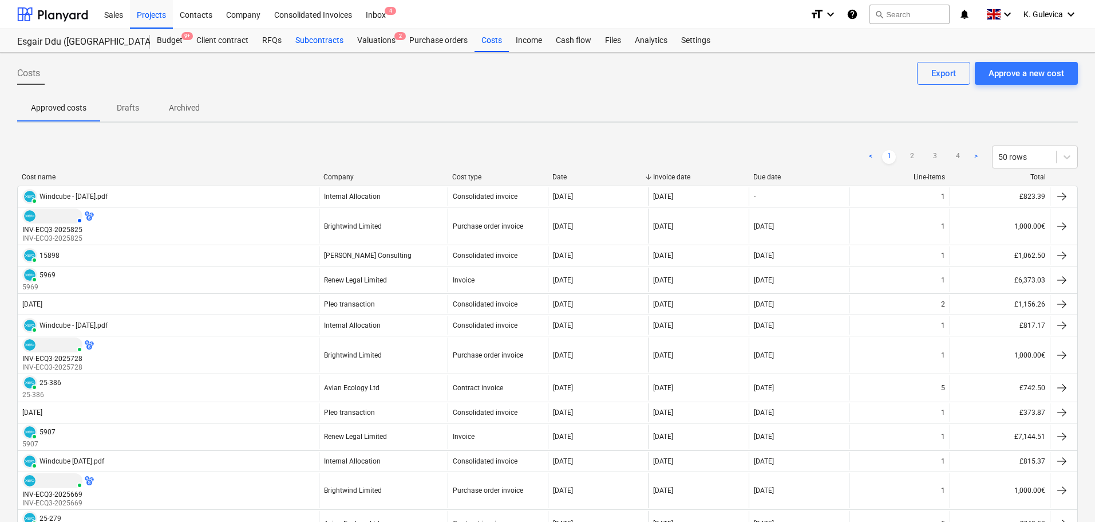
click at [307, 34] on div "Subcontracts" at bounding box center [320, 40] width 62 height 23
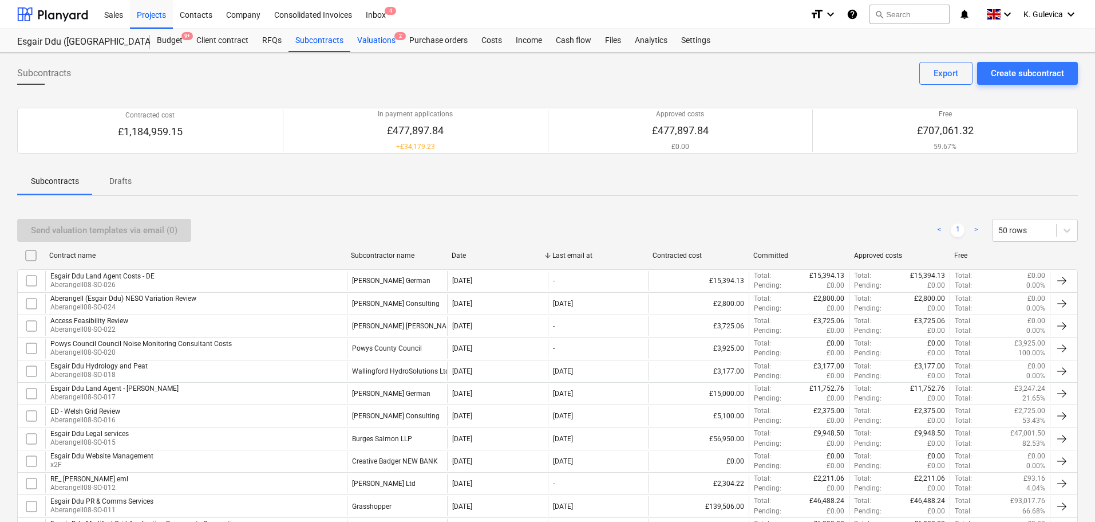
click at [360, 47] on div "Valuations 2" at bounding box center [376, 40] width 52 height 23
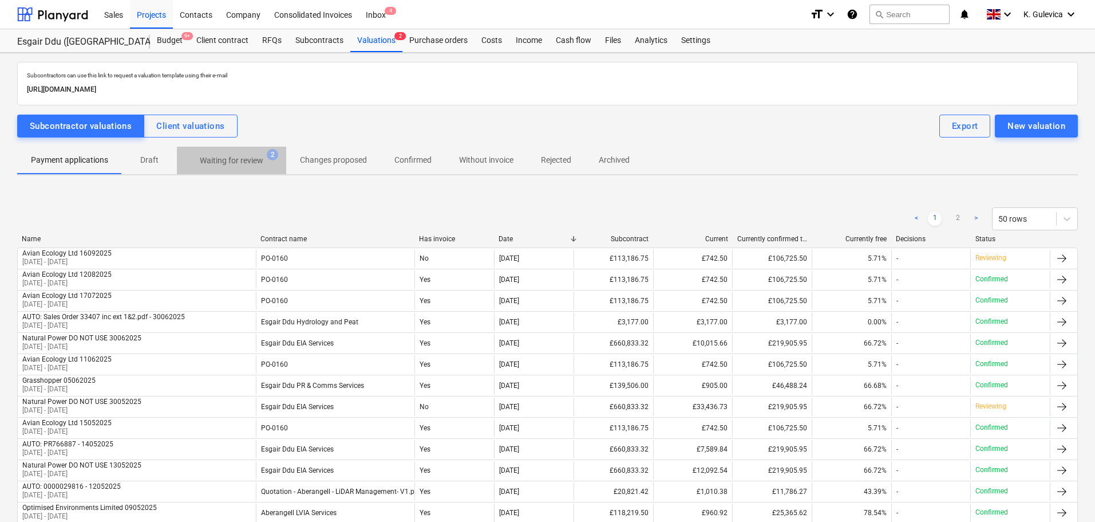
click at [246, 163] on p "Waiting for review" at bounding box center [232, 161] width 64 height 12
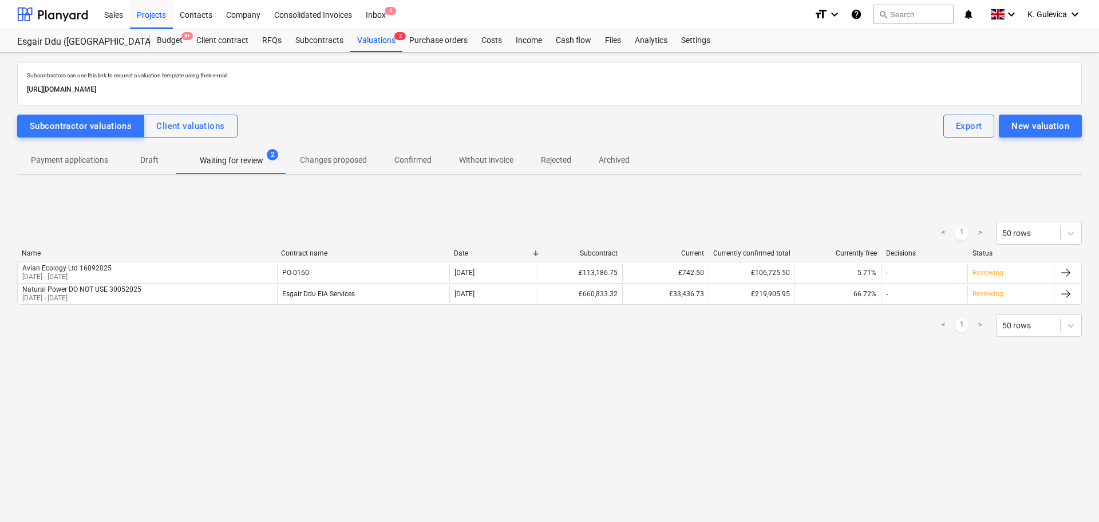
click at [469, 158] on p "Without invoice" at bounding box center [486, 160] width 54 height 12
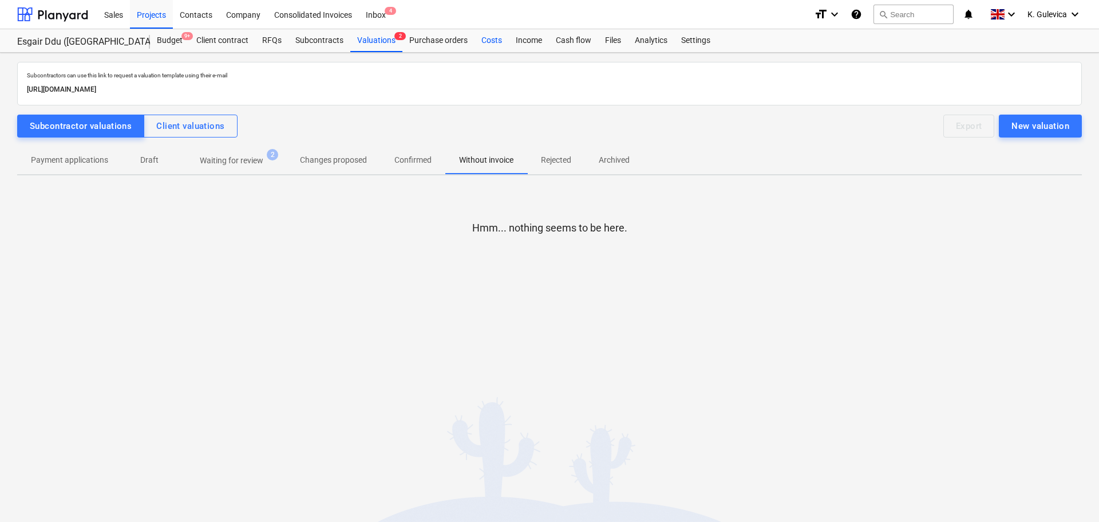
click at [486, 41] on div "Costs" at bounding box center [492, 40] width 34 height 23
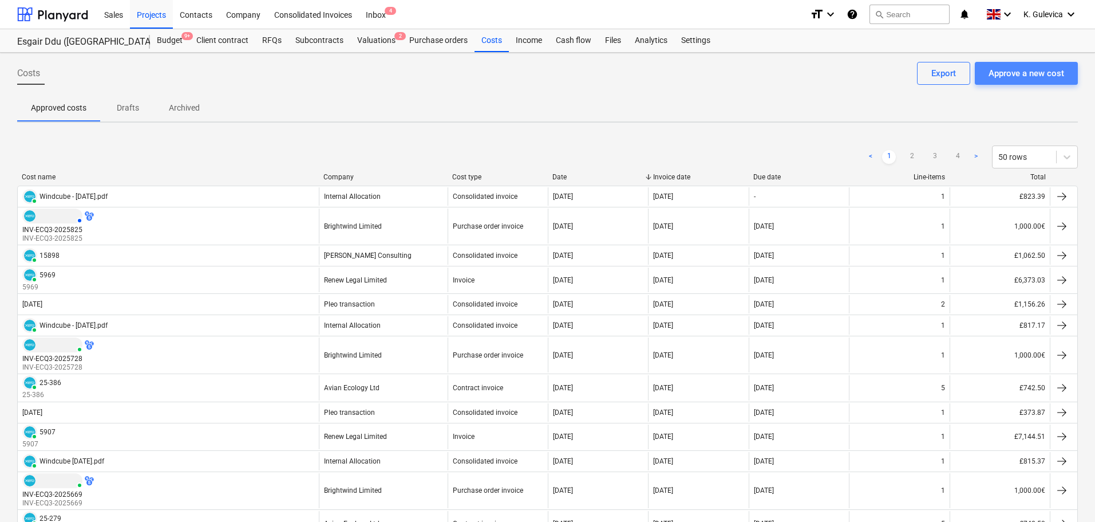
click at [1039, 74] on div "Approve a new cost" at bounding box center [1027, 73] width 76 height 15
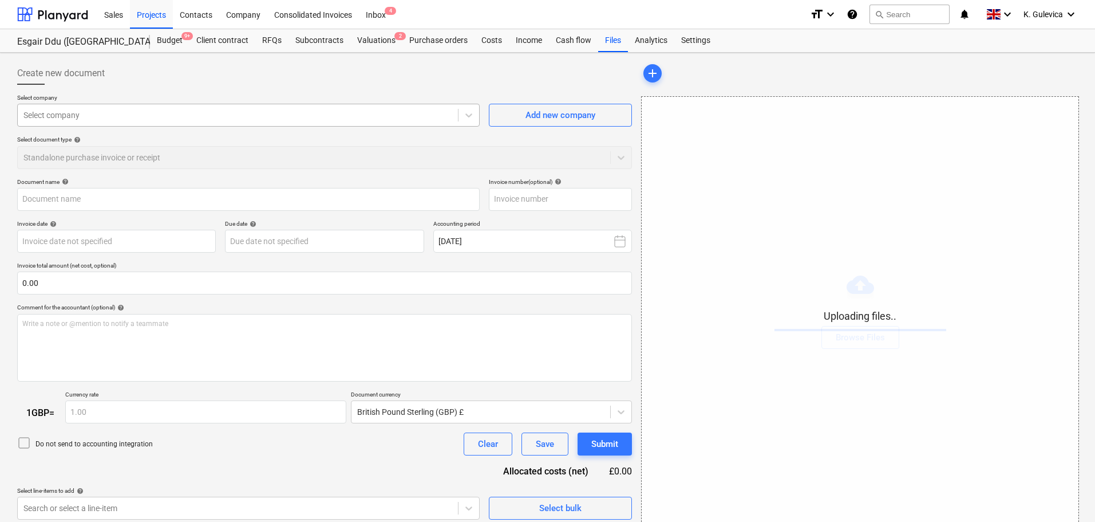
click at [267, 114] on div at bounding box center [237, 114] width 429 height 11
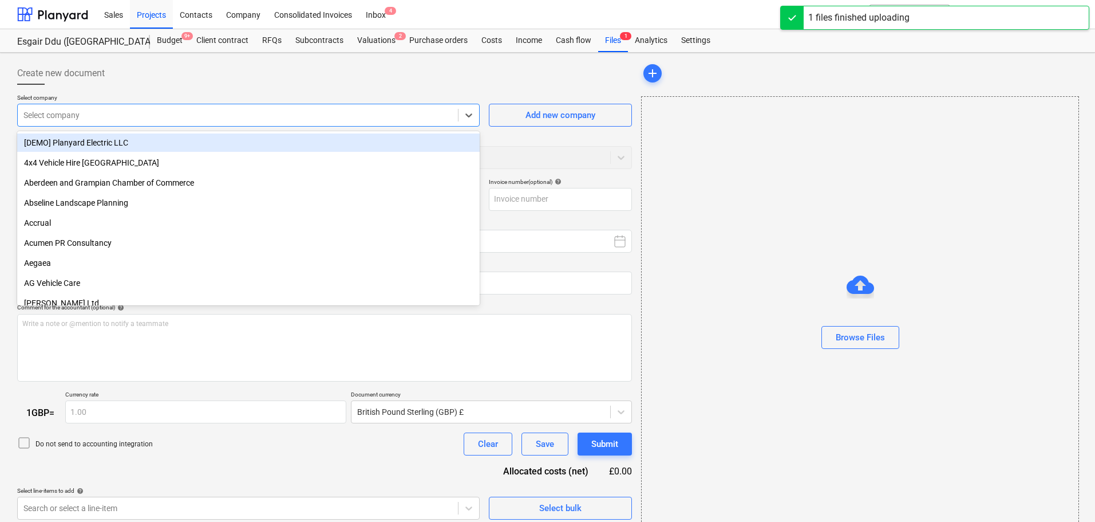
type input "bill_6004.pdf"
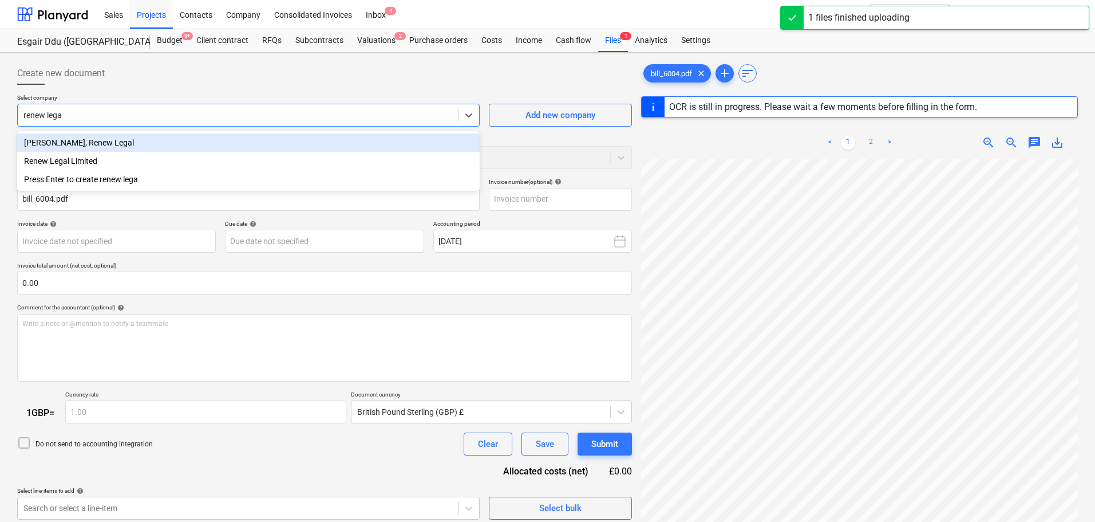
type input "renew legal"
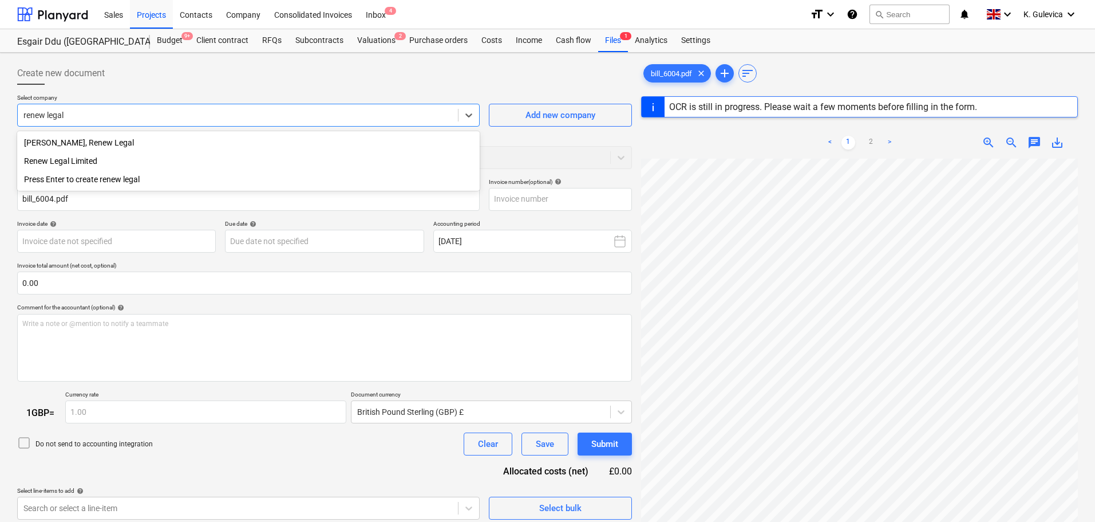
click at [79, 162] on div "Renew Legal Limited" at bounding box center [248, 161] width 463 height 18
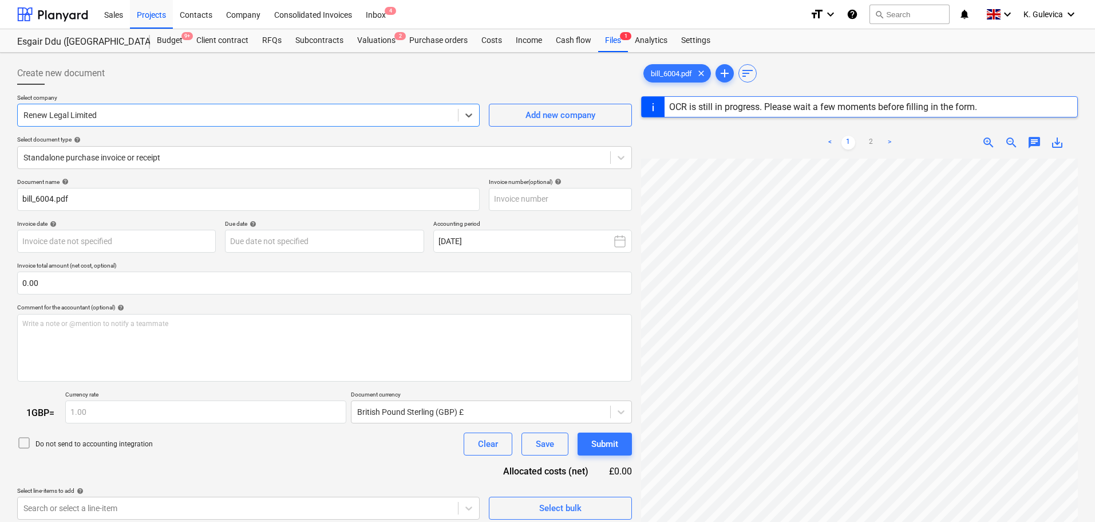
type input "6004"
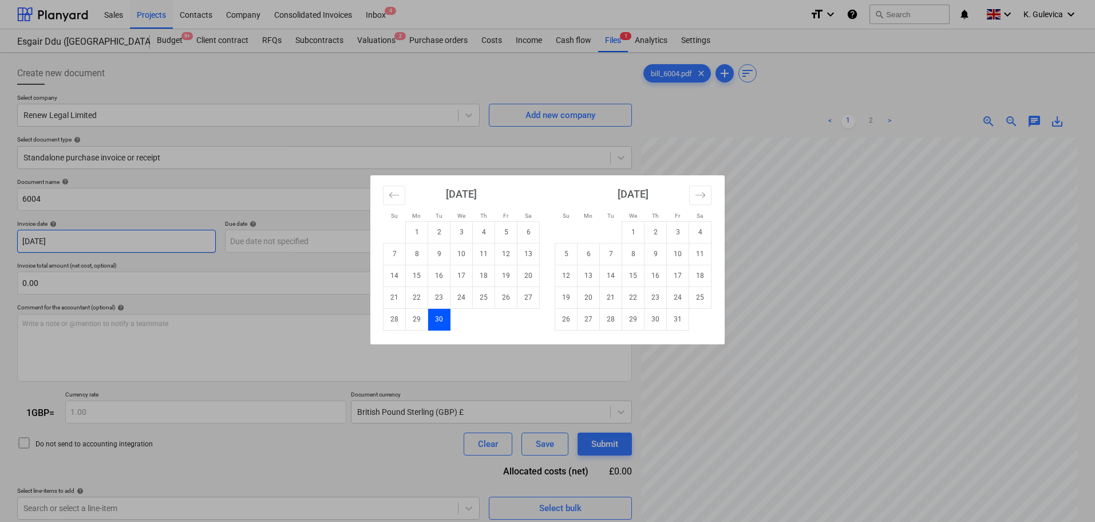
click at [163, 238] on body "Sales Projects Contacts Company Consolidated Invoices Inbox 4 format_size keybo…" at bounding box center [547, 261] width 1095 height 522
click at [659, 232] on td "2" at bounding box center [656, 232] width 22 height 22
type input "[DATE]"
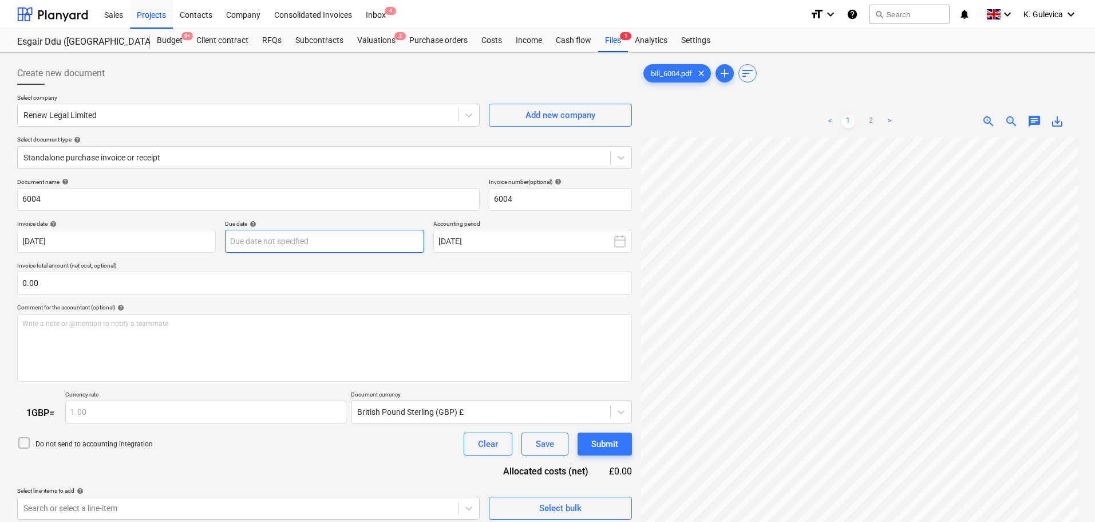
click at [282, 252] on body "Sales Projects Contacts Company Consolidated Invoices Inbox 4 format_size keybo…" at bounding box center [547, 261] width 1095 height 522
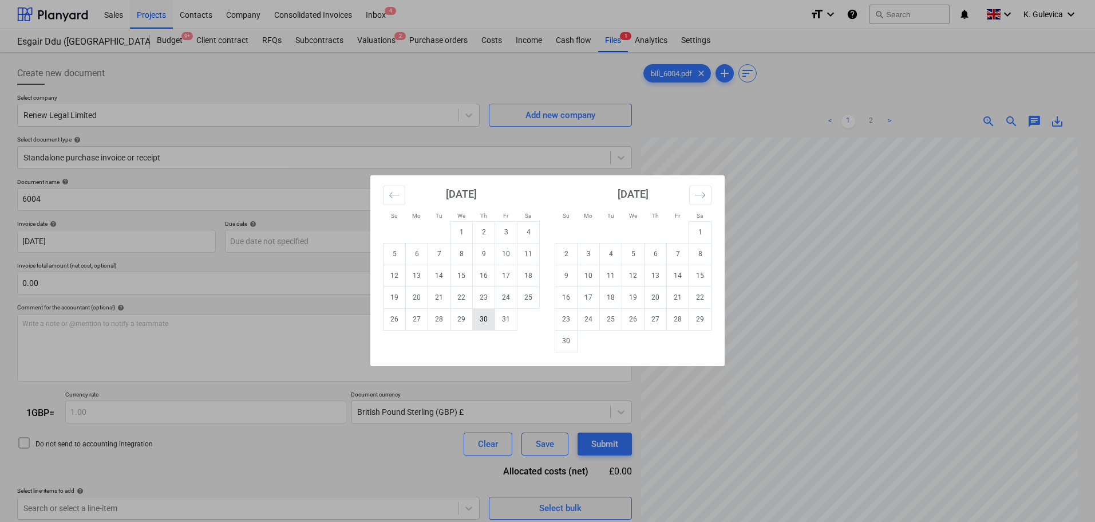
click at [484, 323] on td "30" at bounding box center [484, 319] width 22 height 22
type input "[DATE]"
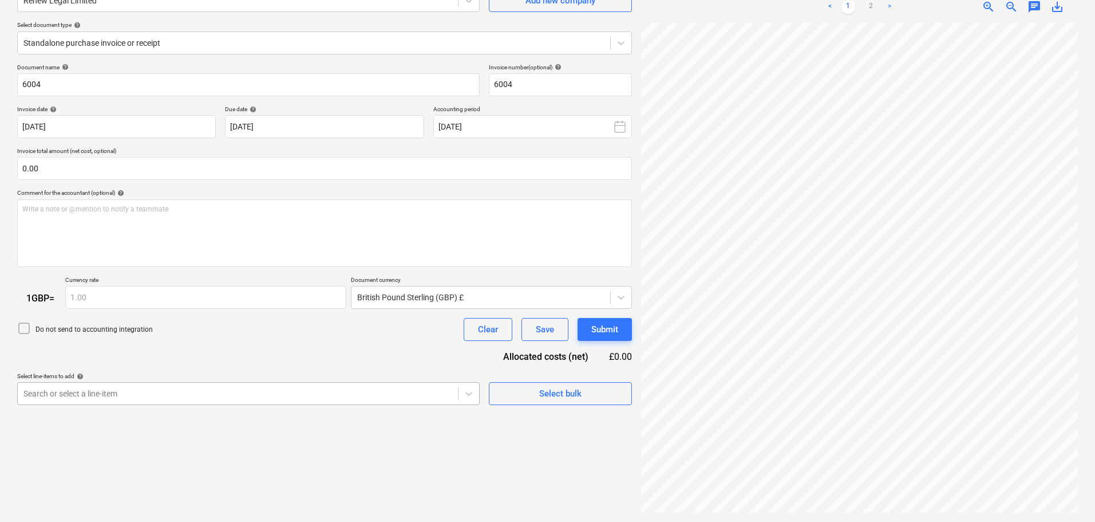
click at [345, 392] on body "Sales Projects Contacts Company Consolidated Invoices Inbox 4 format_size keybo…" at bounding box center [547, 146] width 1095 height 522
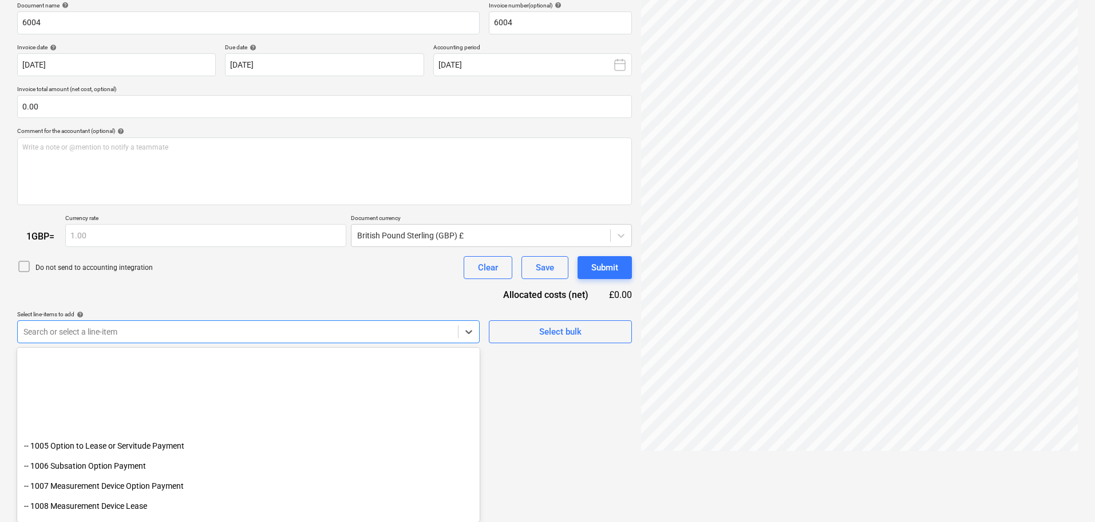
scroll to position [172, 0]
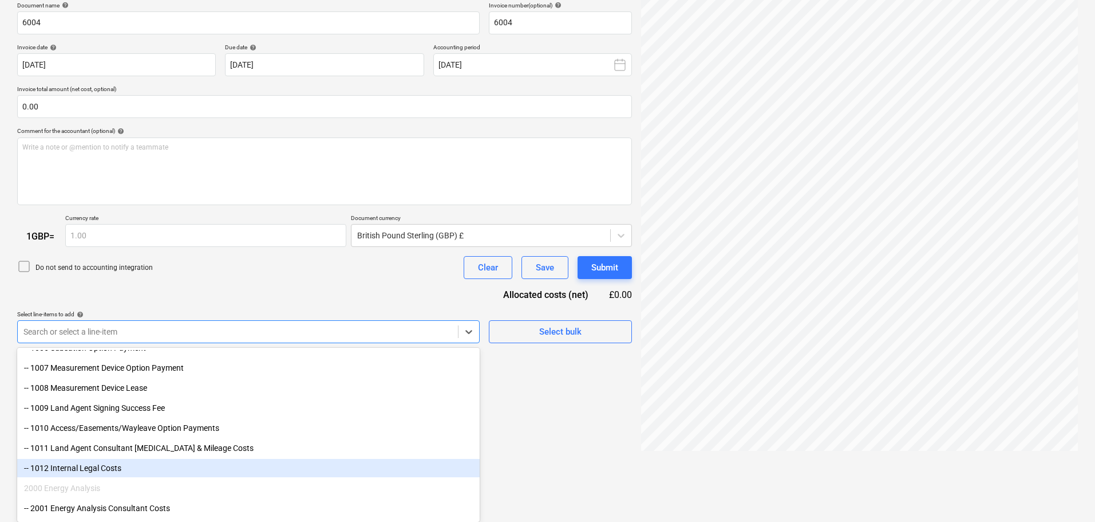
click at [104, 467] on div "-- 1012 Internal Legal Costs" at bounding box center [248, 468] width 463 height 18
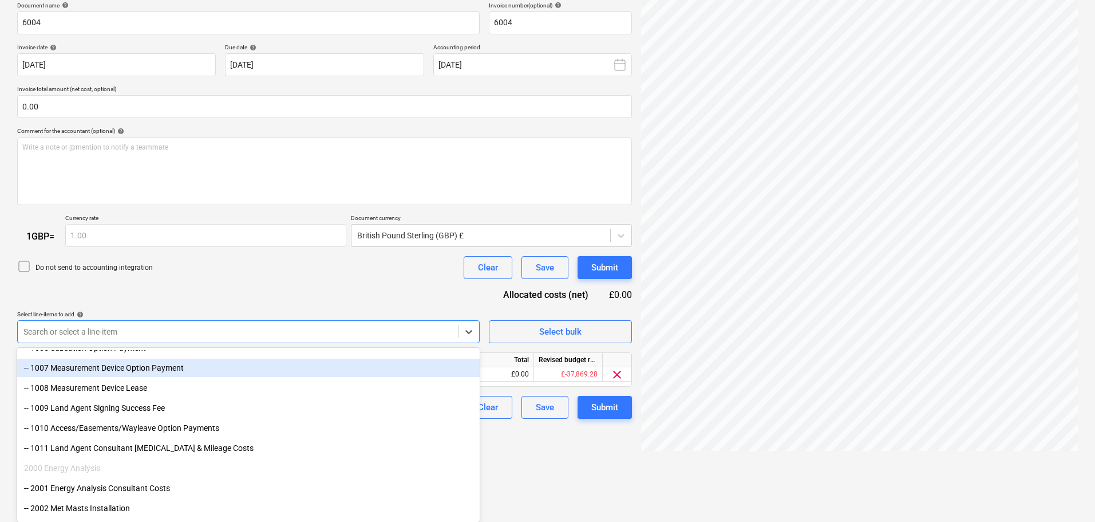
click at [199, 303] on div "Document name help 6004 Invoice number (optional) help 6004 Invoice date help […" at bounding box center [324, 210] width 615 height 417
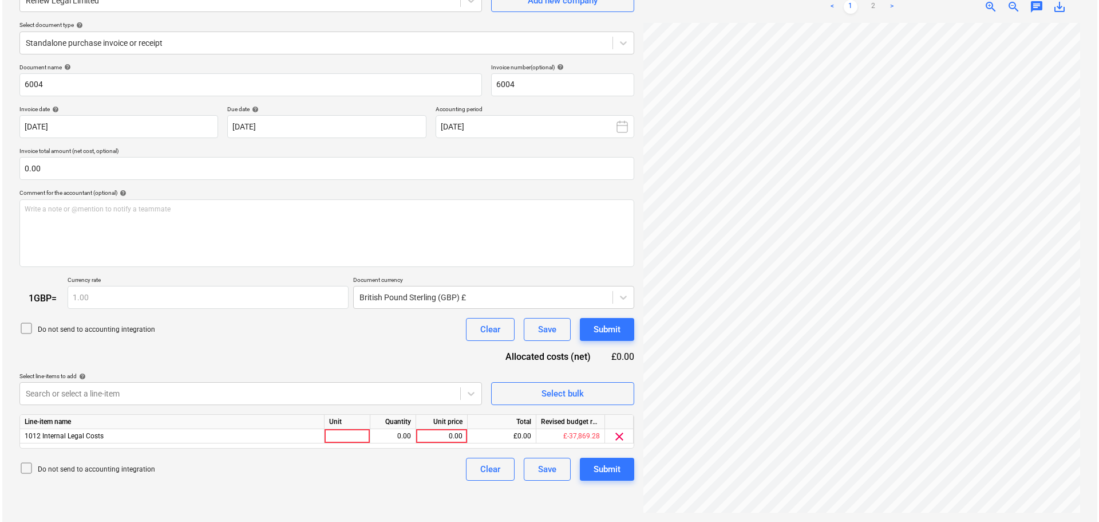
scroll to position [115, 0]
click at [452, 433] on div "0.00" at bounding box center [440, 436] width 42 height 14
type input "1874.07"
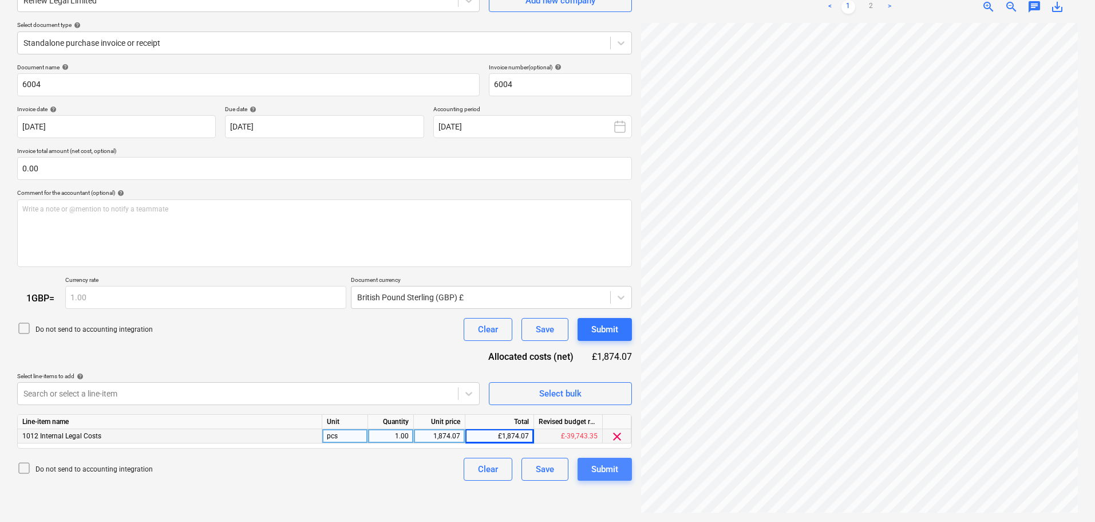
click at [614, 468] on div "Submit" at bounding box center [604, 468] width 27 height 15
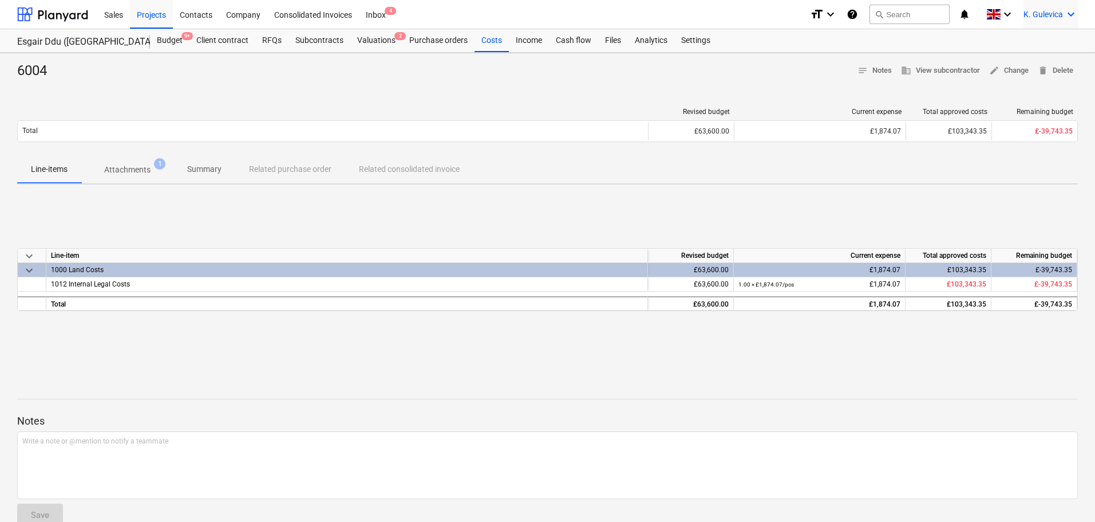
click at [1050, 10] on span "K. Gulevica" at bounding box center [1044, 14] width 40 height 9
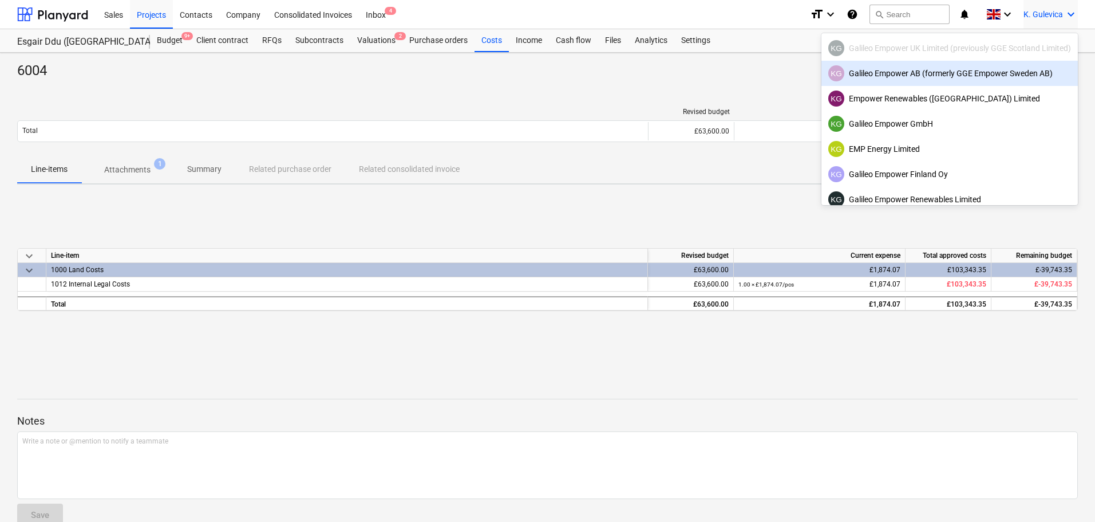
click at [914, 77] on div "KG Galileo Empower AB (formerly GGE Empower Sweden AB)" at bounding box center [949, 73] width 243 height 16
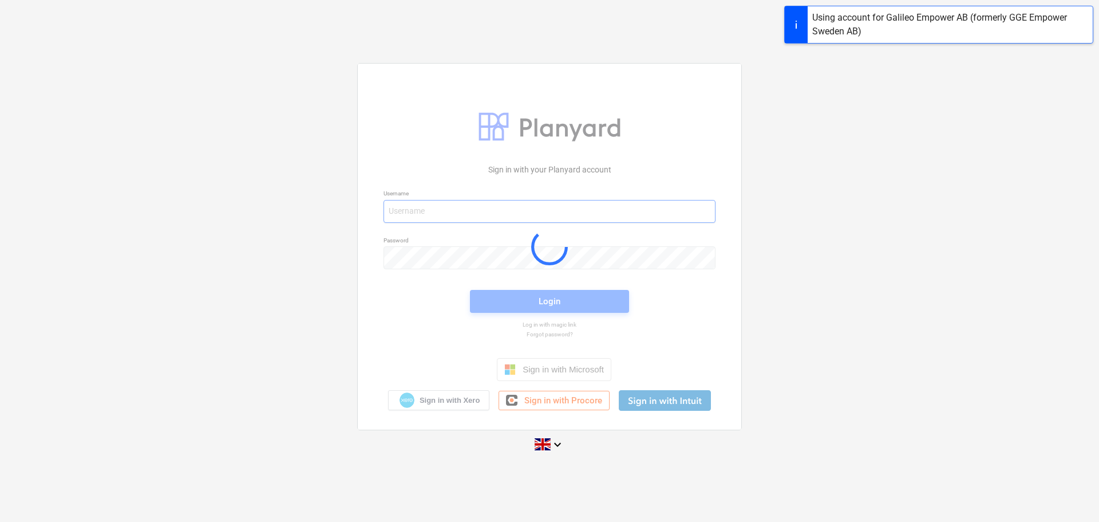
type input "[EMAIL_ADDRESS][DOMAIN_NAME]"
